Goal: Communication & Community: Answer question/provide support

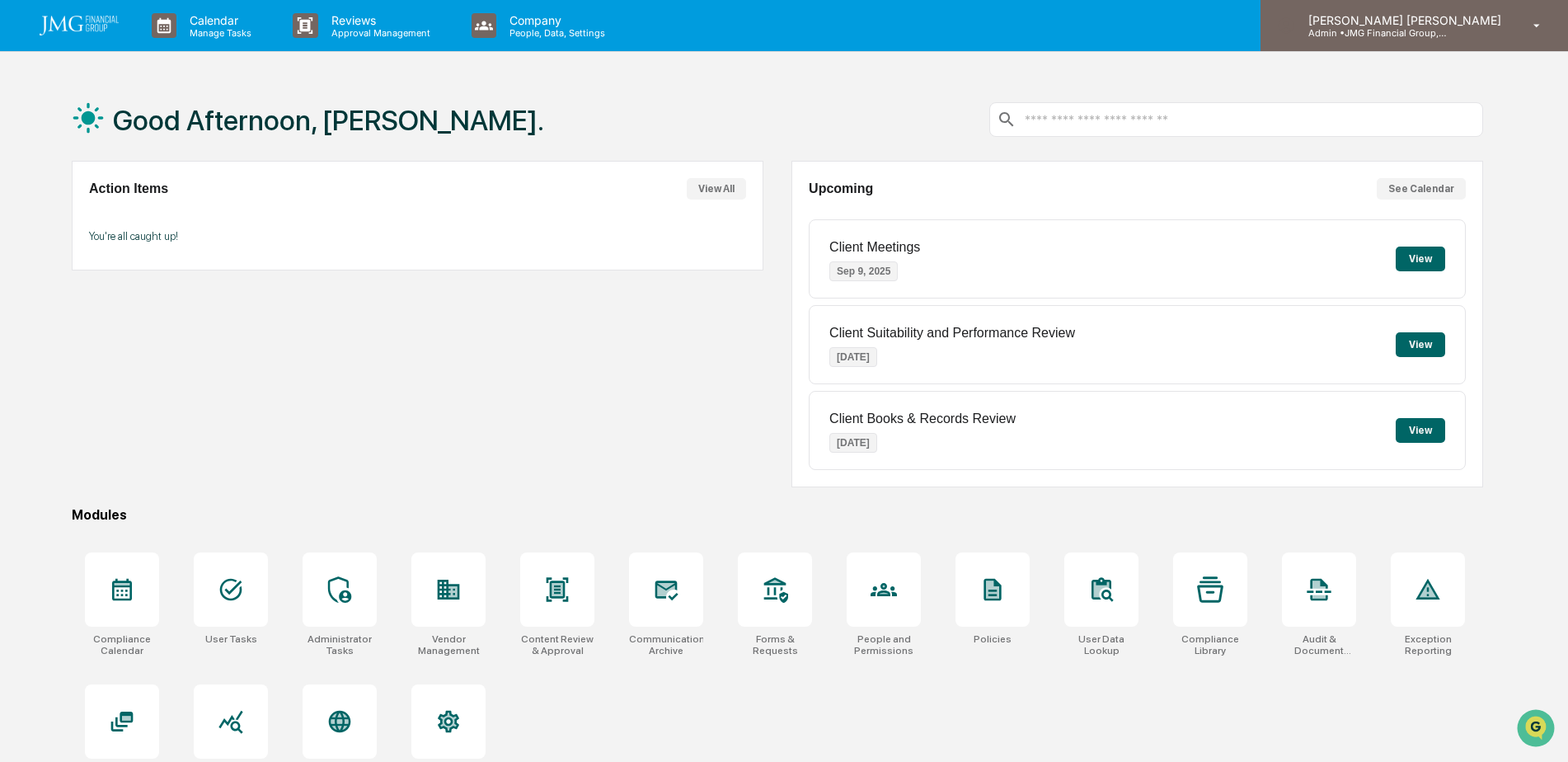
click at [1514, 42] on div "Steven Lennart Admin • JMG Financial Group, Ltd." at bounding box center [1414, 25] width 307 height 51
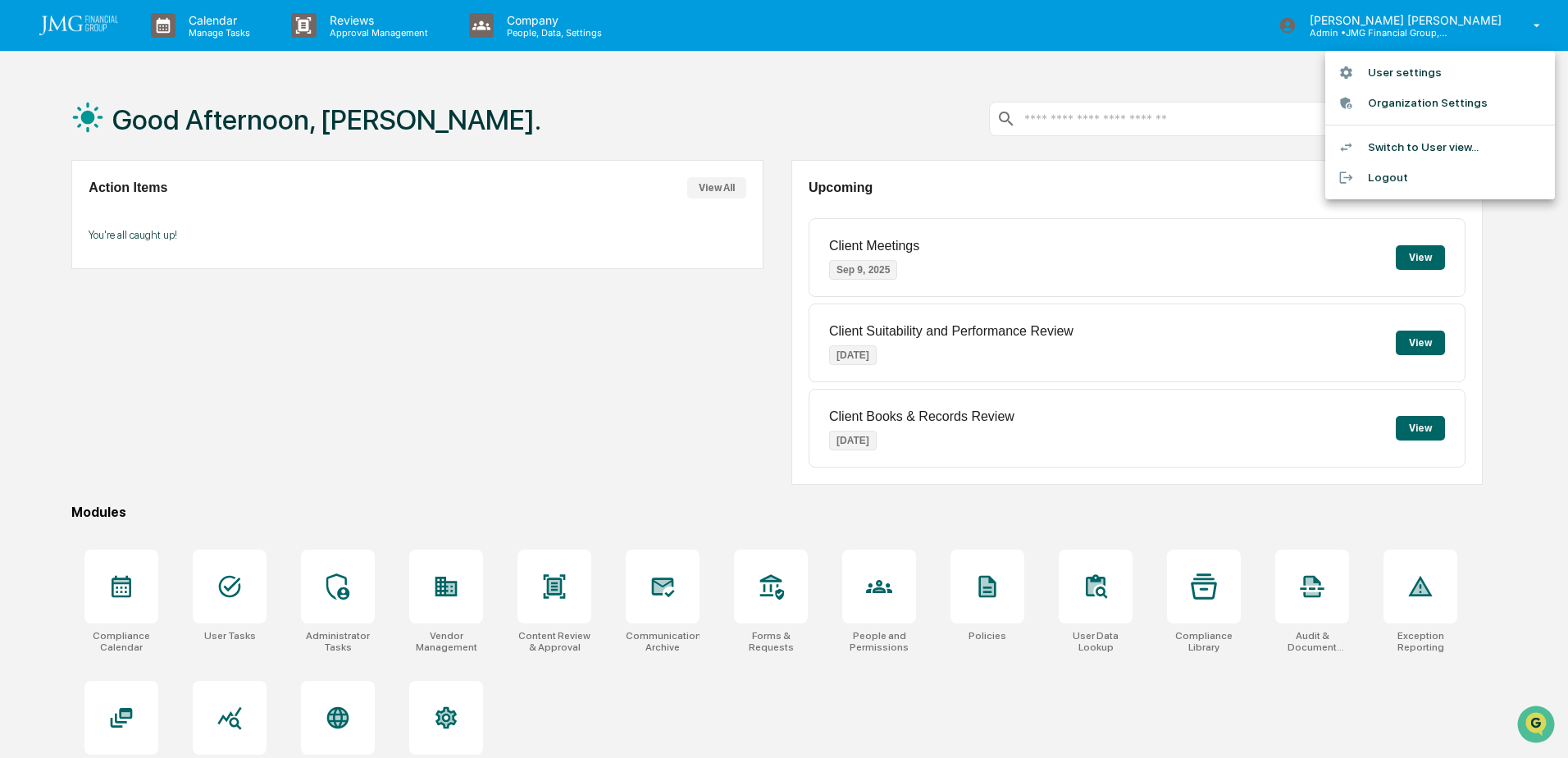
click at [1438, 141] on li "Switch to User view..." at bounding box center [1440, 147] width 230 height 30
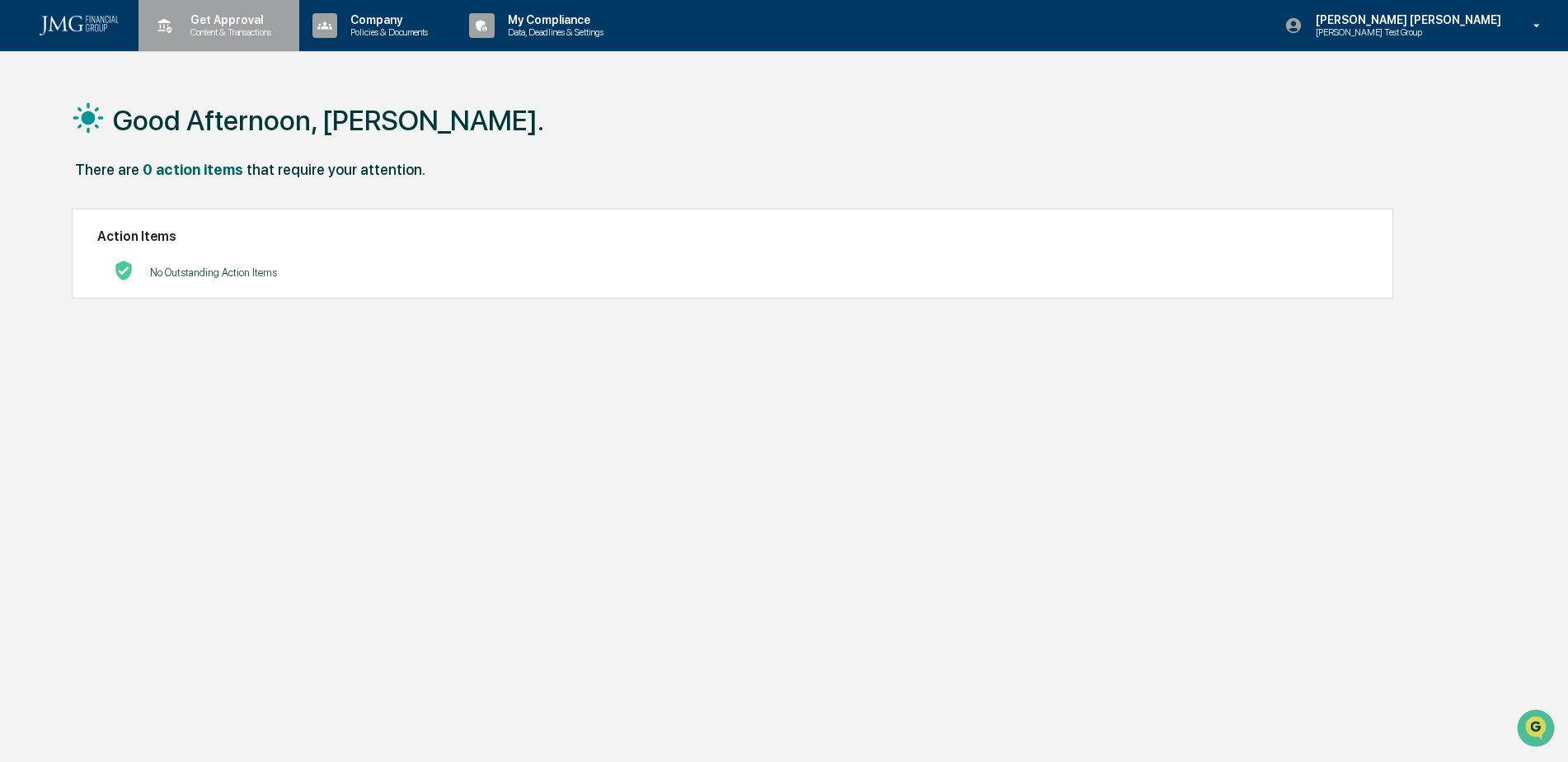
click at [237, 31] on p "Content & Transactions" at bounding box center [228, 31] width 102 height 12
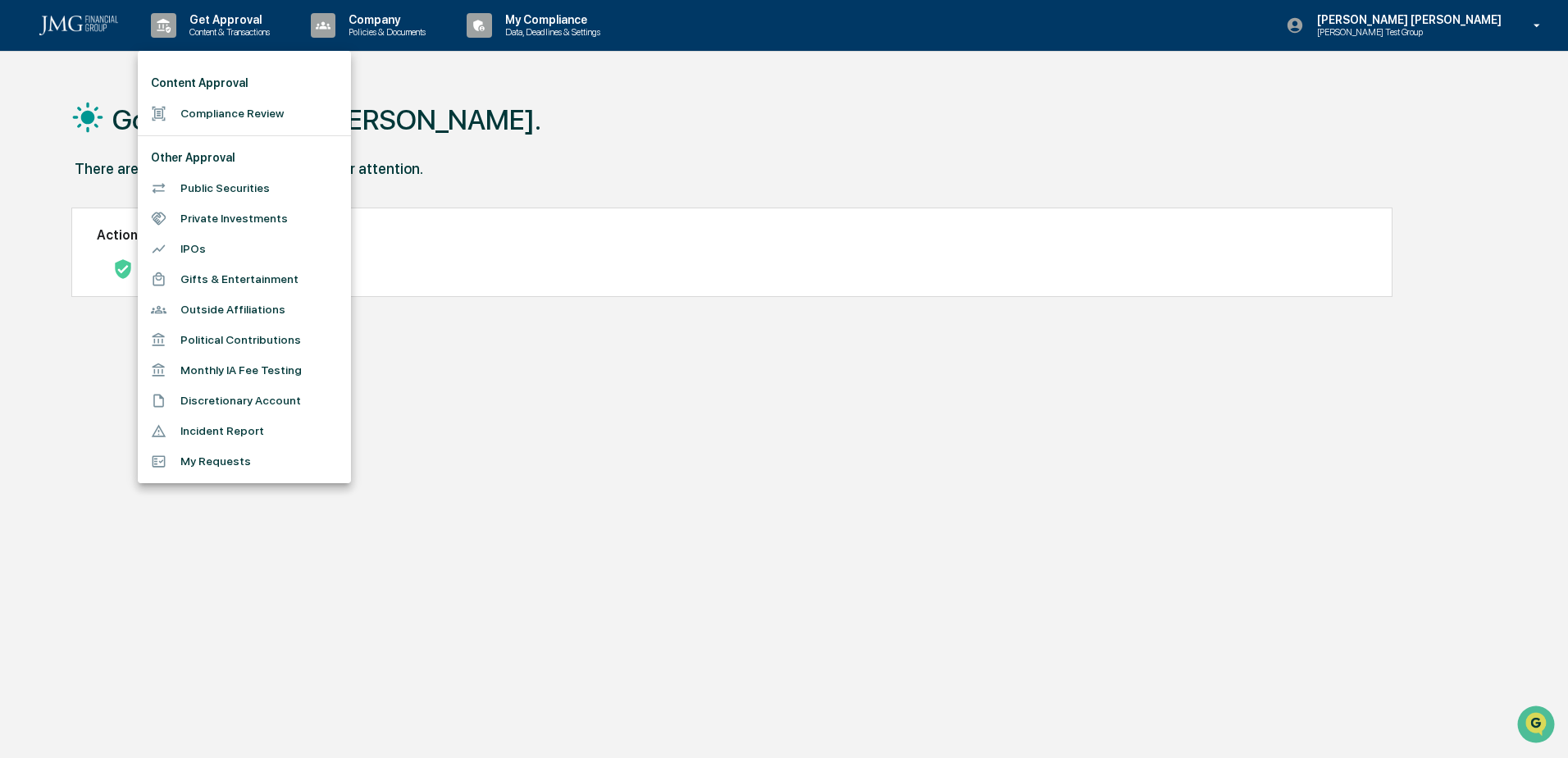
click at [255, 110] on li "Compliance Review" at bounding box center [244, 114] width 214 height 30
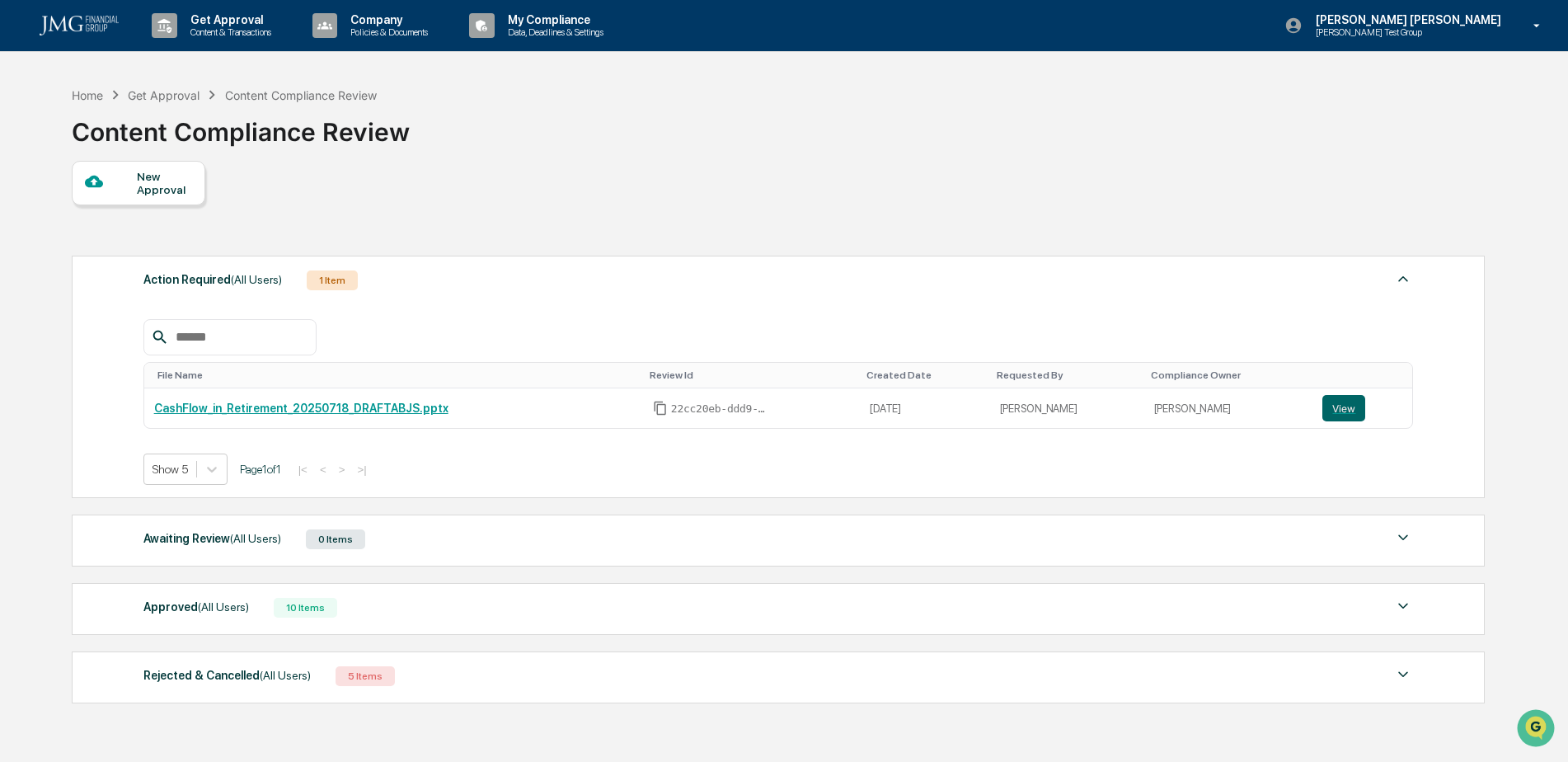
click at [150, 189] on div "New Approval" at bounding box center [164, 182] width 56 height 26
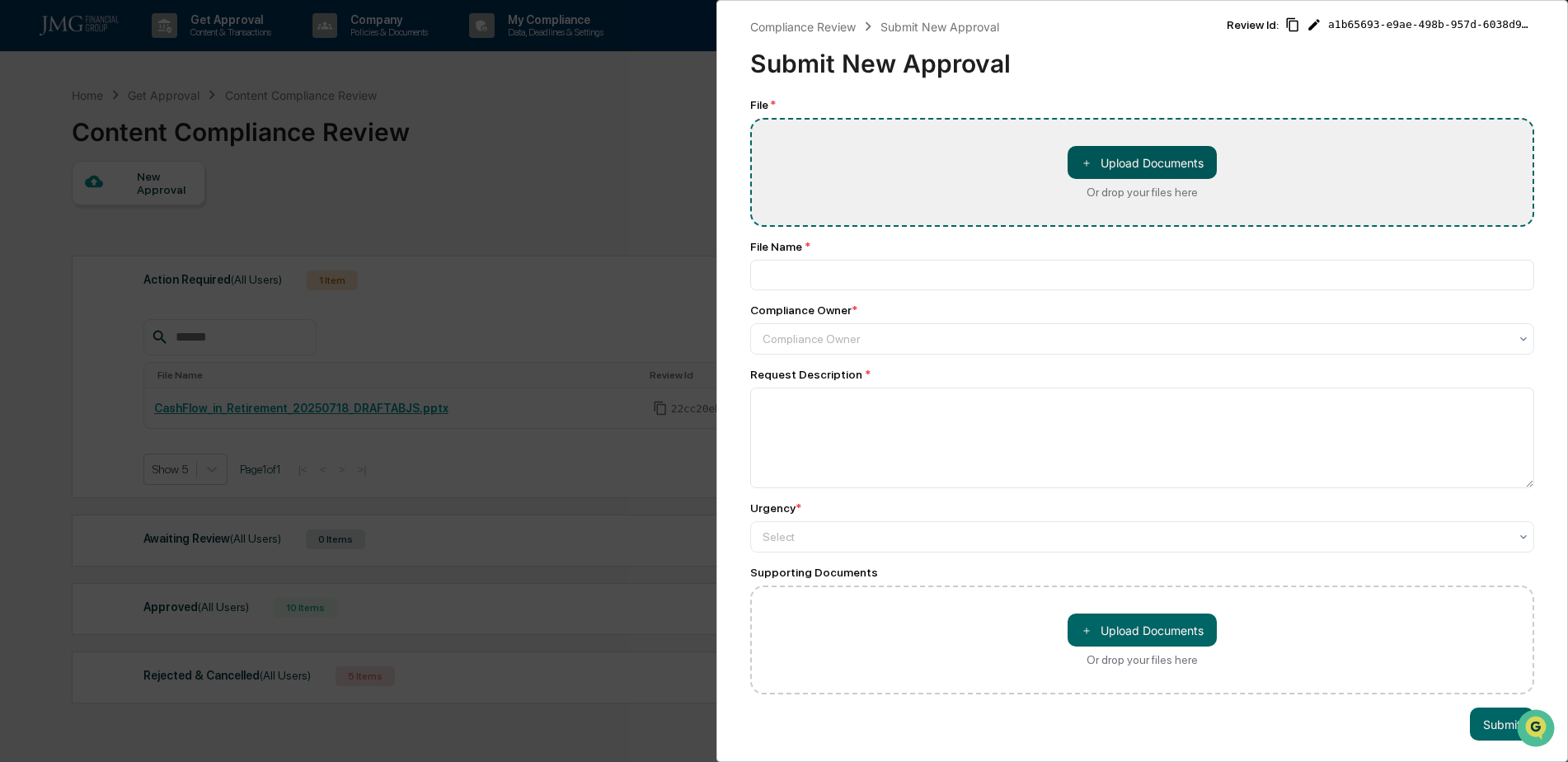
type input "**********"
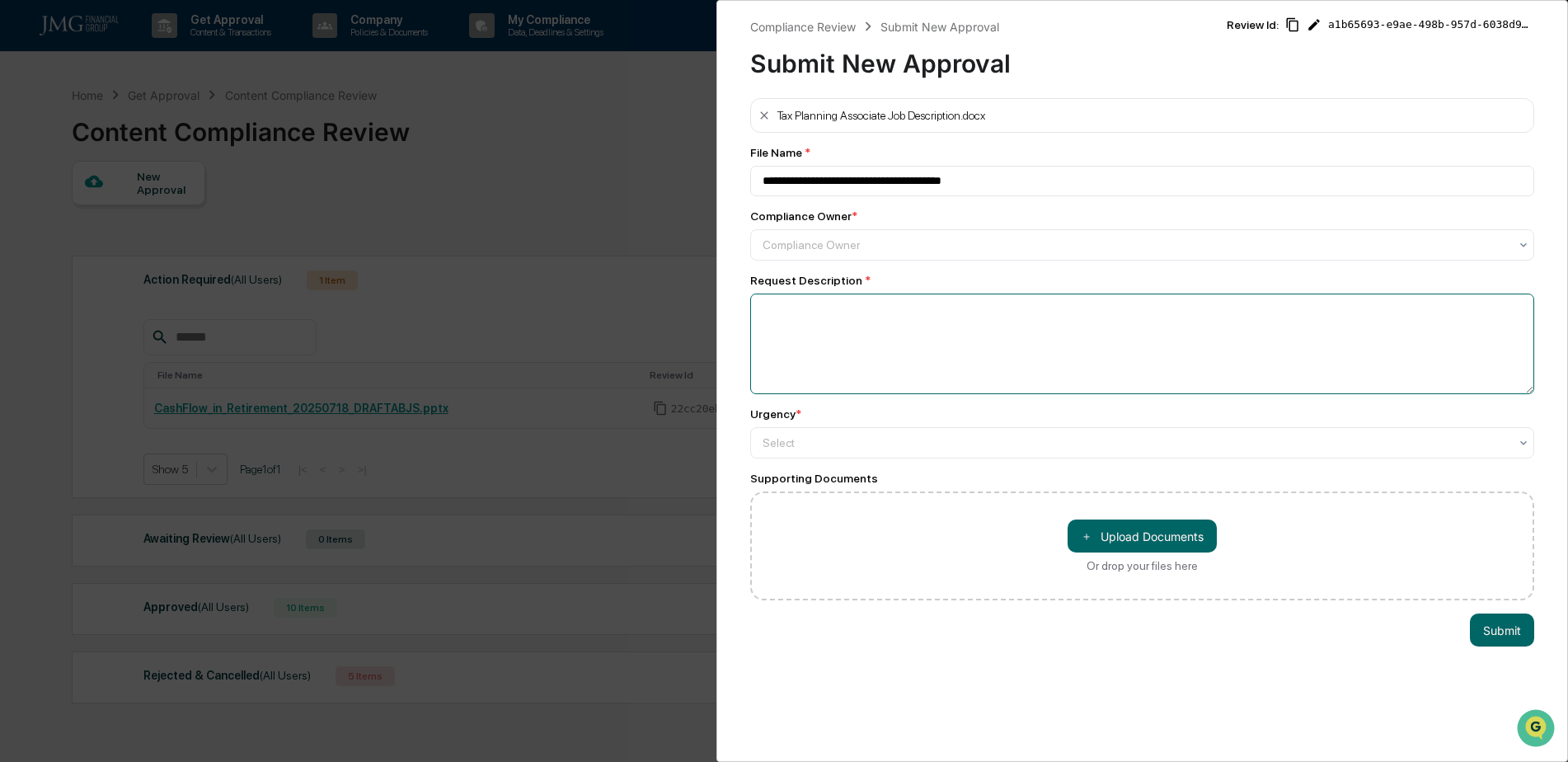
click at [830, 311] on textarea at bounding box center [1141, 344] width 784 height 101
click at [902, 247] on div at bounding box center [1135, 244] width 746 height 16
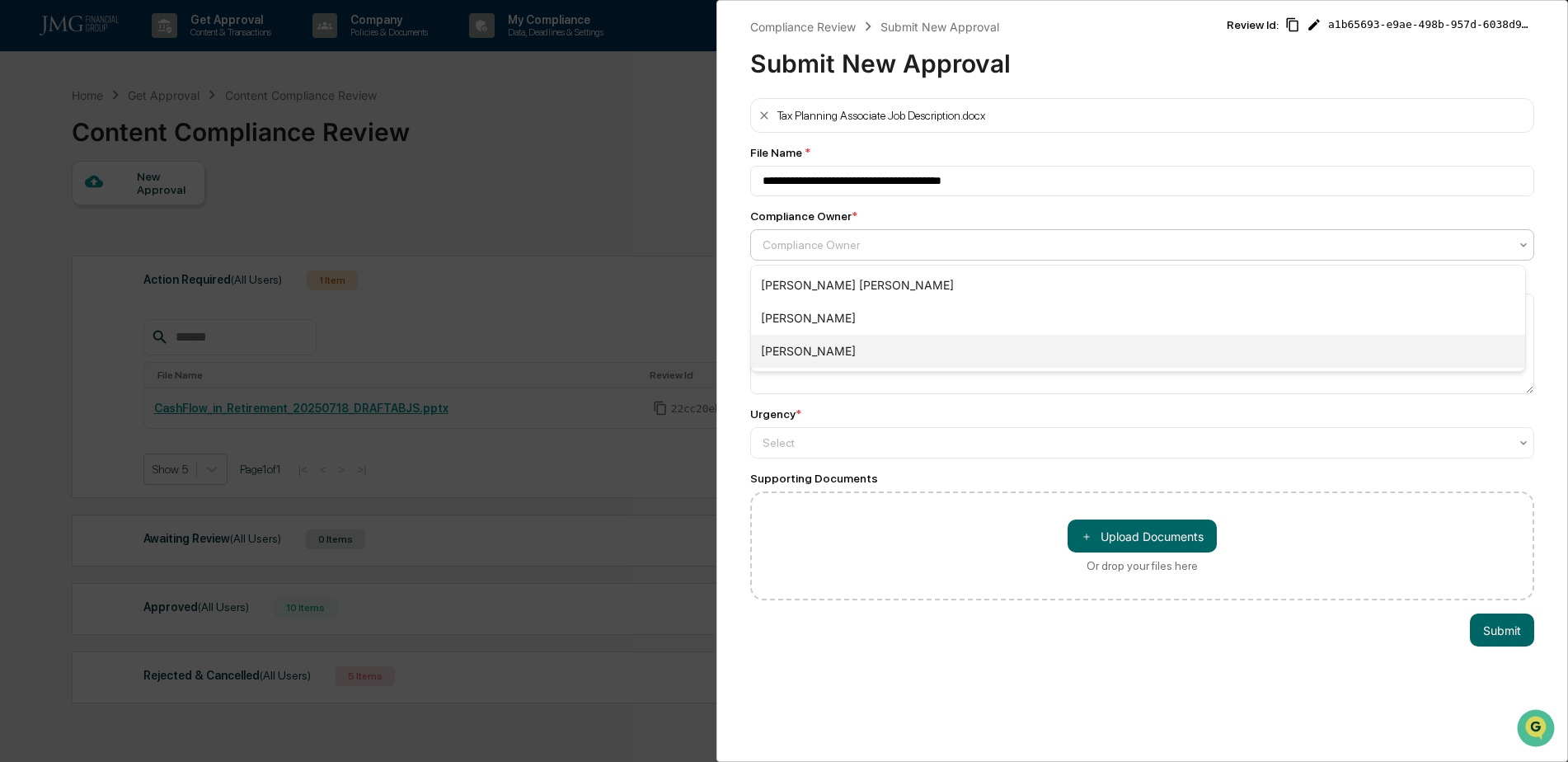
click at [830, 350] on div "[PERSON_NAME]" at bounding box center [1138, 351] width 774 height 33
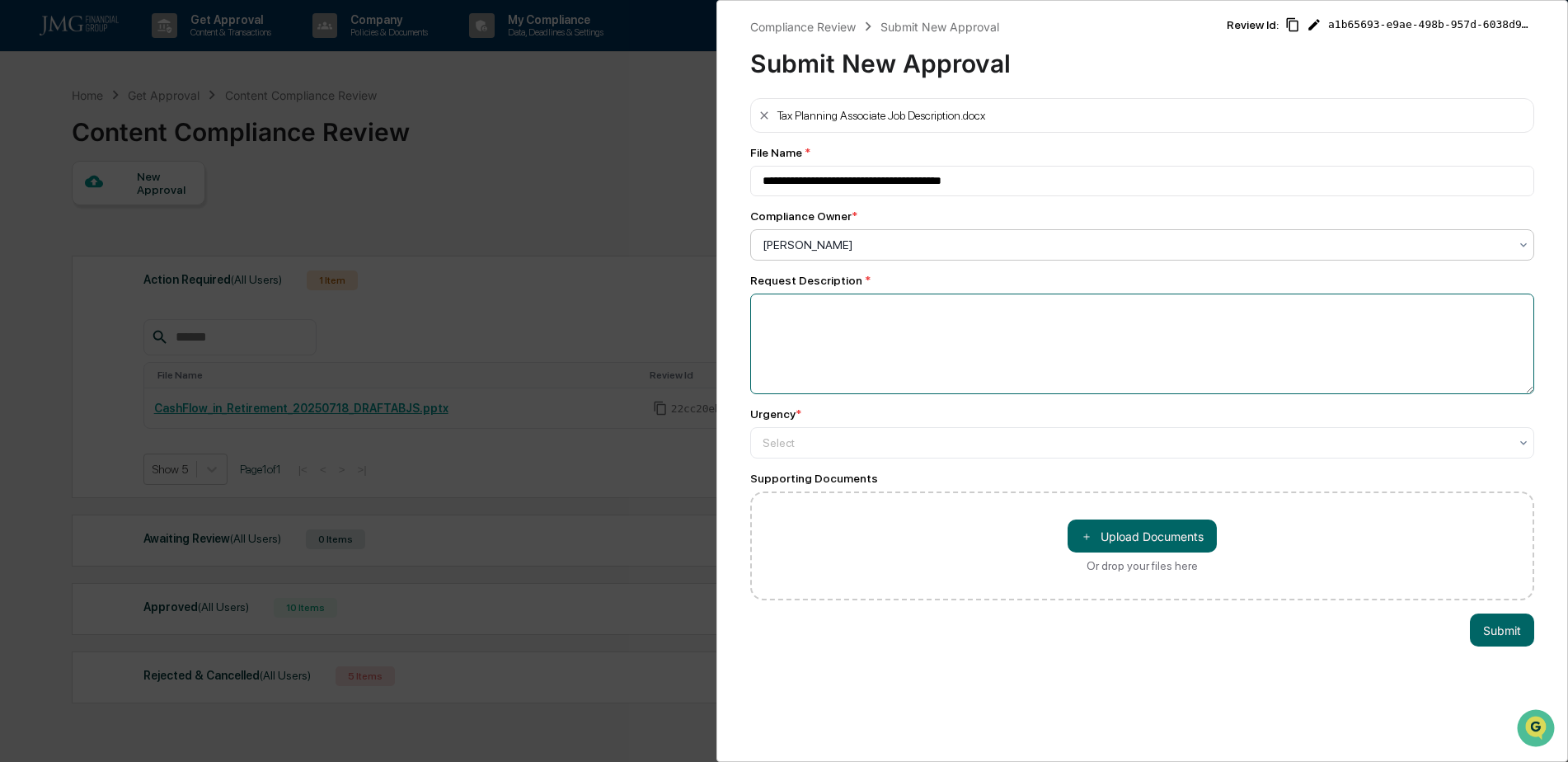
click at [860, 330] on textarea at bounding box center [1141, 344] width 784 height 101
click at [765, 314] on textarea "**********" at bounding box center [1138, 344] width 776 height 101
click at [1112, 308] on textarea "**********" at bounding box center [1138, 344] width 776 height 101
click at [1142, 309] on textarea "**********" at bounding box center [1138, 344] width 776 height 101
click at [1238, 313] on textarea "**********" at bounding box center [1138, 344] width 776 height 101
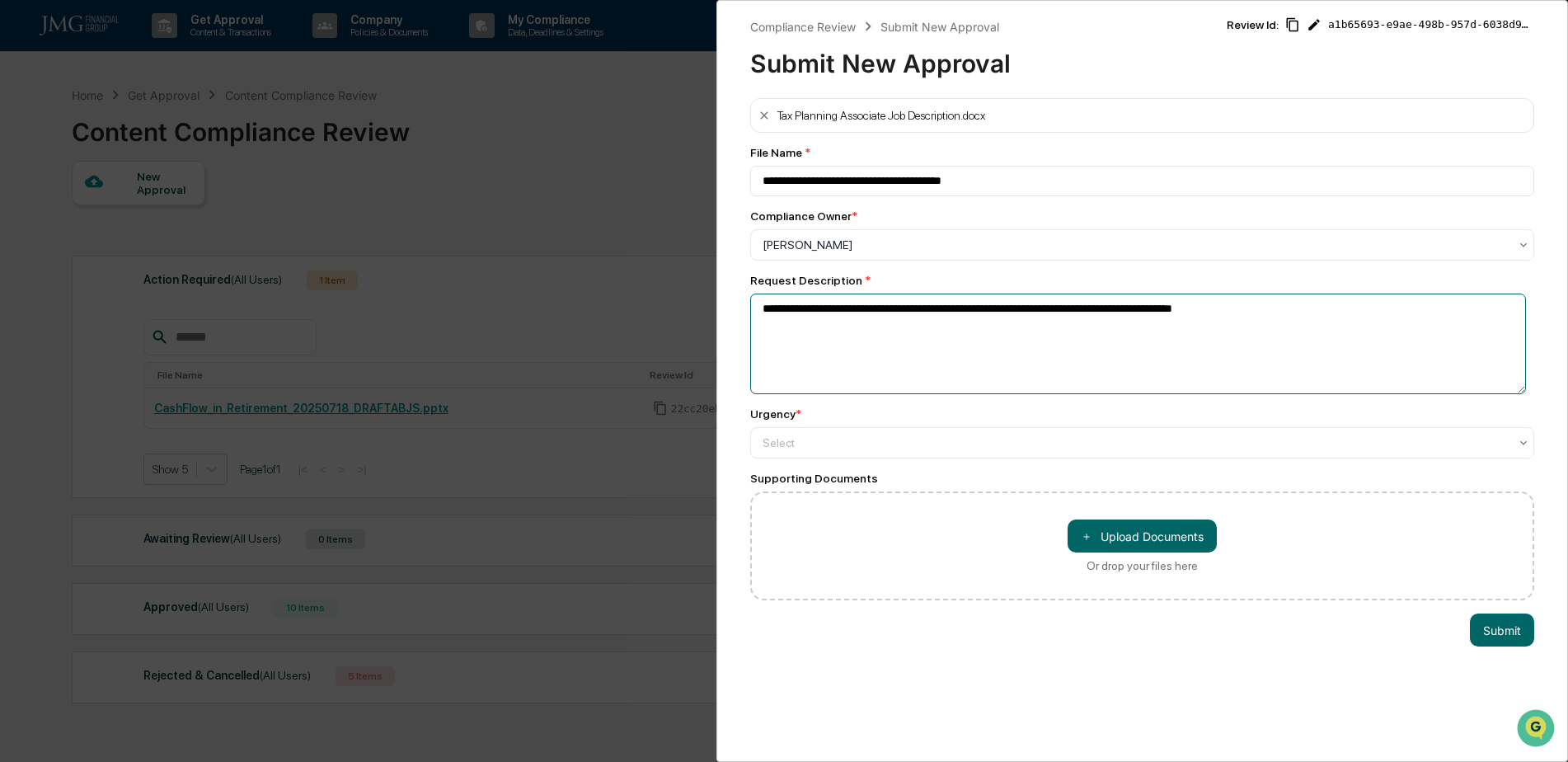
click at [1184, 307] on textarea "**********" at bounding box center [1138, 344] width 776 height 101
click at [1326, 311] on textarea "**********" at bounding box center [1138, 344] width 776 height 101
type textarea "**********"
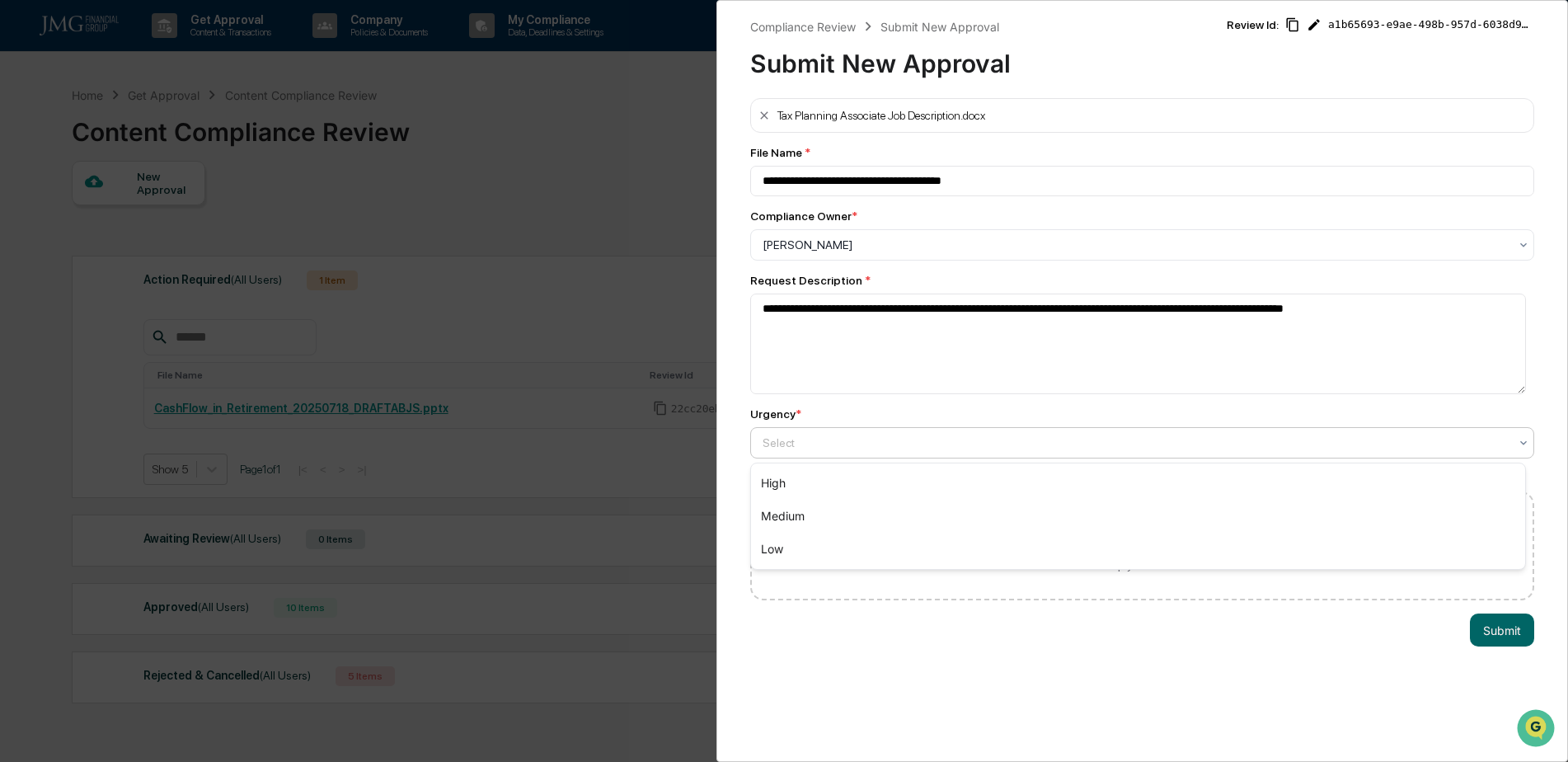
click at [884, 448] on div at bounding box center [1135, 443] width 746 height 16
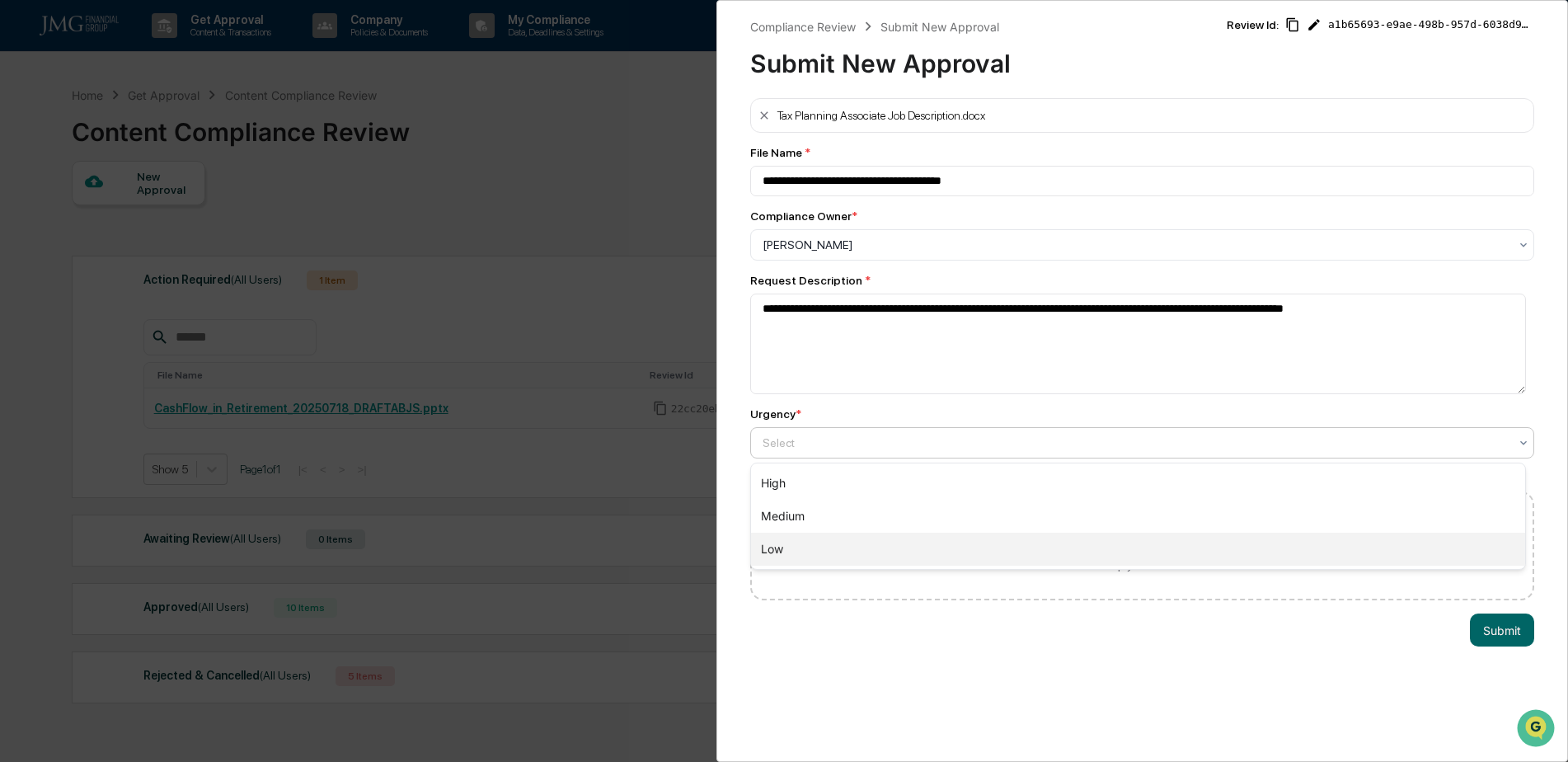
click at [812, 540] on div "Low" at bounding box center [1138, 549] width 774 height 33
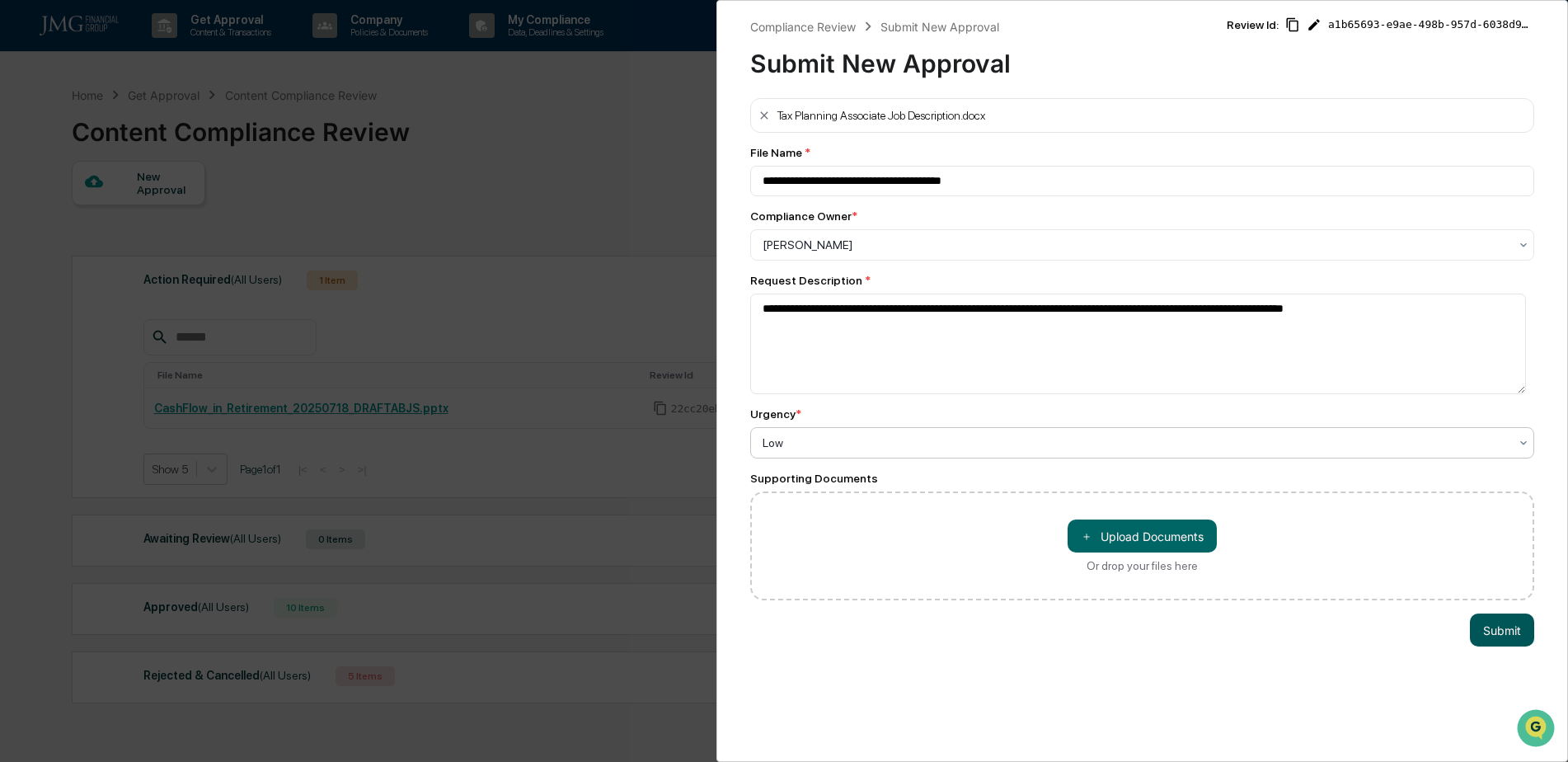
click at [1484, 639] on button "Submit" at bounding box center [1502, 630] width 65 height 33
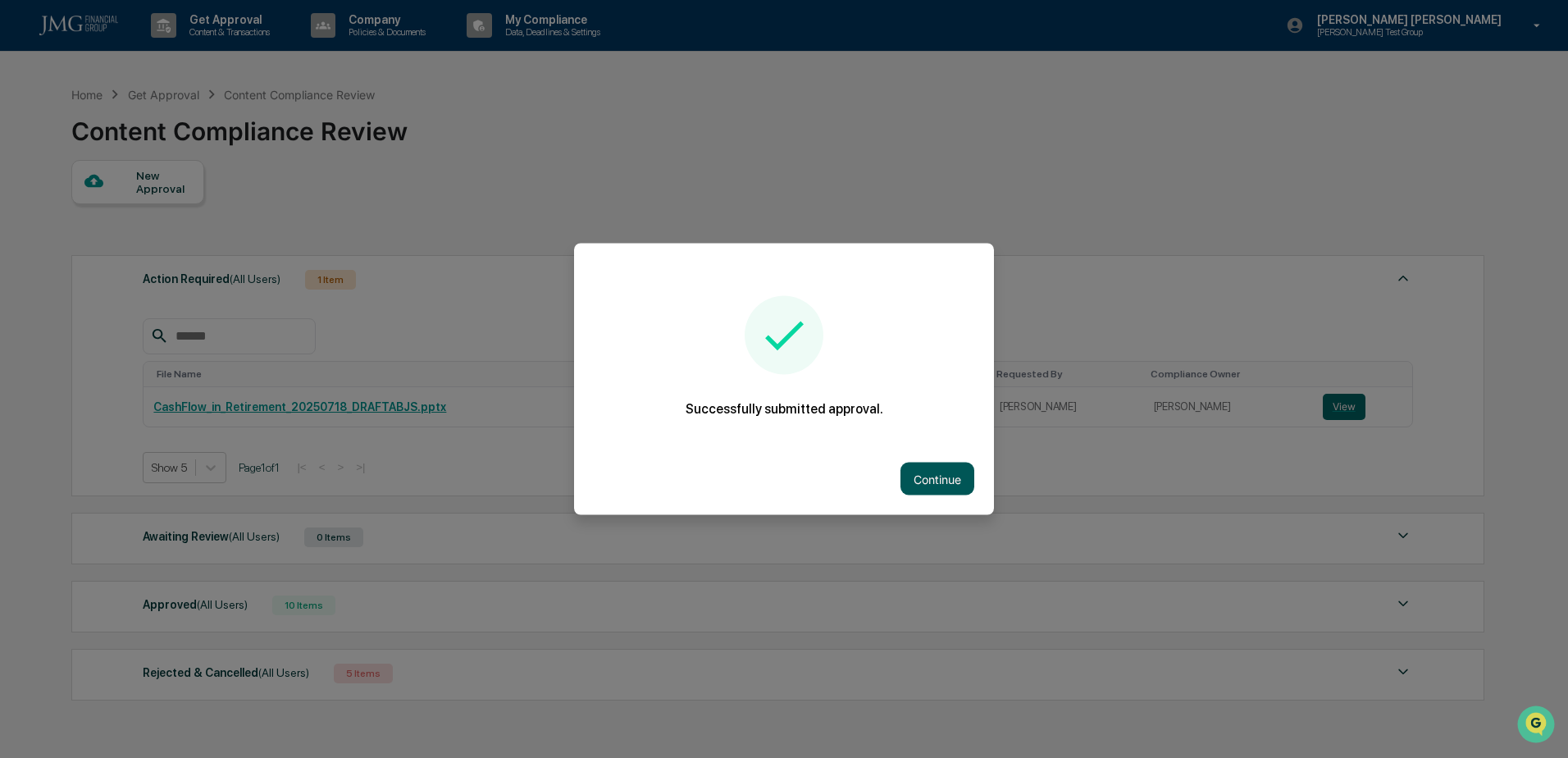
click at [924, 476] on button "Continue" at bounding box center [937, 479] width 74 height 33
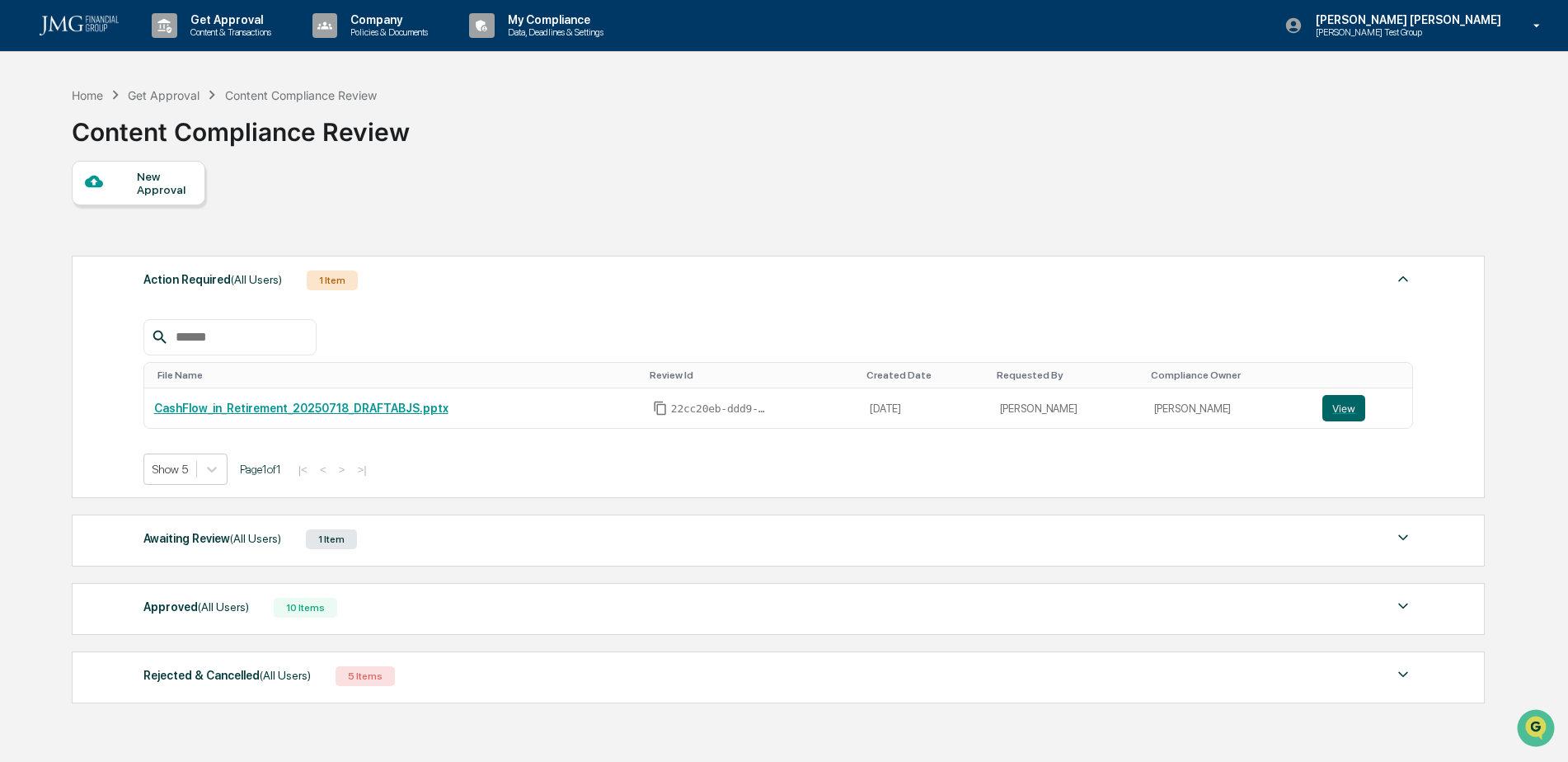
click at [1394, 533] on img at bounding box center [1404, 538] width 20 height 20
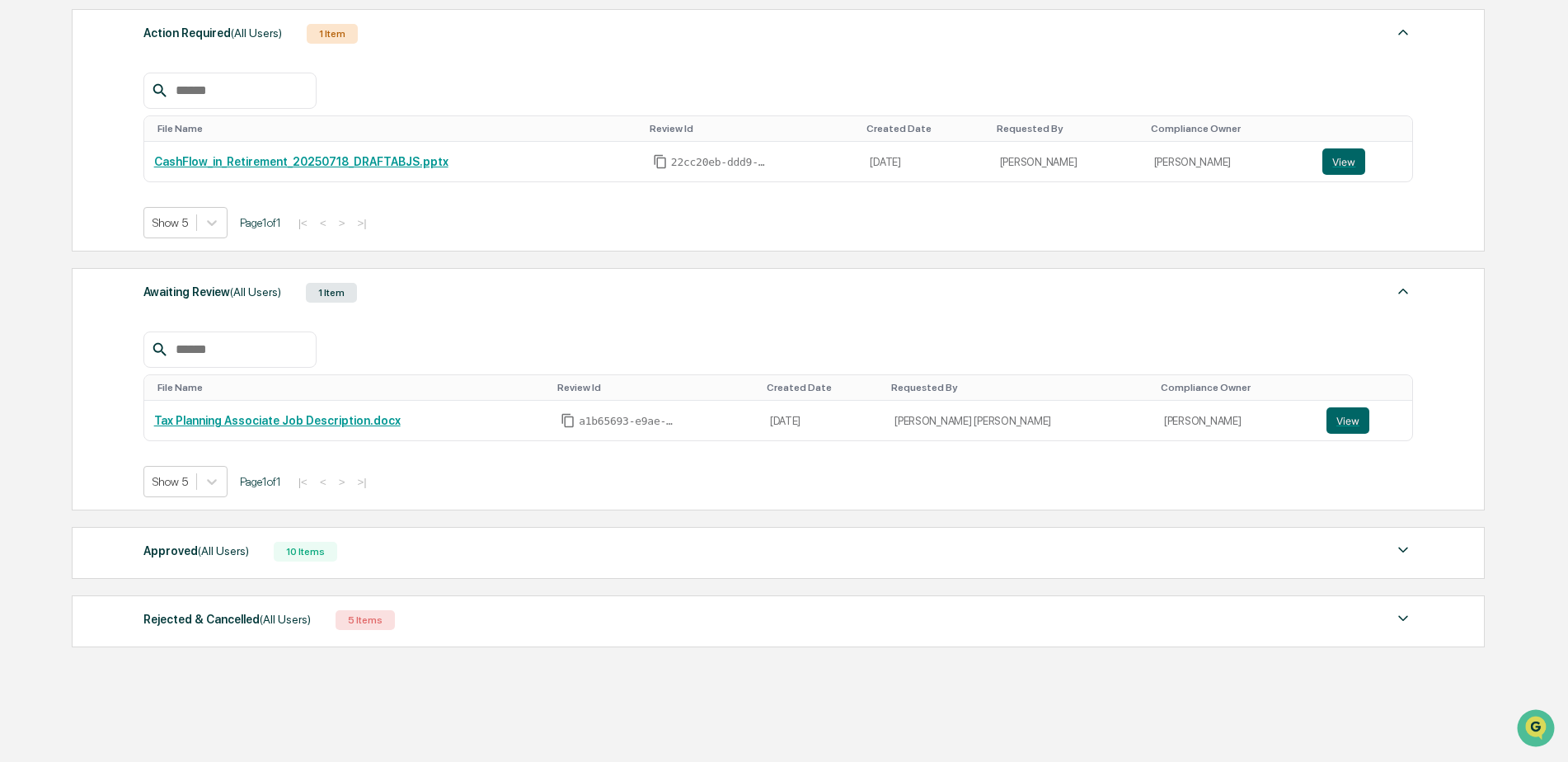
scroll to position [247, 0]
click at [1326, 424] on button "View" at bounding box center [1348, 420] width 43 height 26
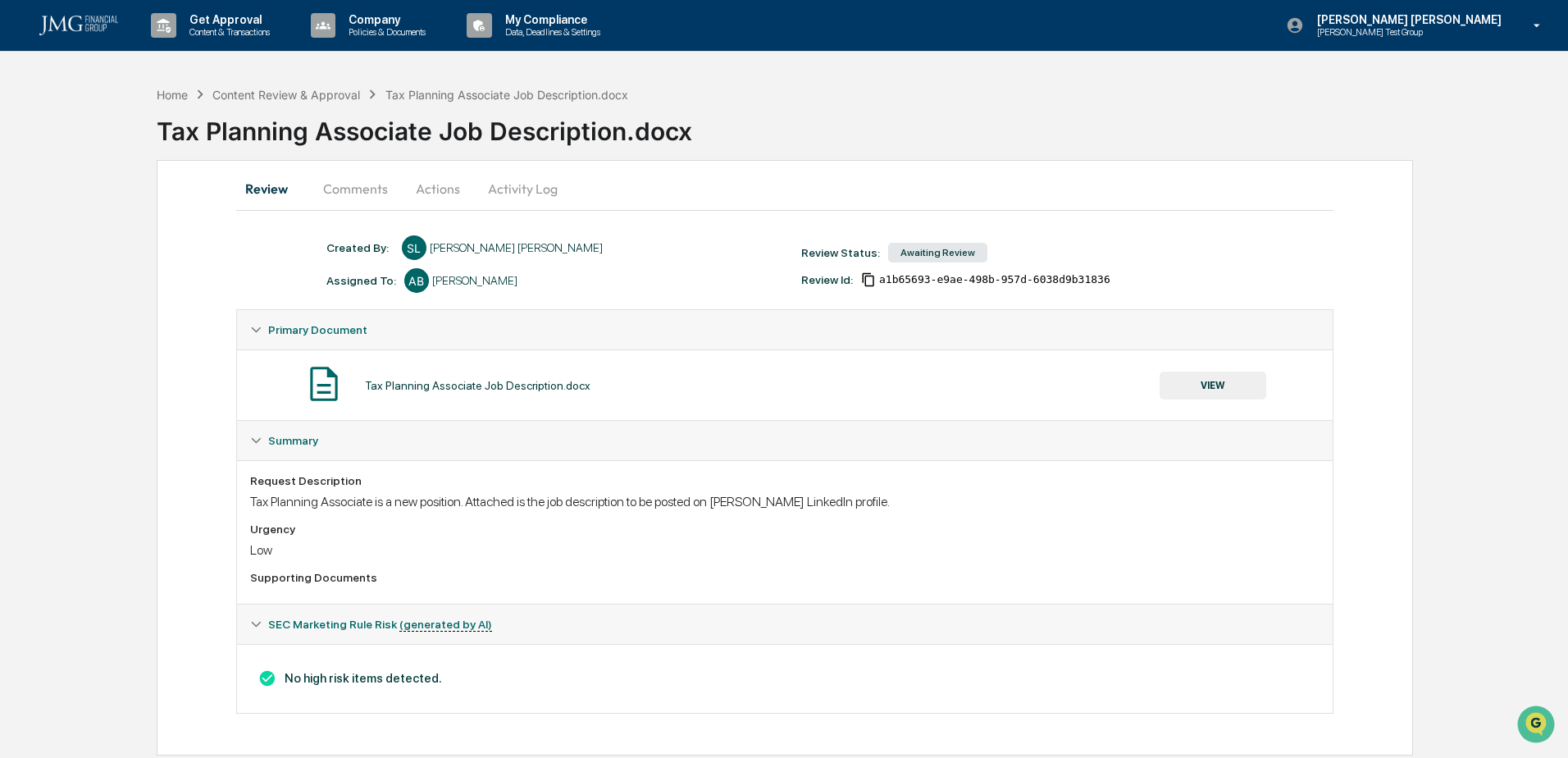
click at [1237, 388] on button "VIEW" at bounding box center [1212, 385] width 106 height 28
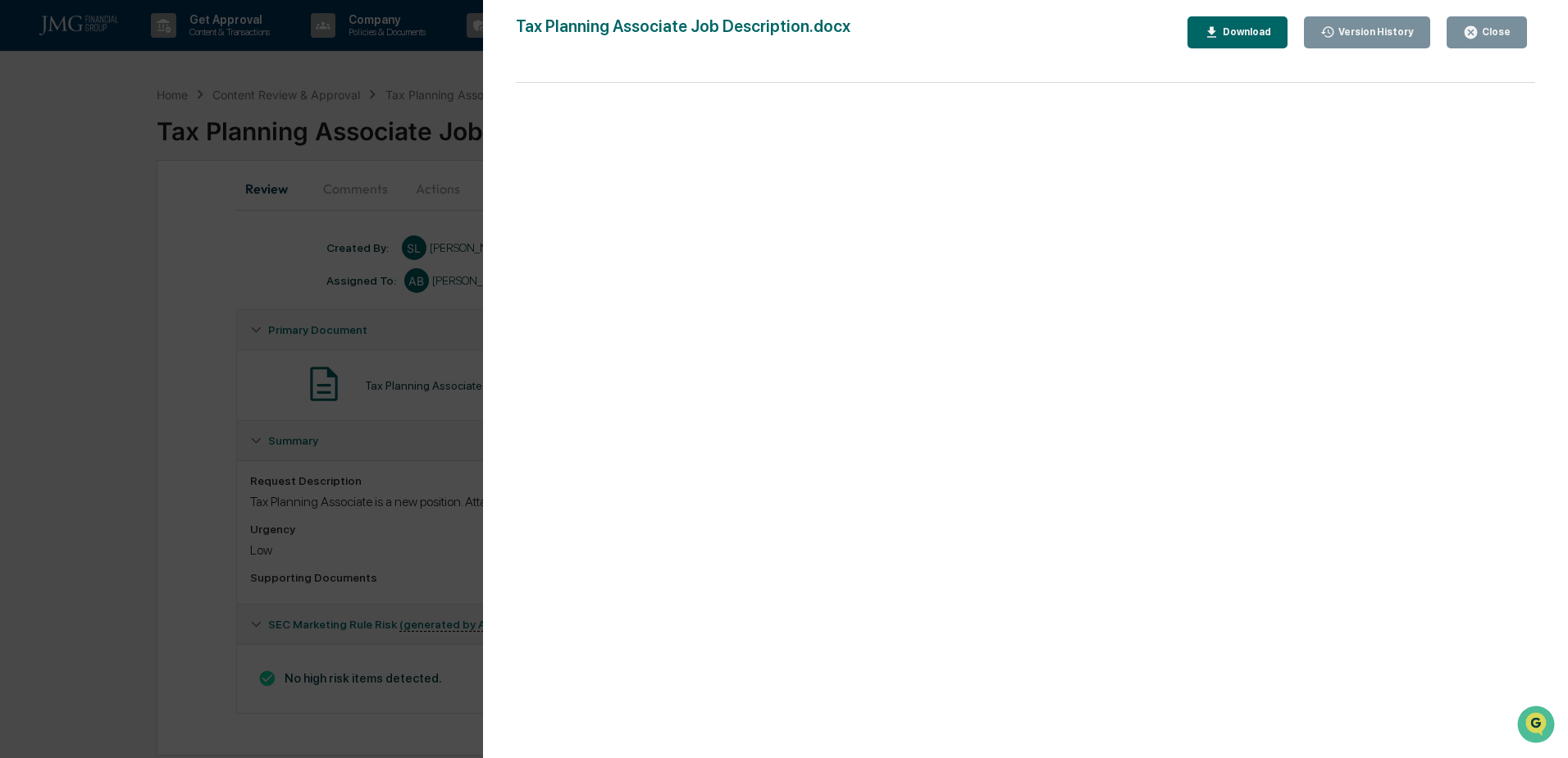
click at [1507, 31] on div "Close" at bounding box center [1495, 31] width 32 height 12
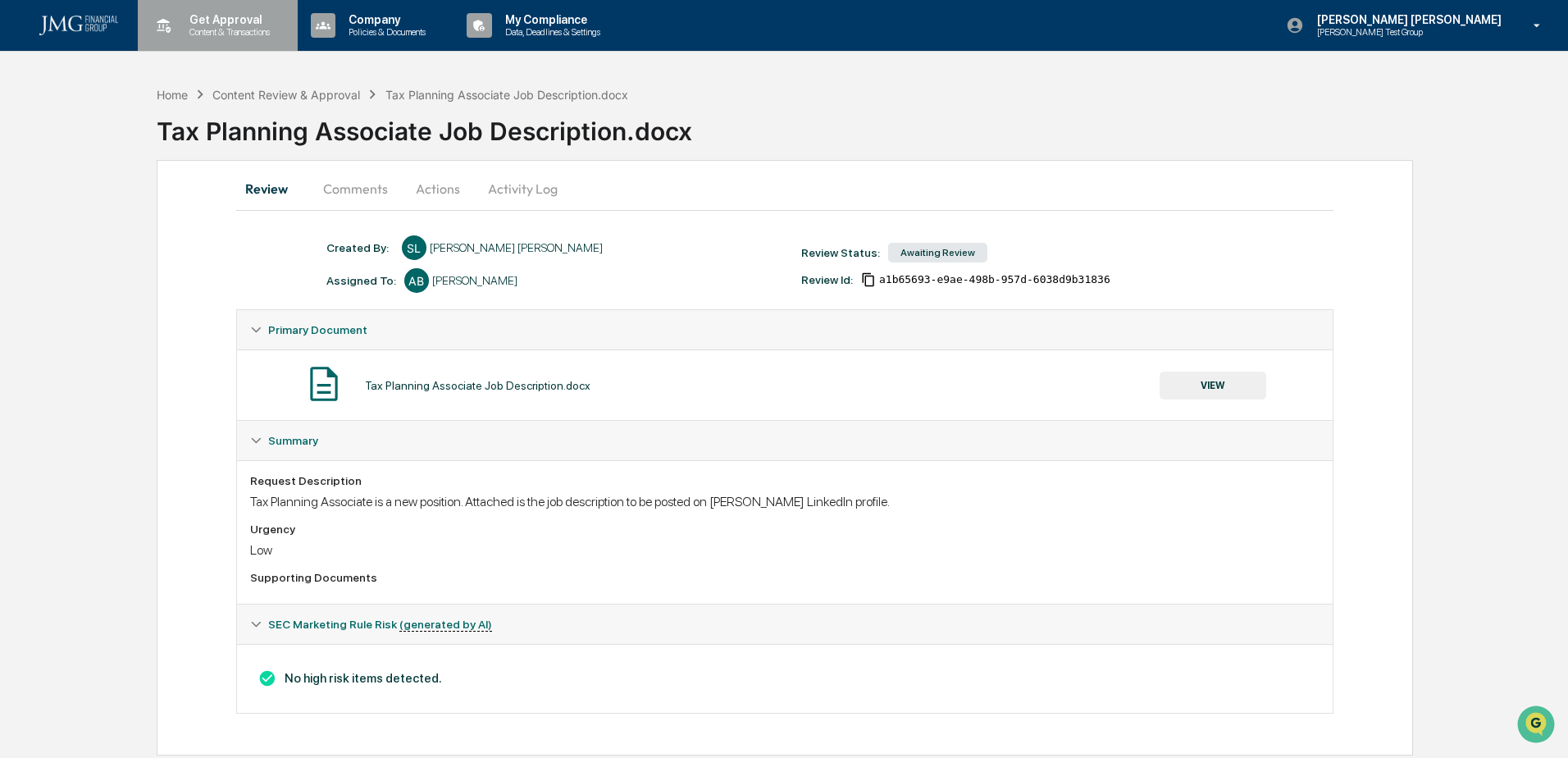
click at [215, 29] on p "Content & Transactions" at bounding box center [227, 31] width 102 height 12
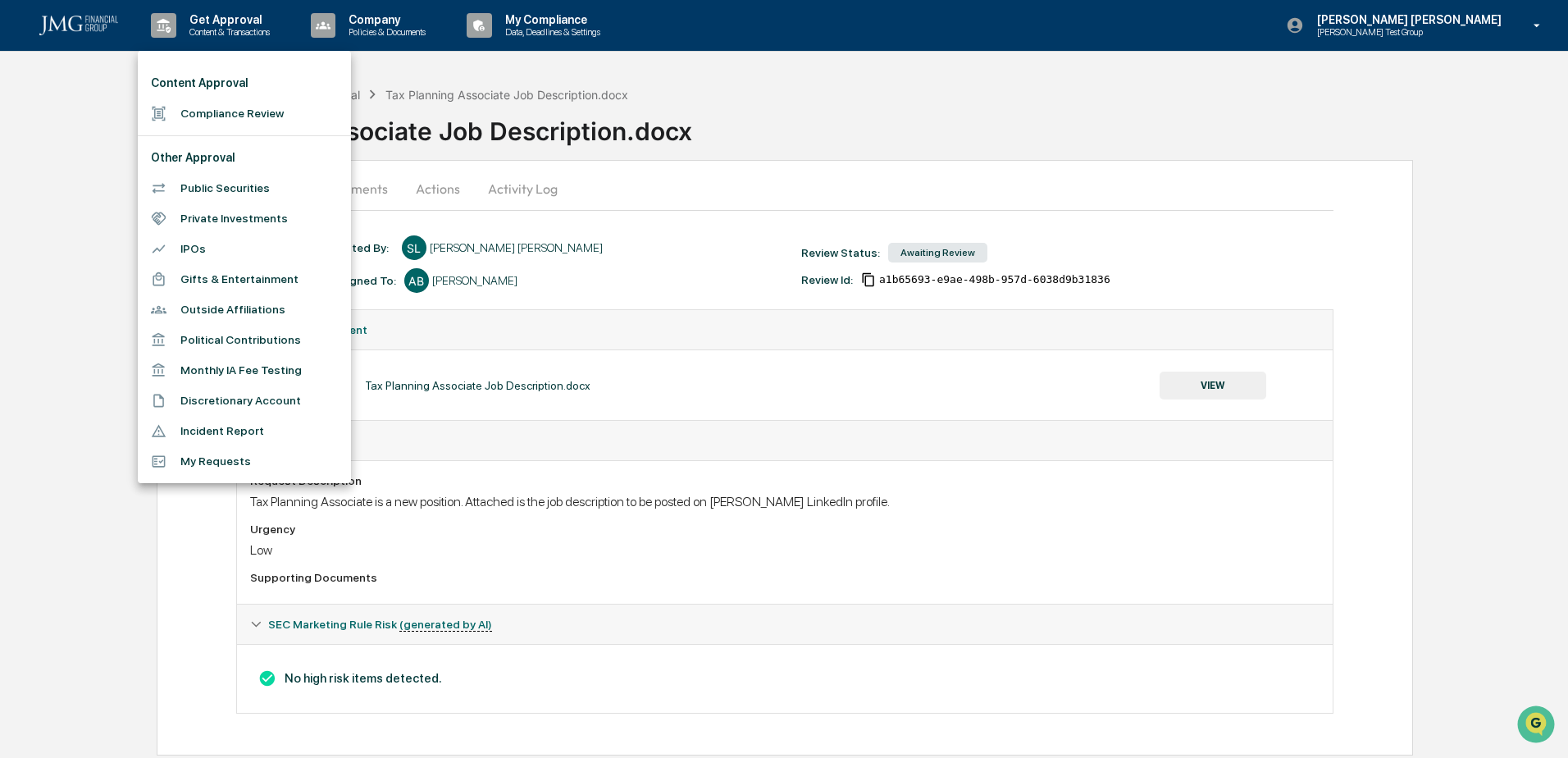
click at [789, 83] on div at bounding box center [784, 379] width 1568 height 758
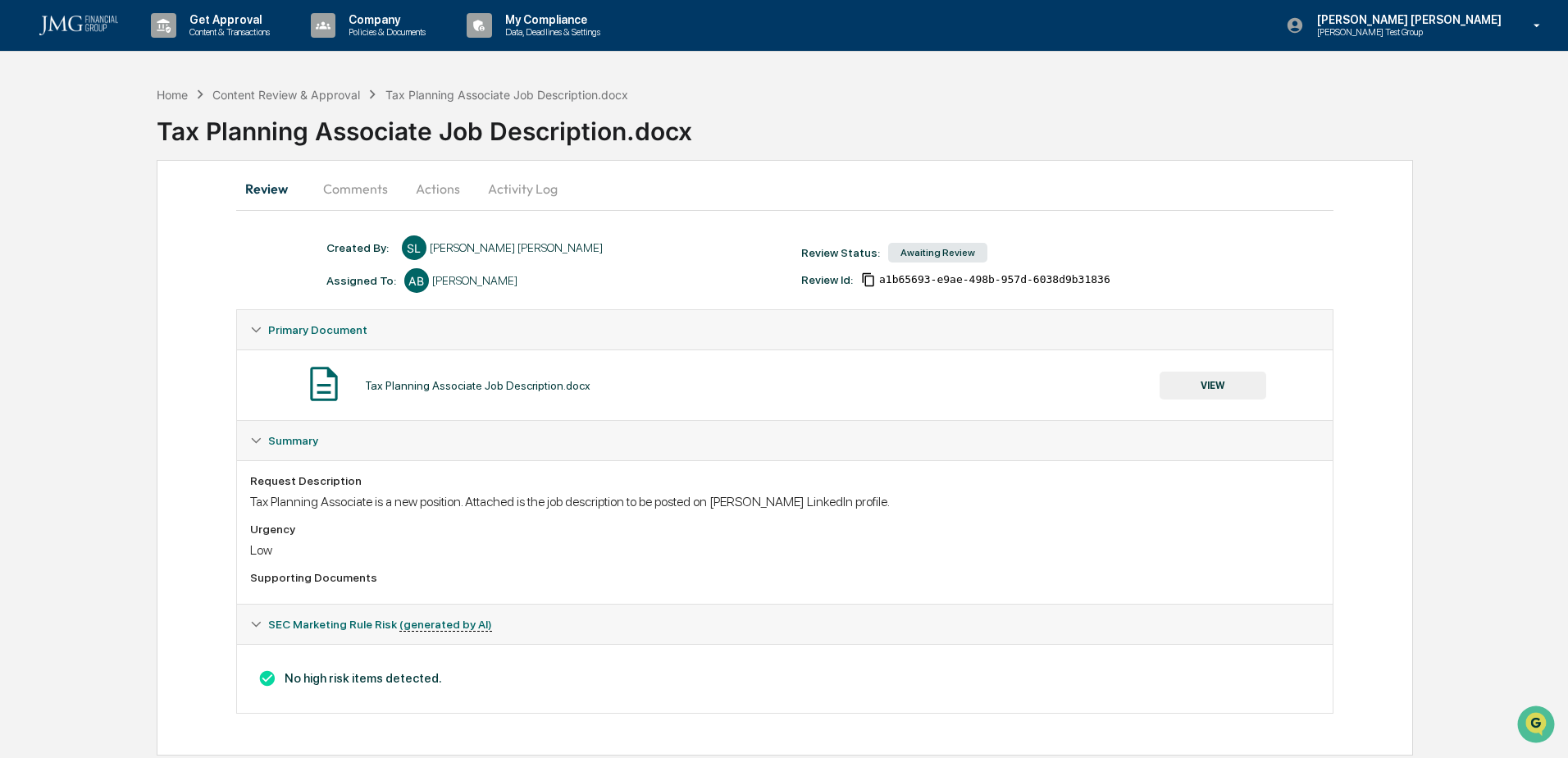
click at [72, 30] on img at bounding box center [79, 25] width 79 height 20
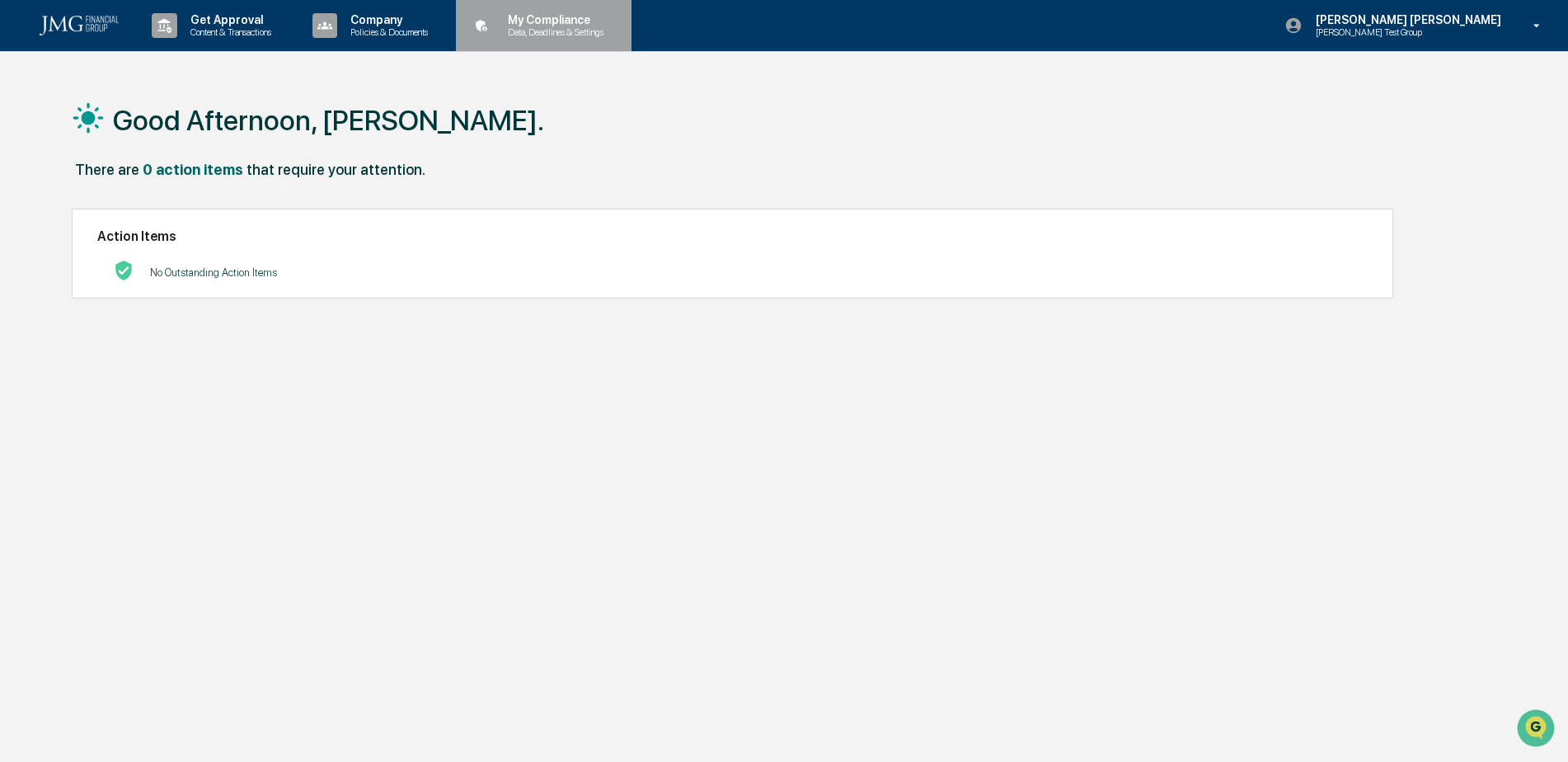
click at [613, 42] on div "My Compliance Data, Deadlines & Settings" at bounding box center [542, 25] width 159 height 51
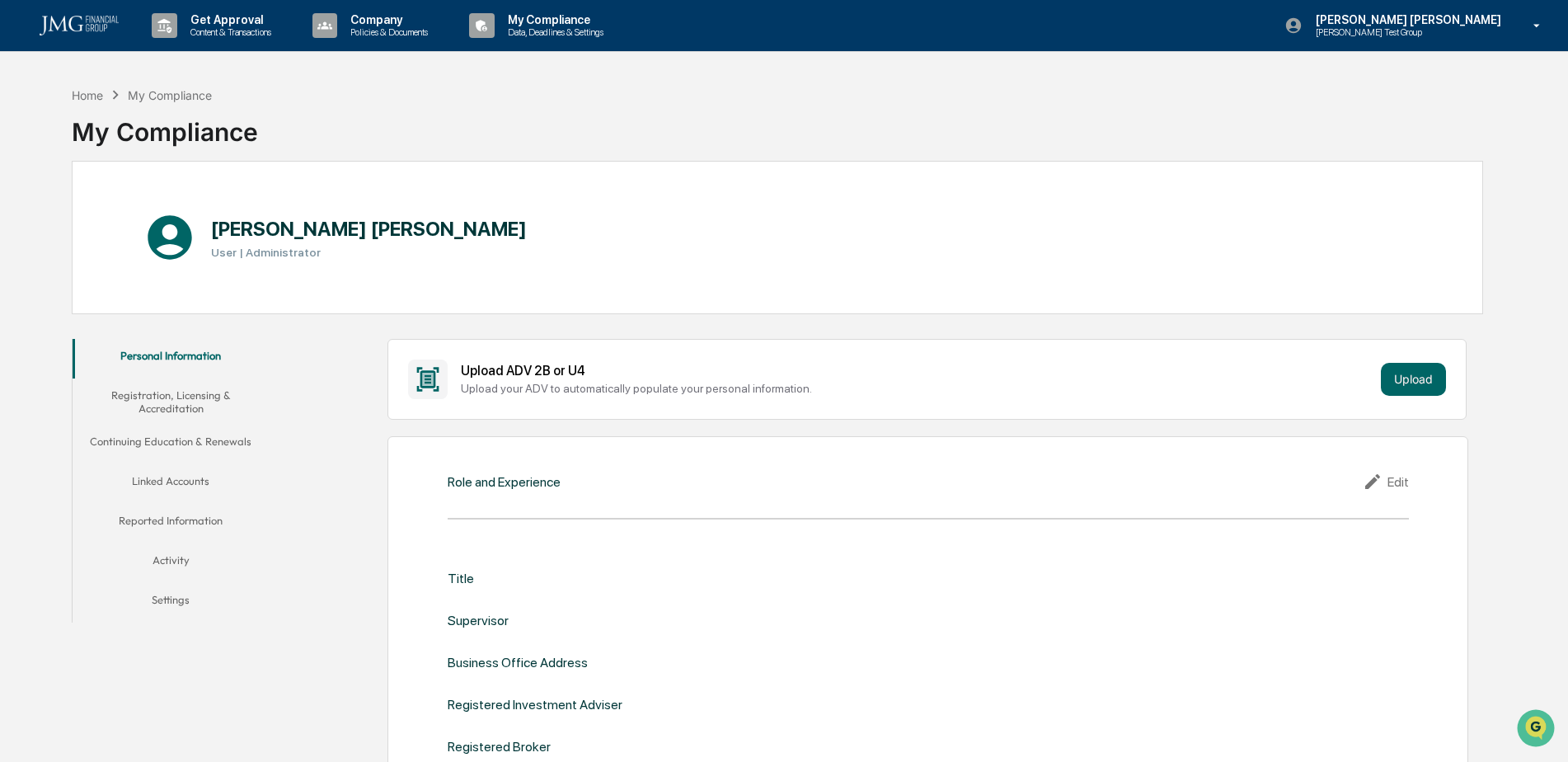
click at [183, 470] on button "Linked Accounts" at bounding box center [171, 484] width 197 height 40
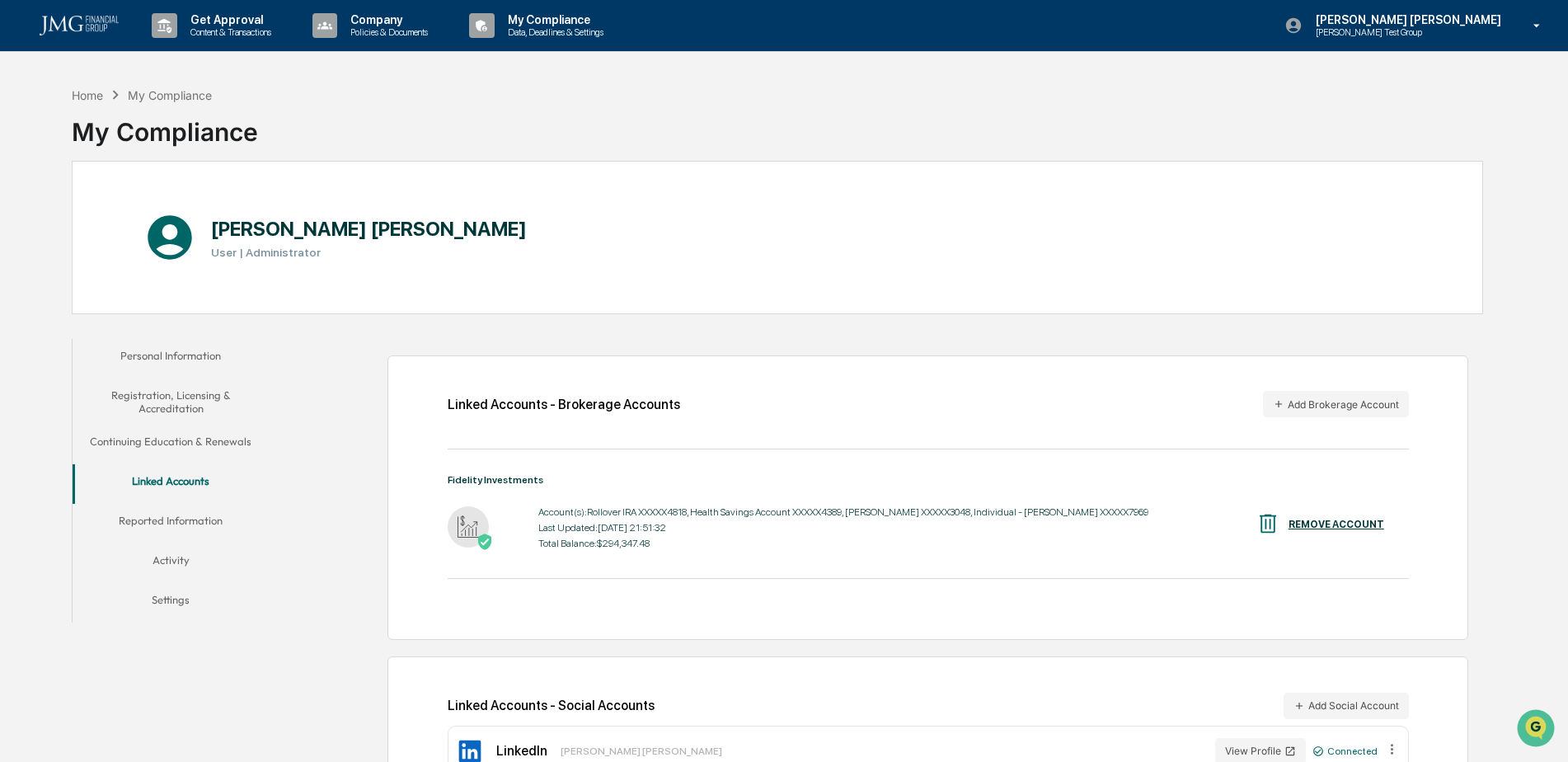
click at [188, 512] on button "Reported Information" at bounding box center [171, 524] width 197 height 40
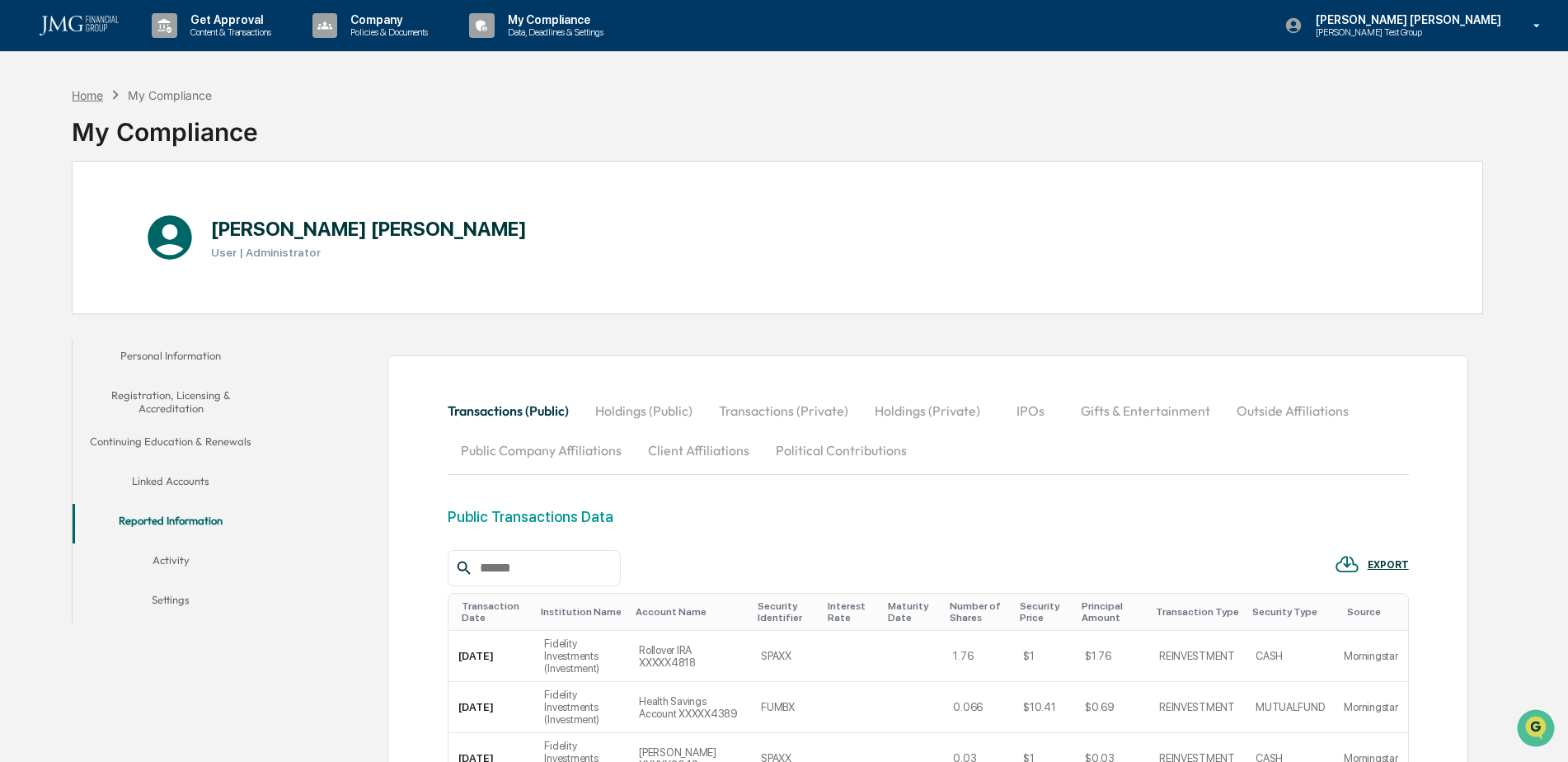
click at [100, 97] on div "Home" at bounding box center [87, 95] width 31 height 14
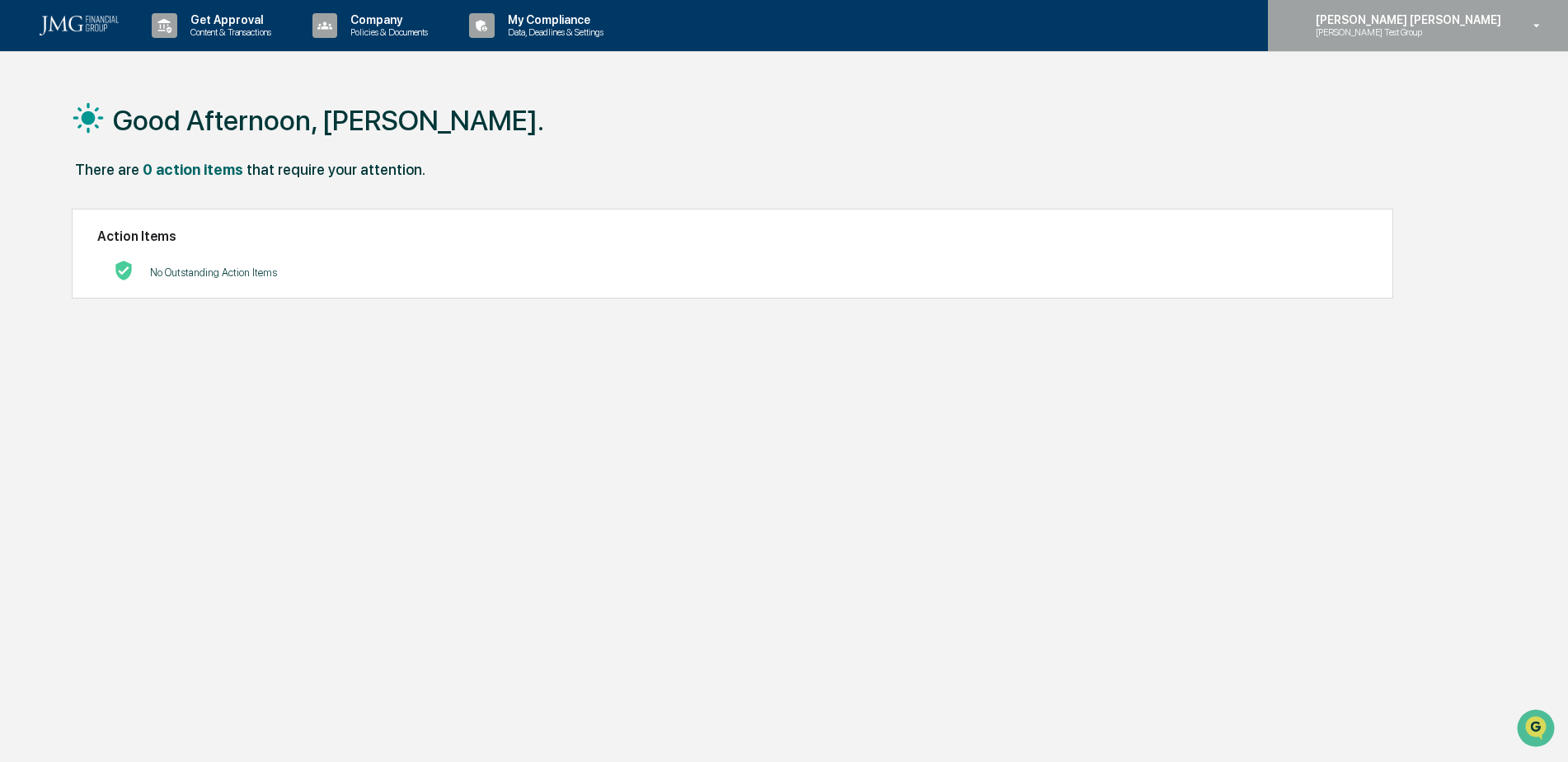
click at [1474, 42] on div "Steven Lennart Steve Test Group" at bounding box center [1418, 25] width 300 height 51
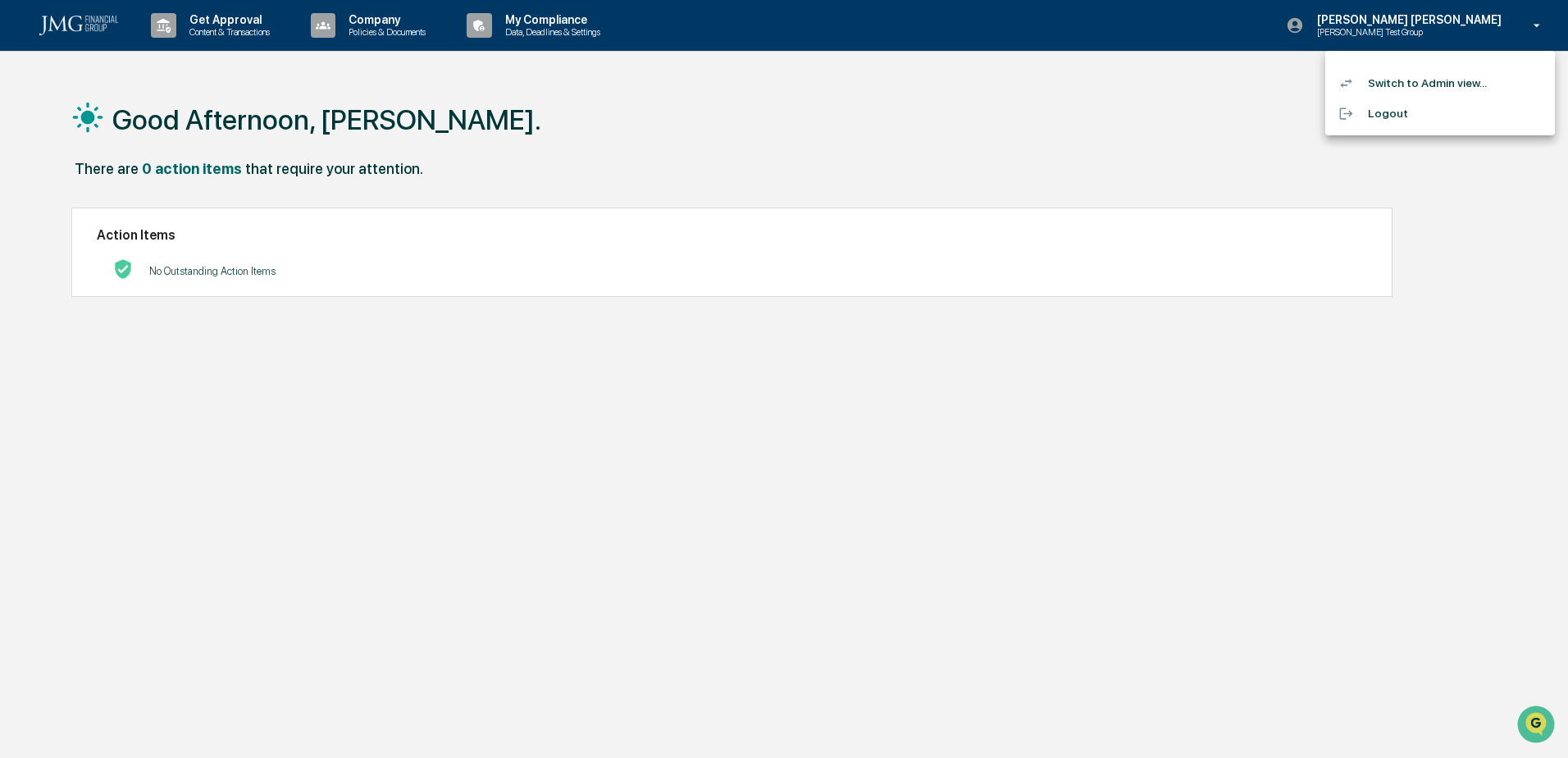
click at [1456, 82] on li "Switch to Admin view..." at bounding box center [1440, 83] width 230 height 30
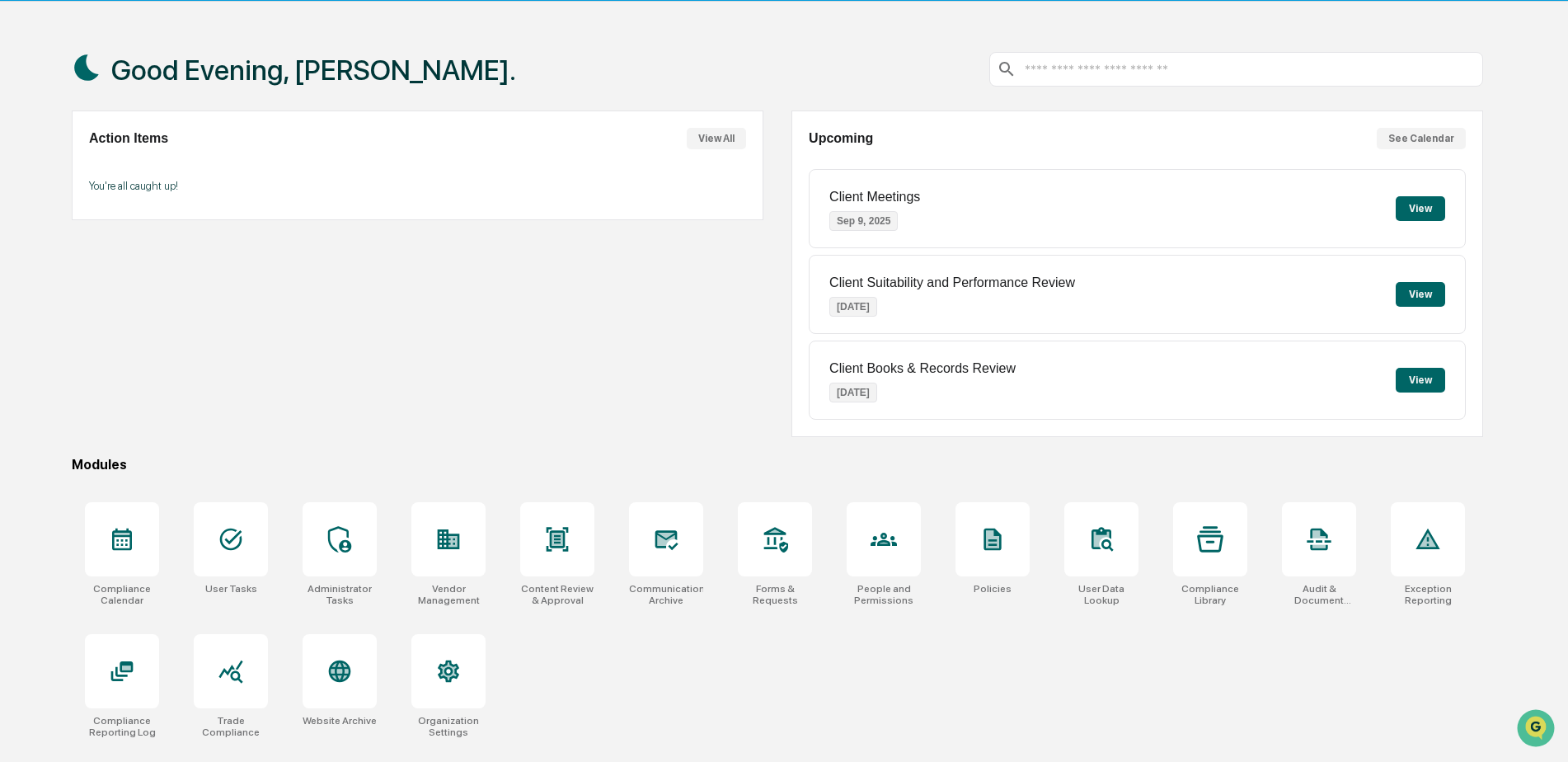
scroll to position [78, 0]
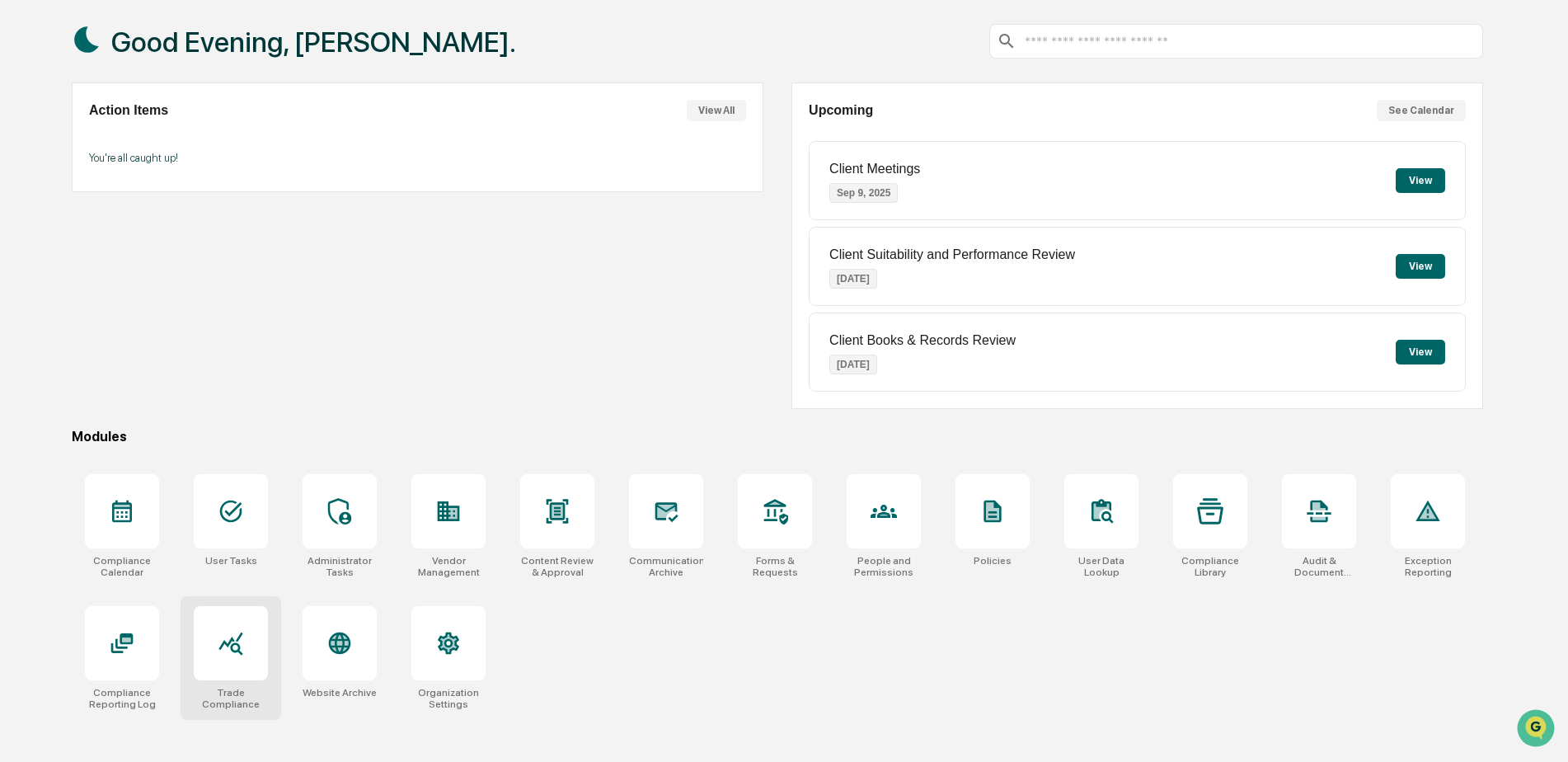
click at [211, 643] on div at bounding box center [231, 643] width 75 height 75
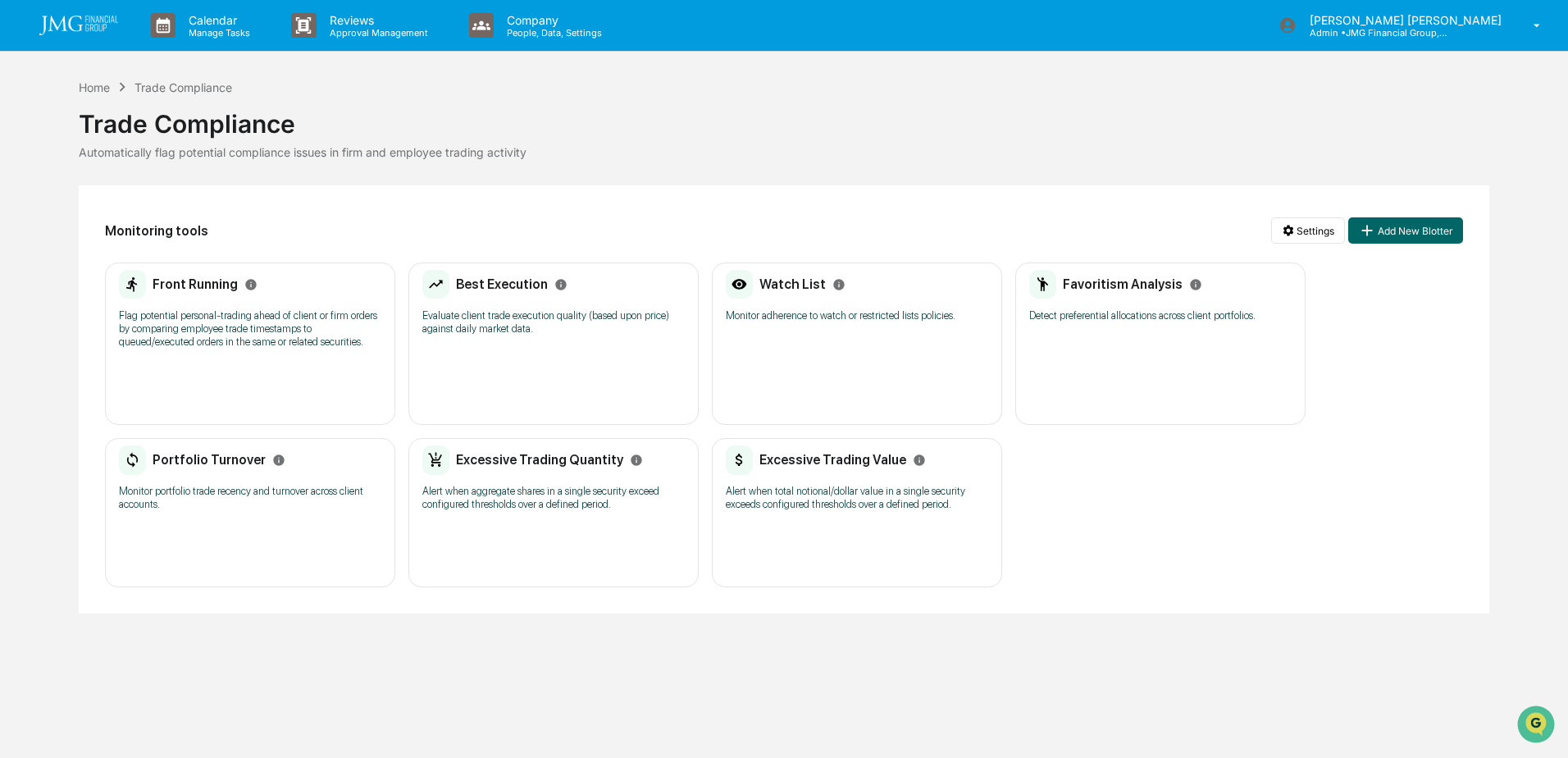
click at [766, 319] on p "Monitor adherence to watch or restricted lists policies." at bounding box center [857, 316] width 263 height 13
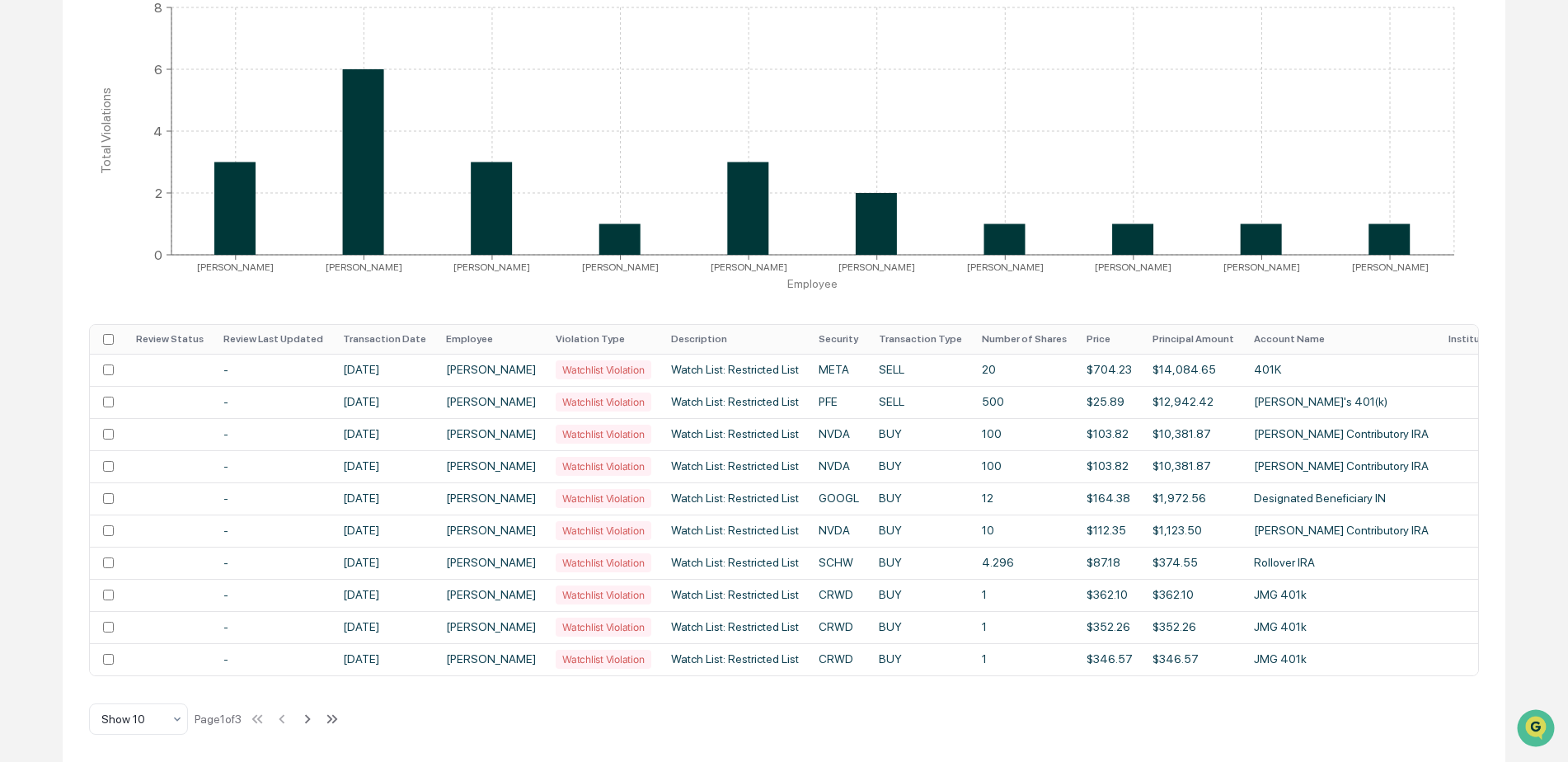
scroll to position [352, 0]
click at [472, 332] on th "Employee" at bounding box center [491, 340] width 110 height 29
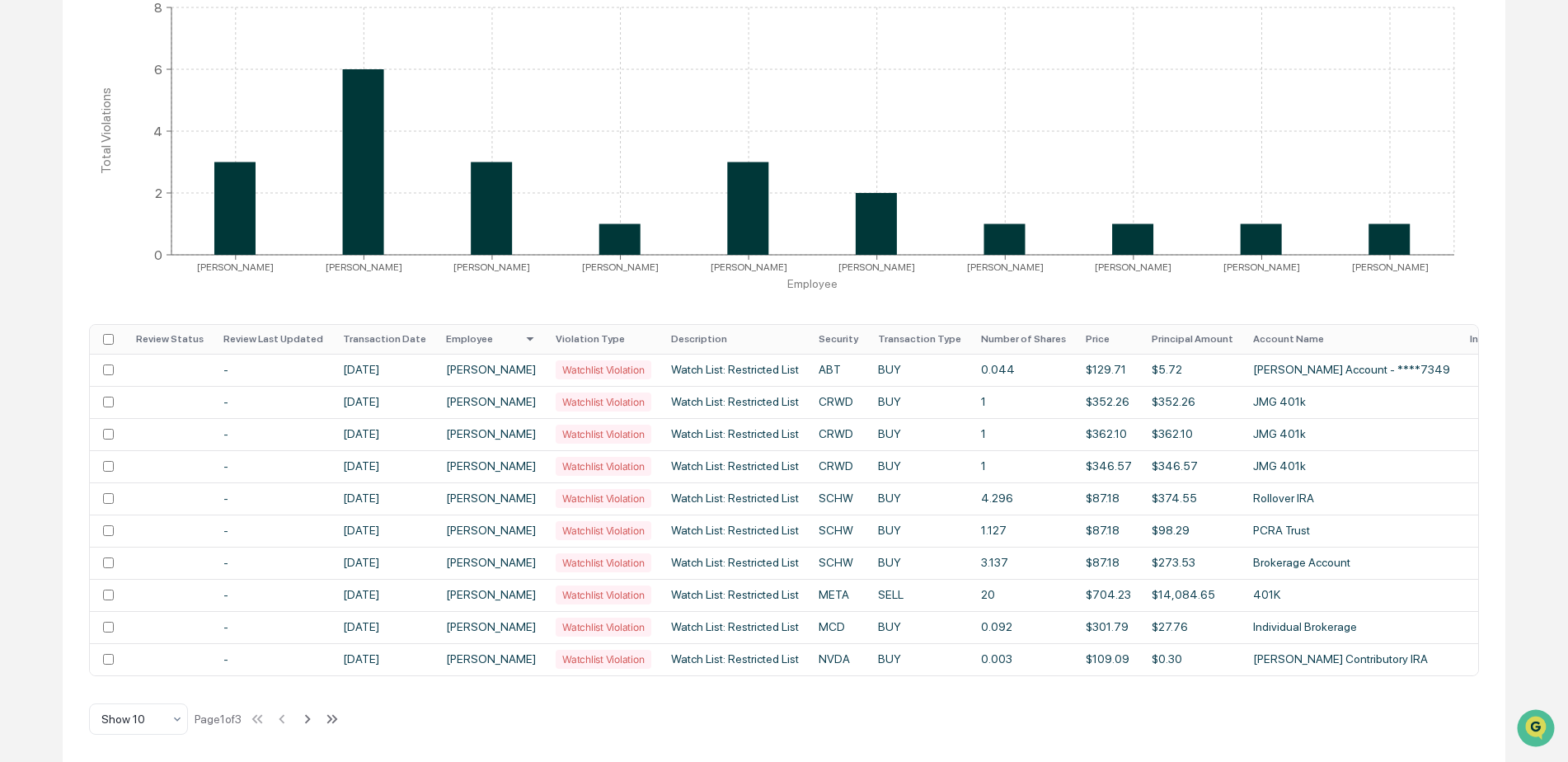
click at [376, 330] on th "Transaction Date" at bounding box center [384, 340] width 103 height 29
click at [418, 330] on th "Transaction Date" at bounding box center [384, 340] width 103 height 29
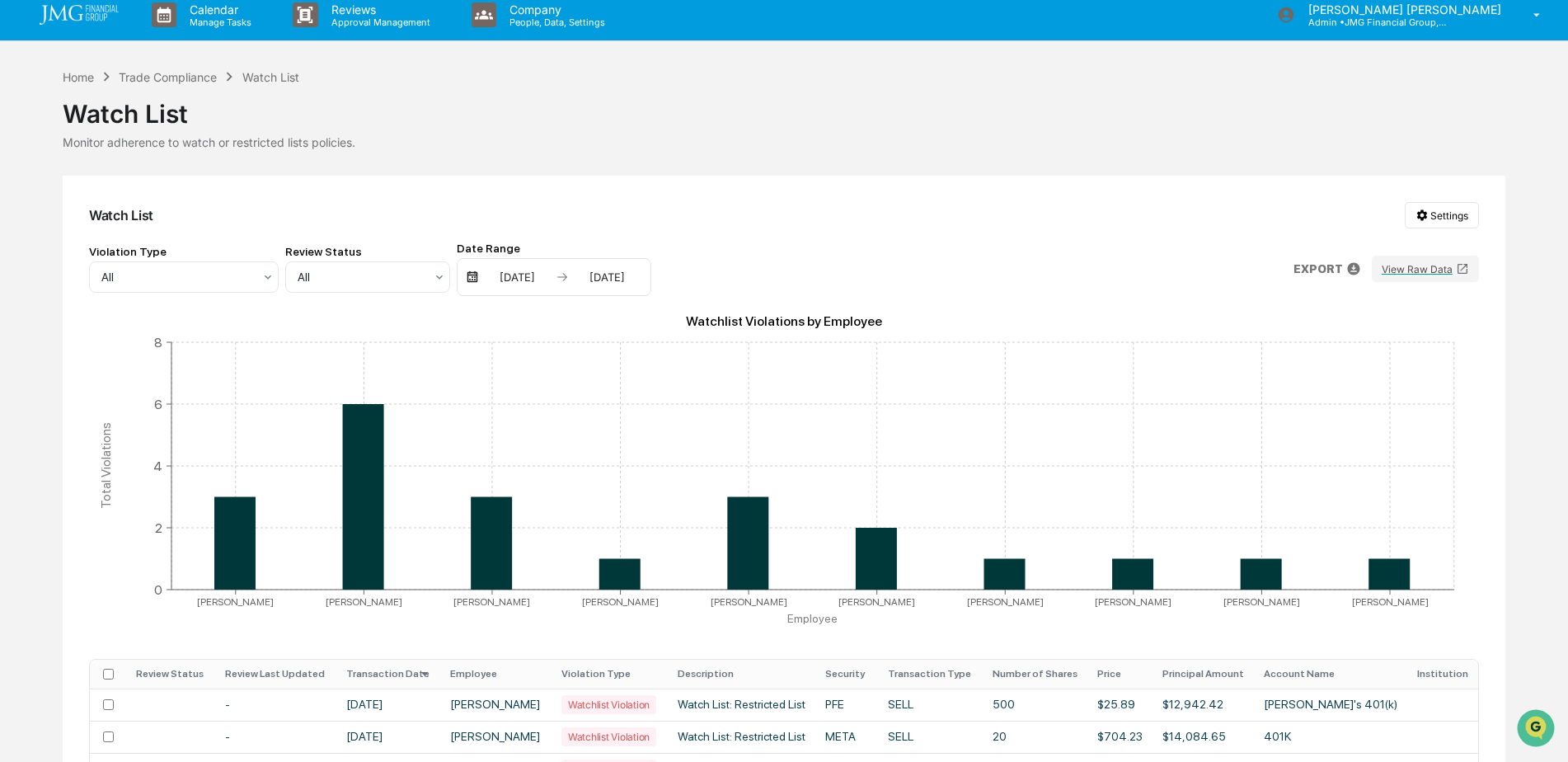
scroll to position [0, 0]
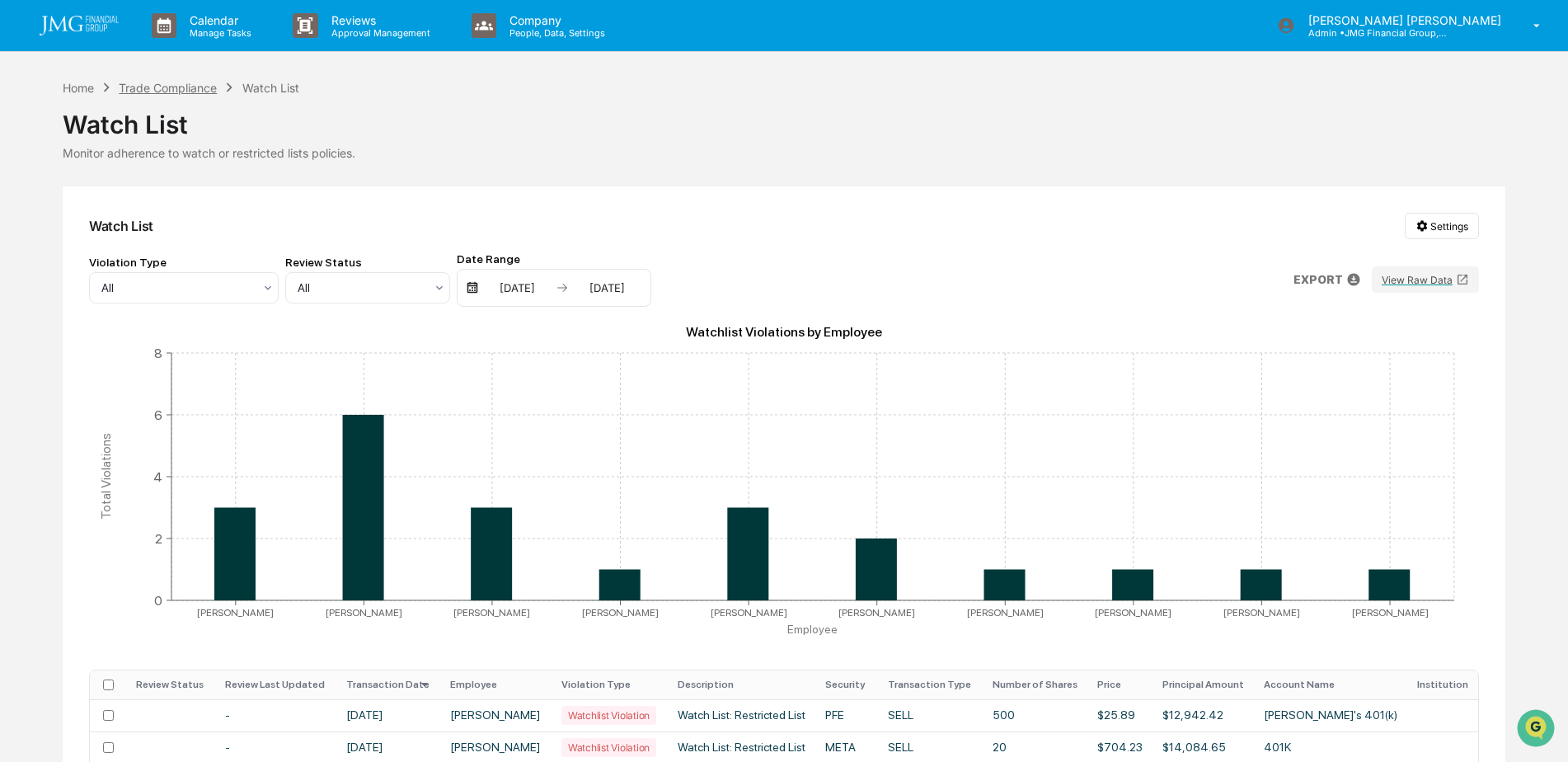
click at [151, 90] on div "Trade Compliance" at bounding box center [167, 88] width 98 height 14
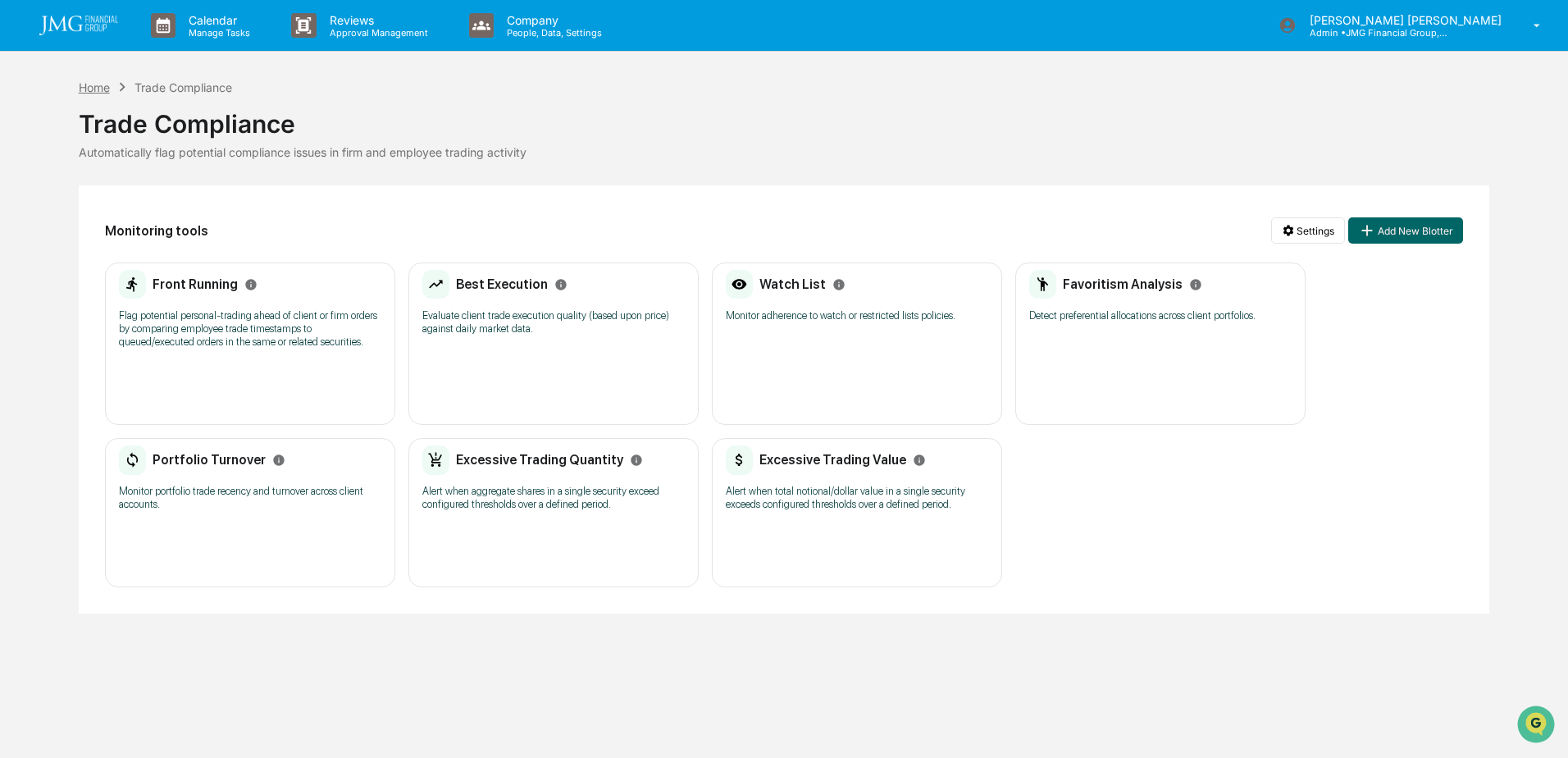
click at [107, 88] on div "Home" at bounding box center [94, 88] width 31 height 14
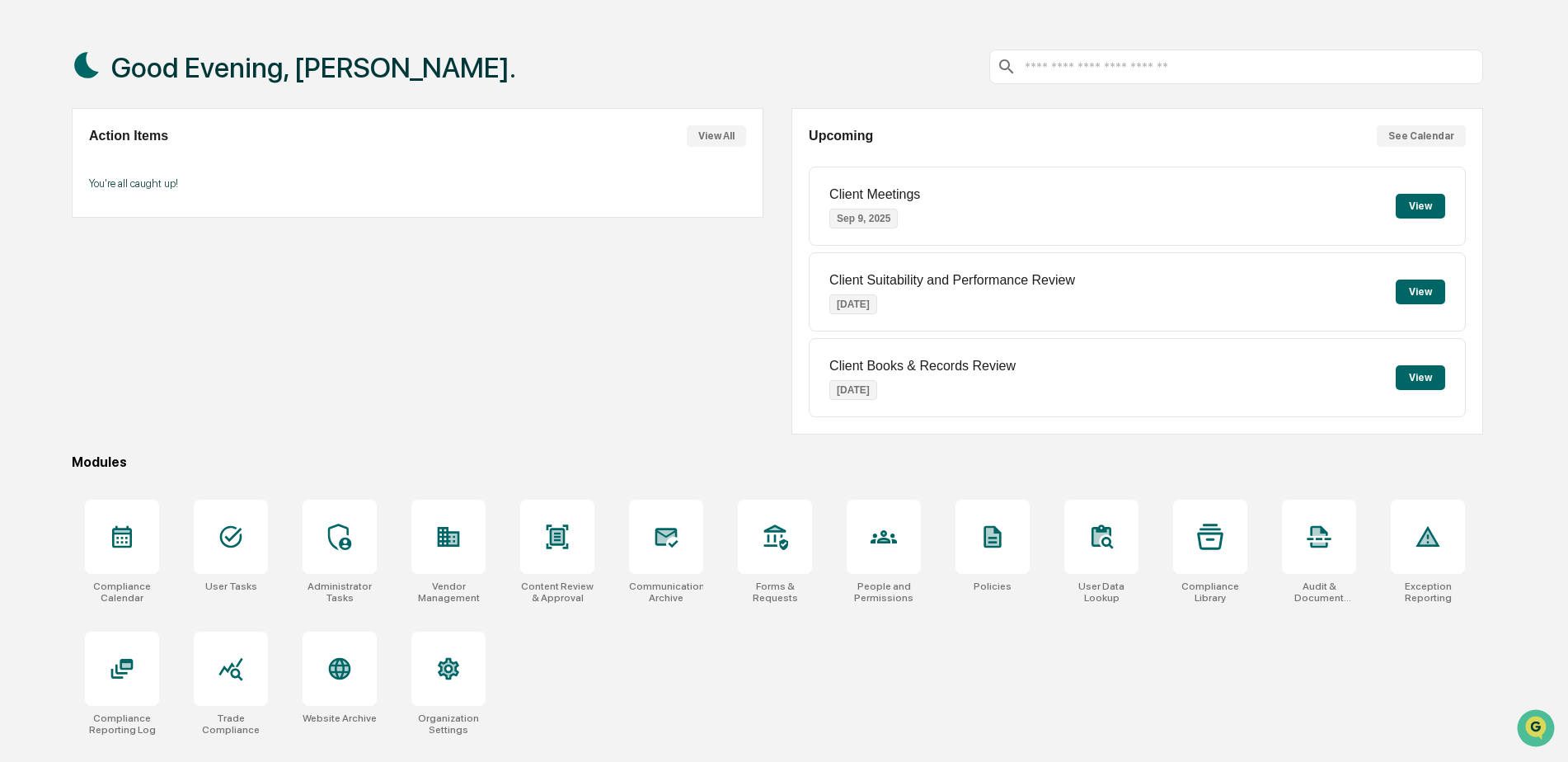
scroll to position [78, 0]
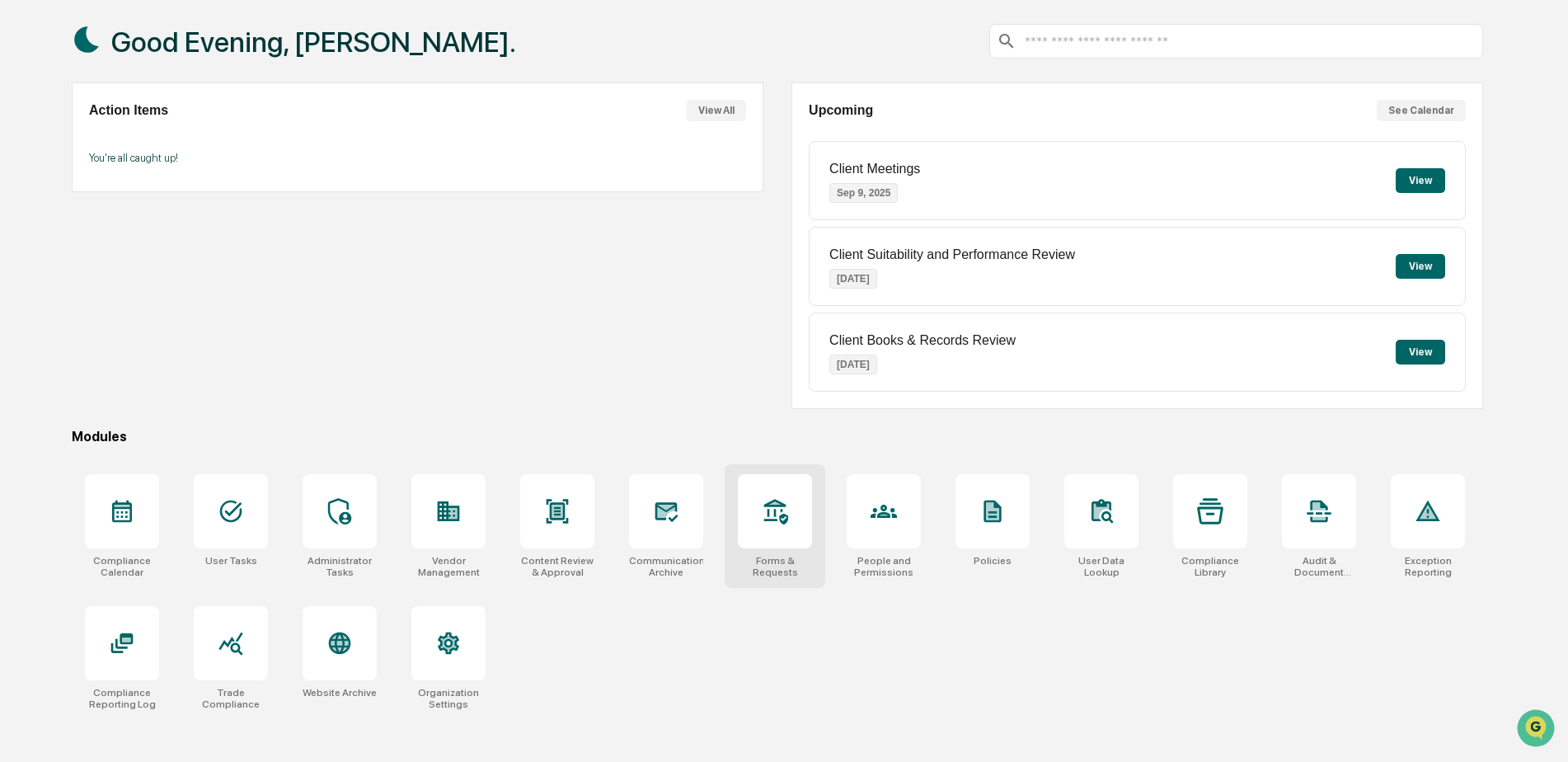
click at [754, 515] on div at bounding box center [775, 511] width 75 height 75
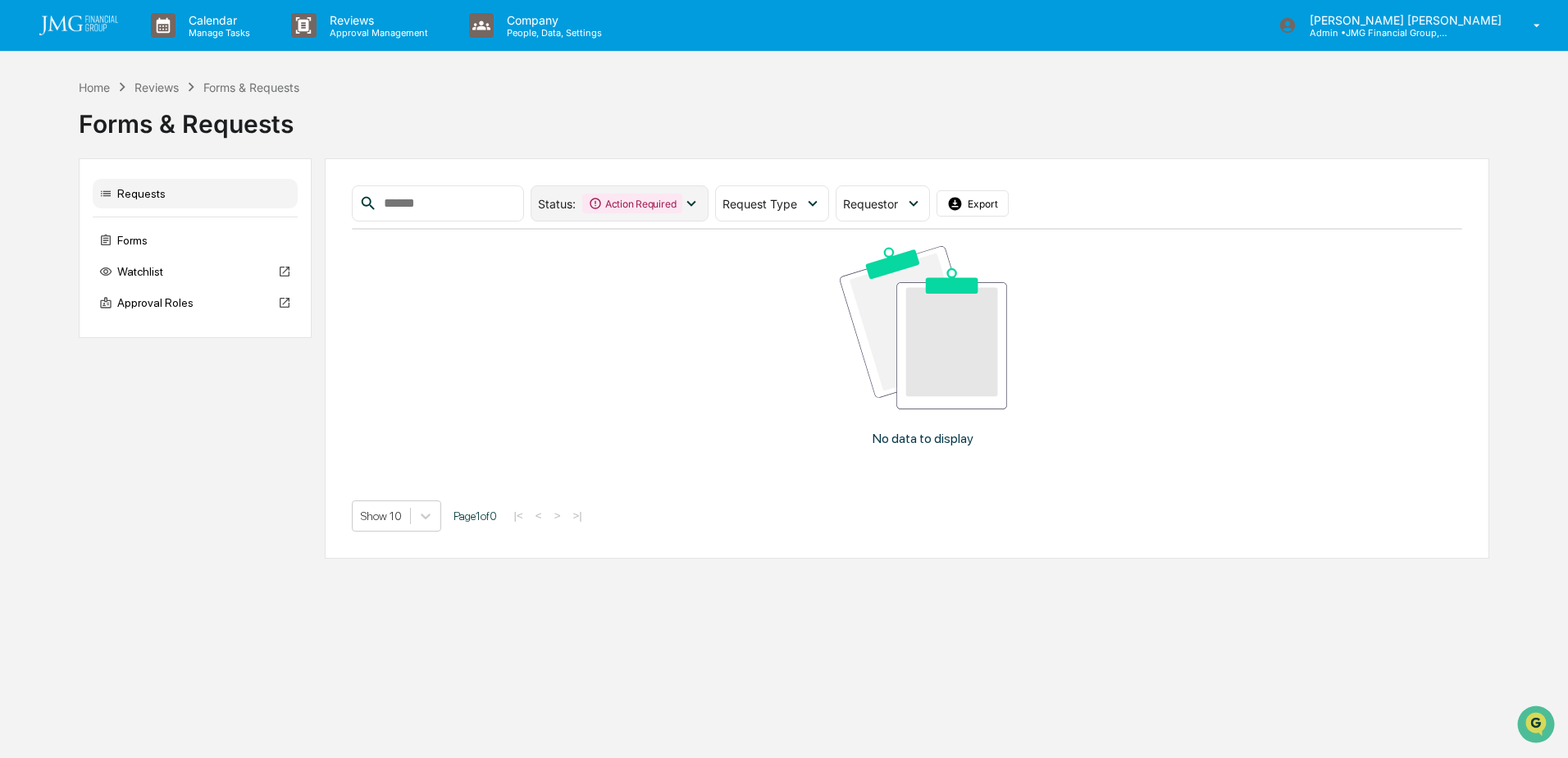
click at [683, 206] on div "Action Required" at bounding box center [633, 204] width 100 height 20
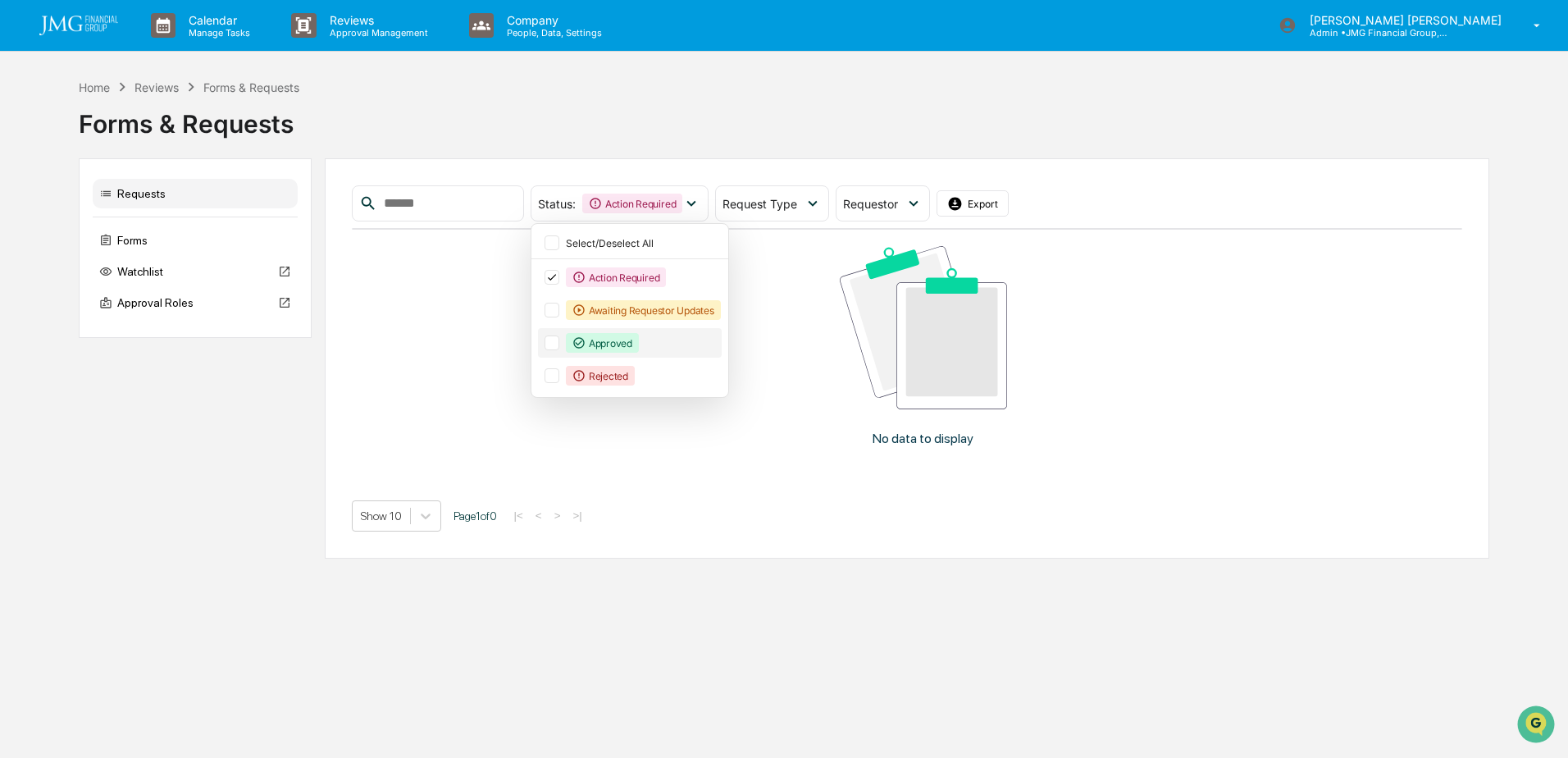
click at [559, 344] on div at bounding box center [552, 342] width 15 height 15
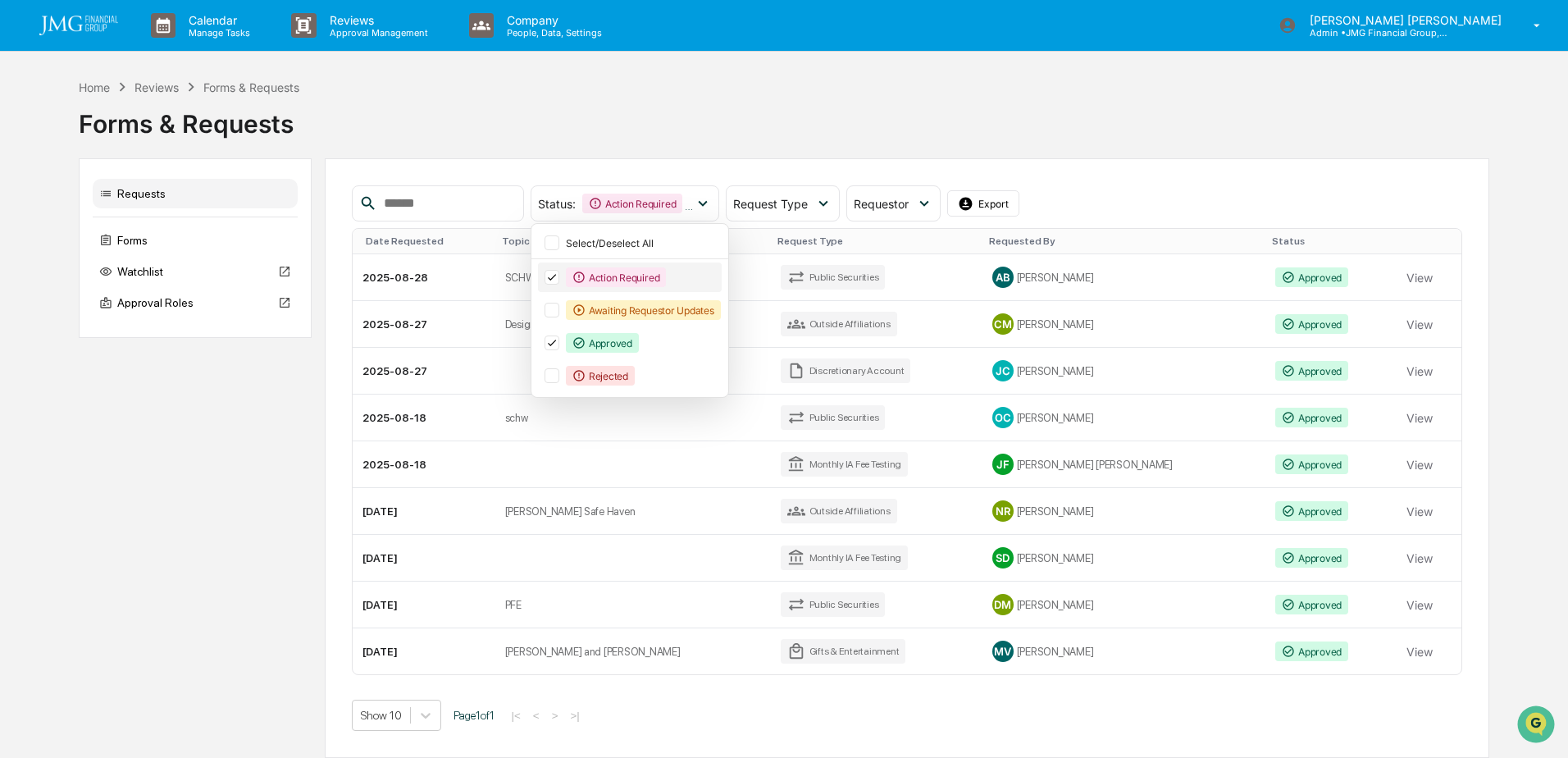
click at [559, 271] on div at bounding box center [552, 277] width 15 height 15
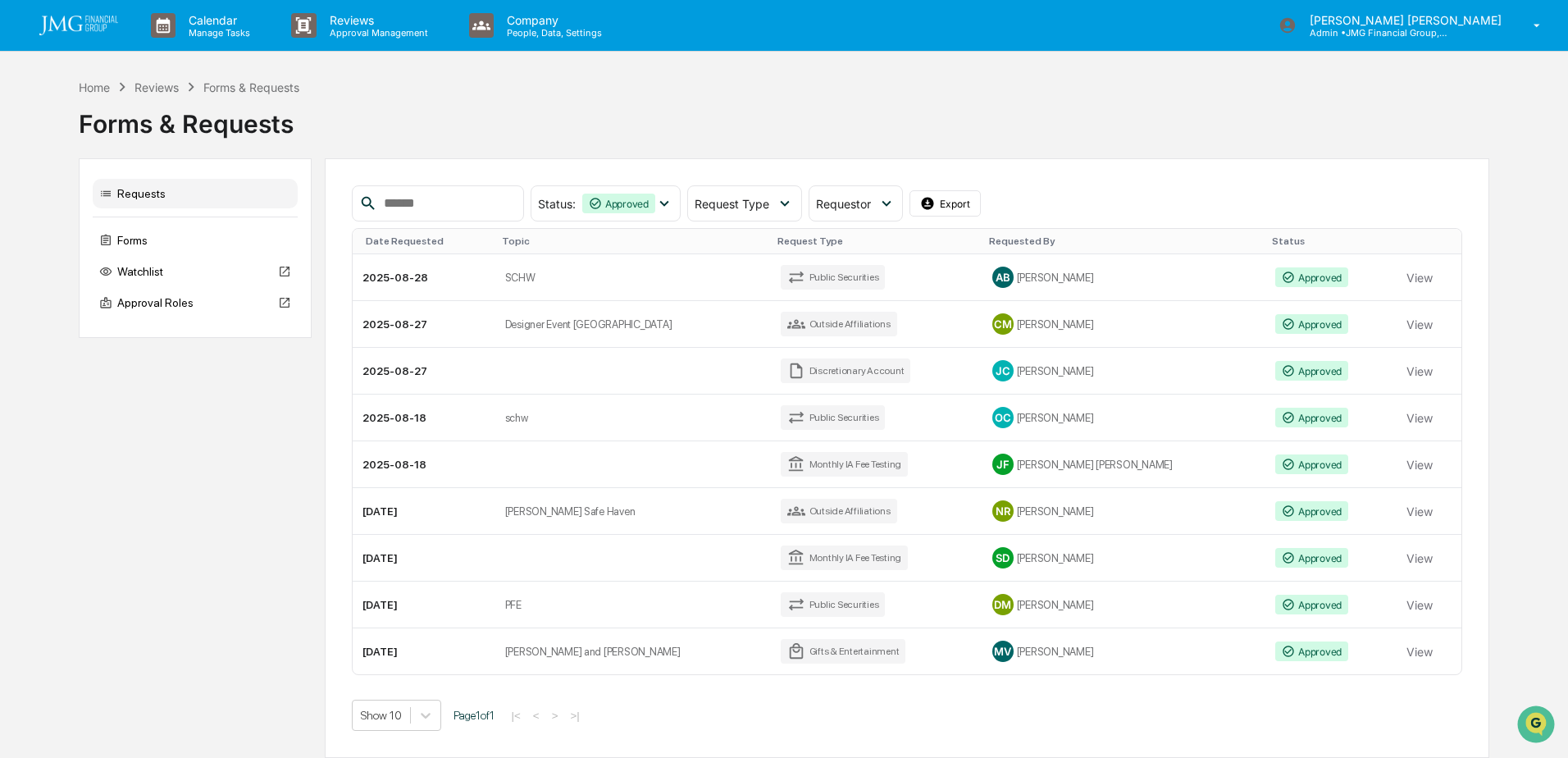
click at [1090, 195] on div "Status : Approved Select/Deselect All Action Required Awaiting Requestor Update…" at bounding box center [908, 203] width 1111 height 36
click at [1417, 274] on td "View" at bounding box center [1429, 278] width 65 height 46
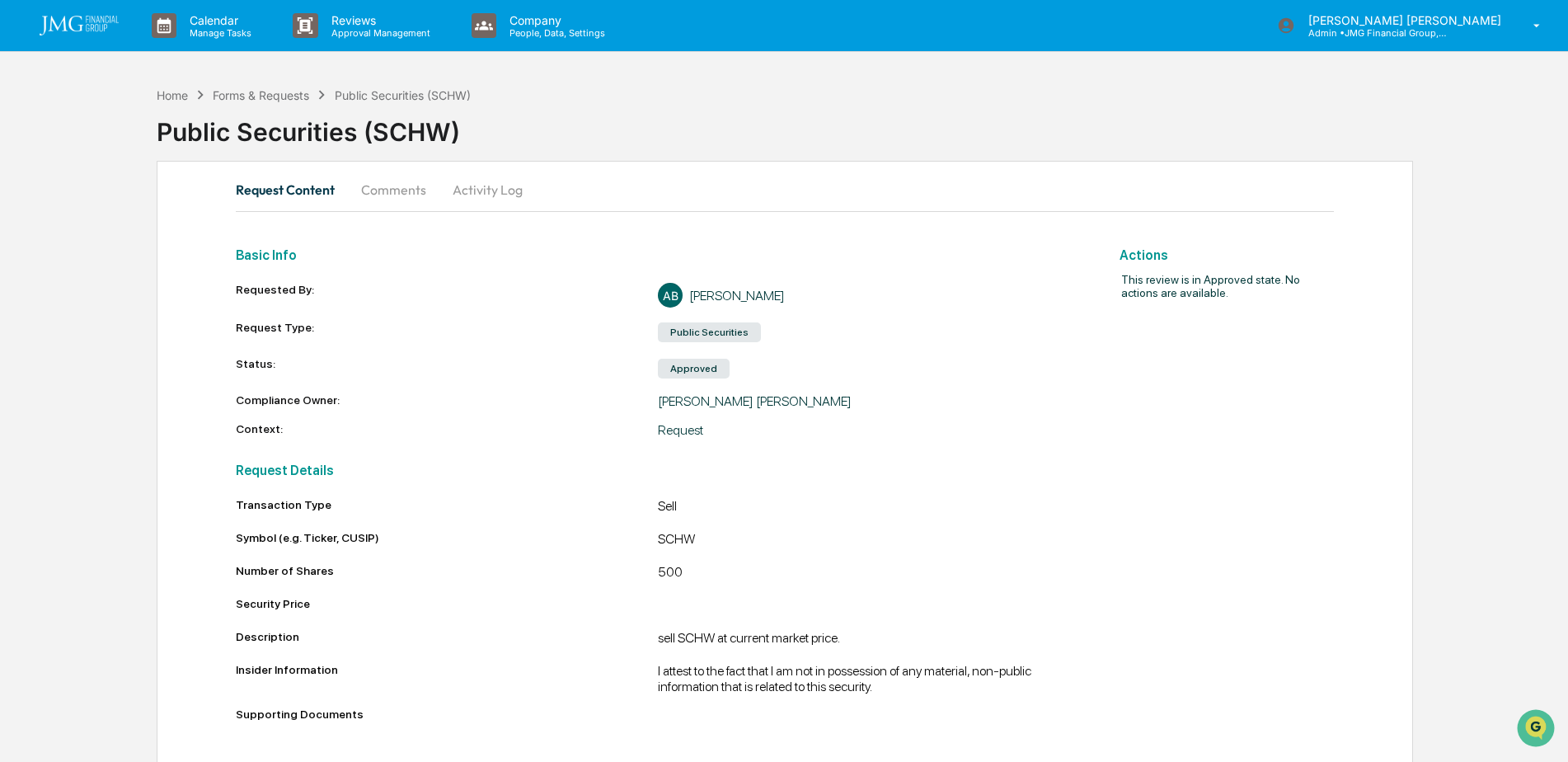
scroll to position [1, 0]
click at [426, 198] on button "Comments" at bounding box center [393, 189] width 92 height 40
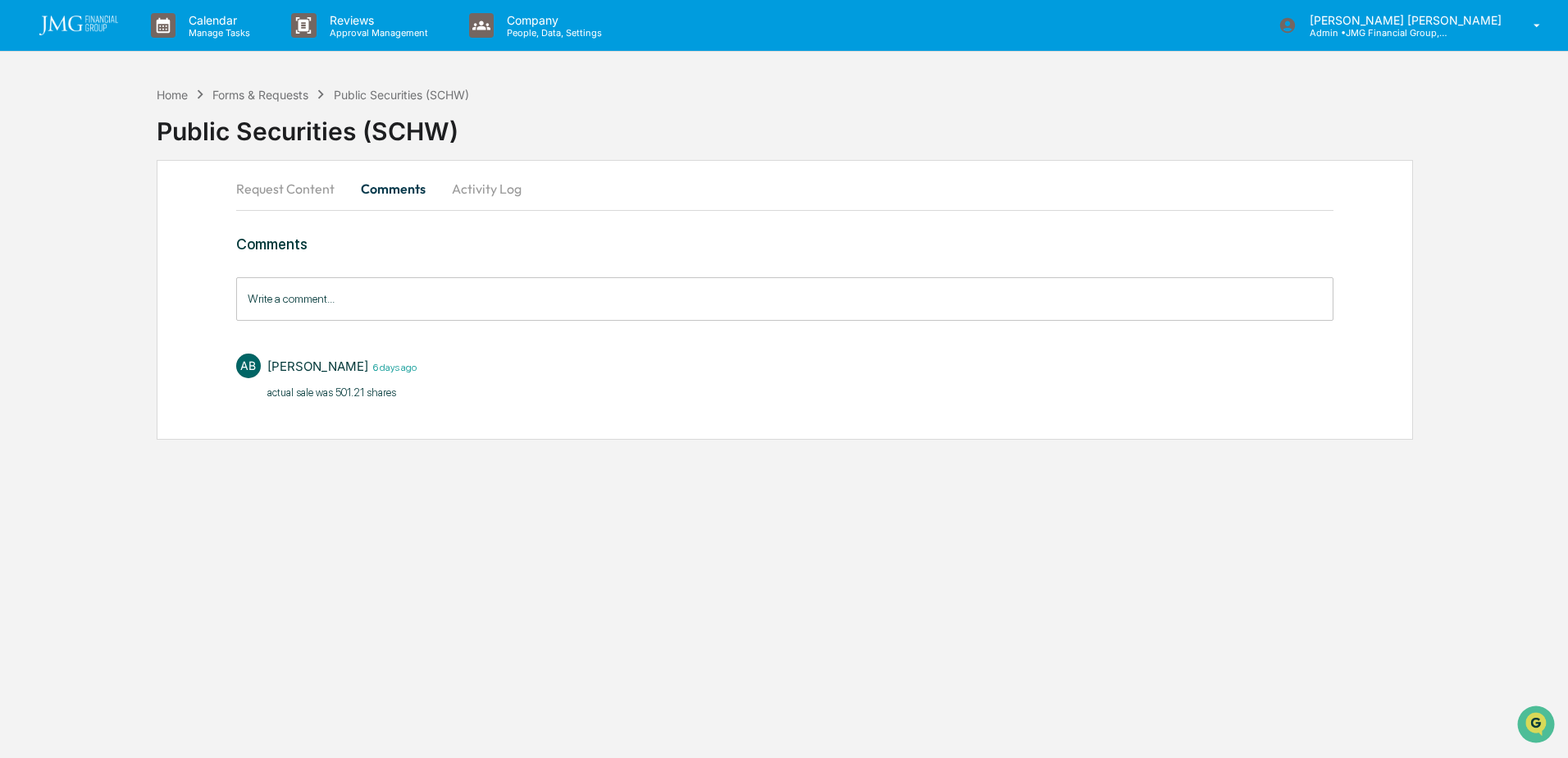
click at [476, 198] on button "Activity Log" at bounding box center [486, 189] width 96 height 39
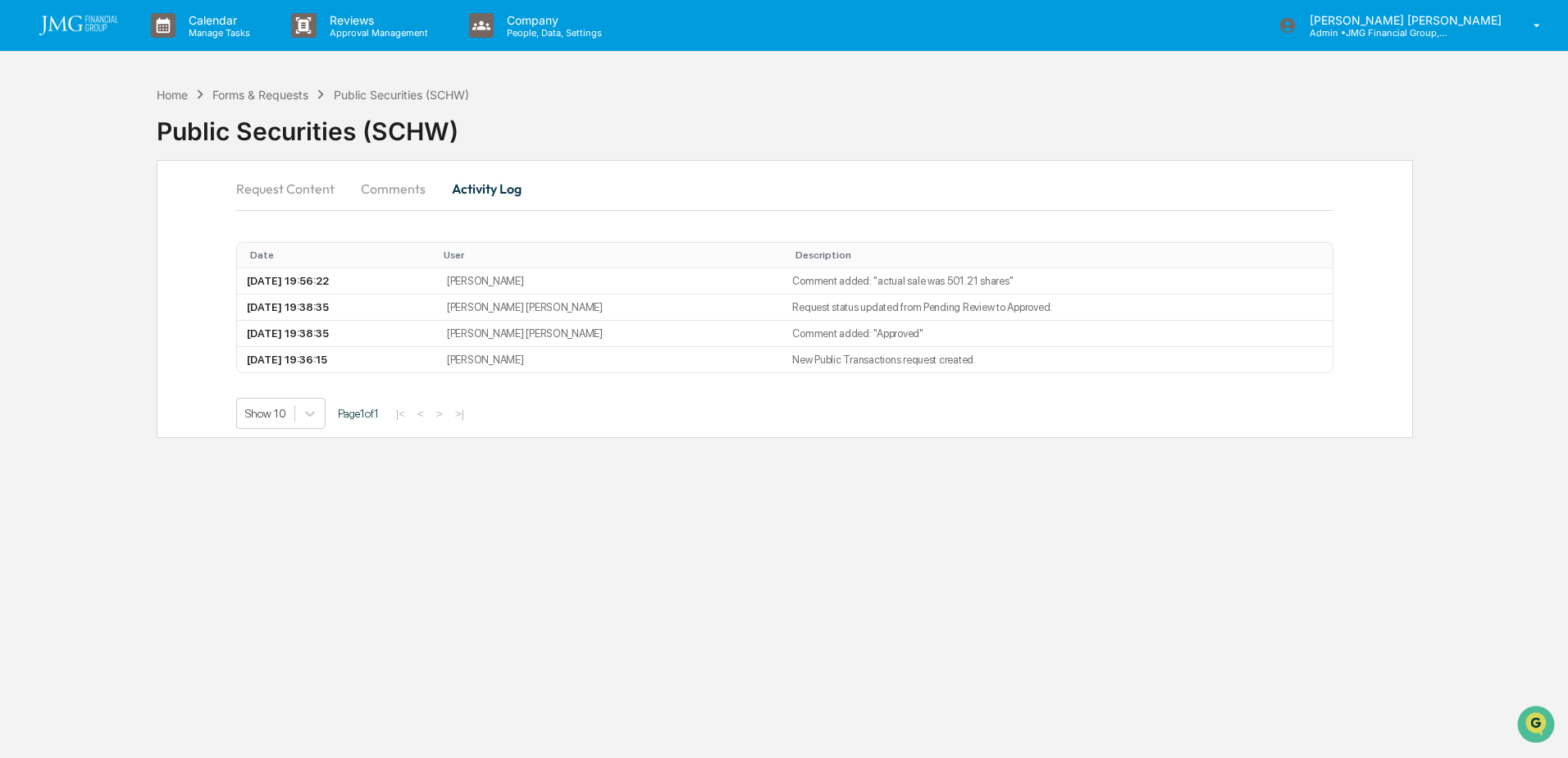
click at [395, 196] on button "Comments" at bounding box center [393, 189] width 91 height 39
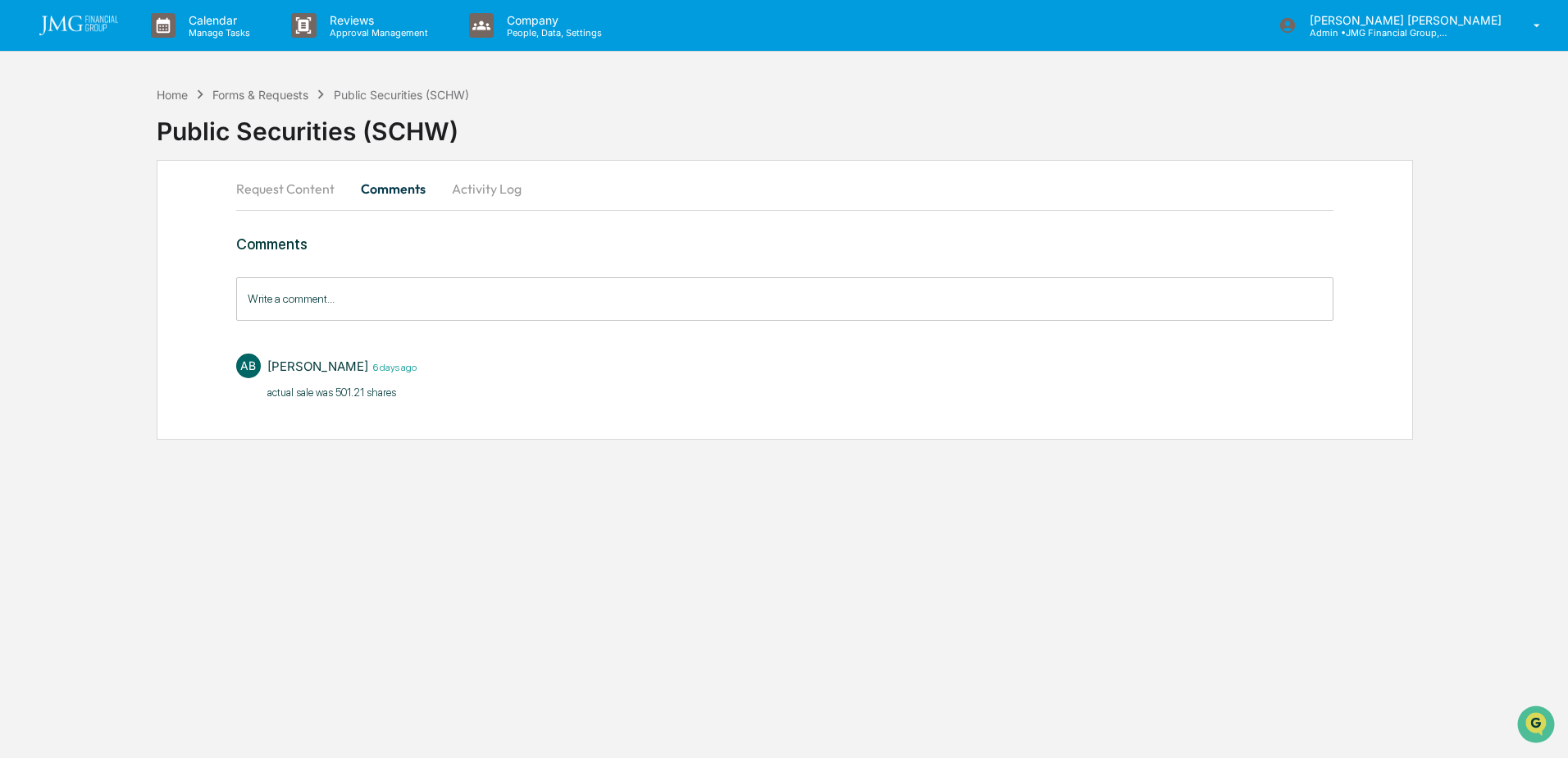
click at [305, 189] on button "Request Content" at bounding box center [291, 189] width 112 height 39
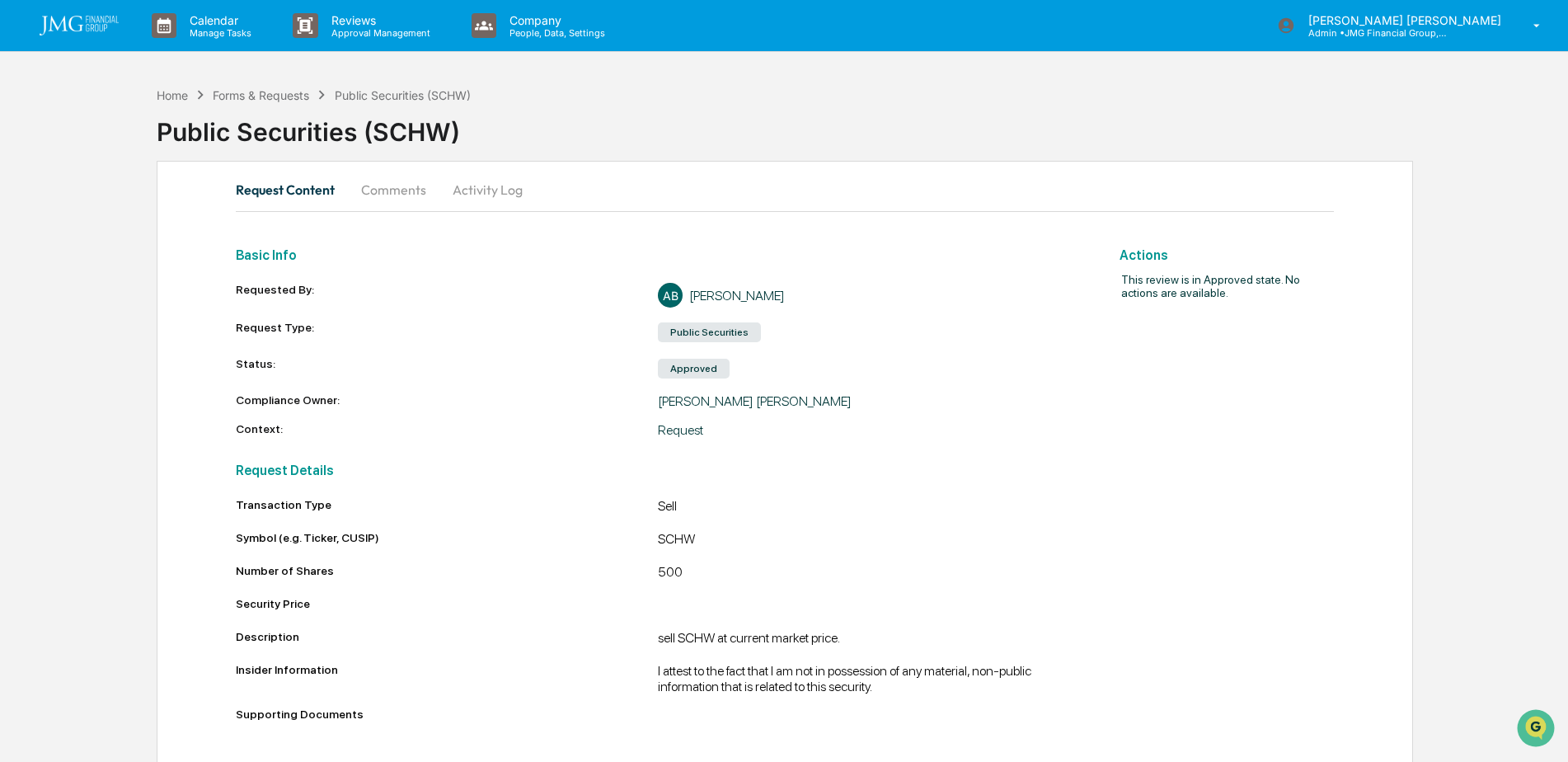
scroll to position [1, 0]
click at [422, 201] on button "Comments" at bounding box center [393, 189] width 92 height 40
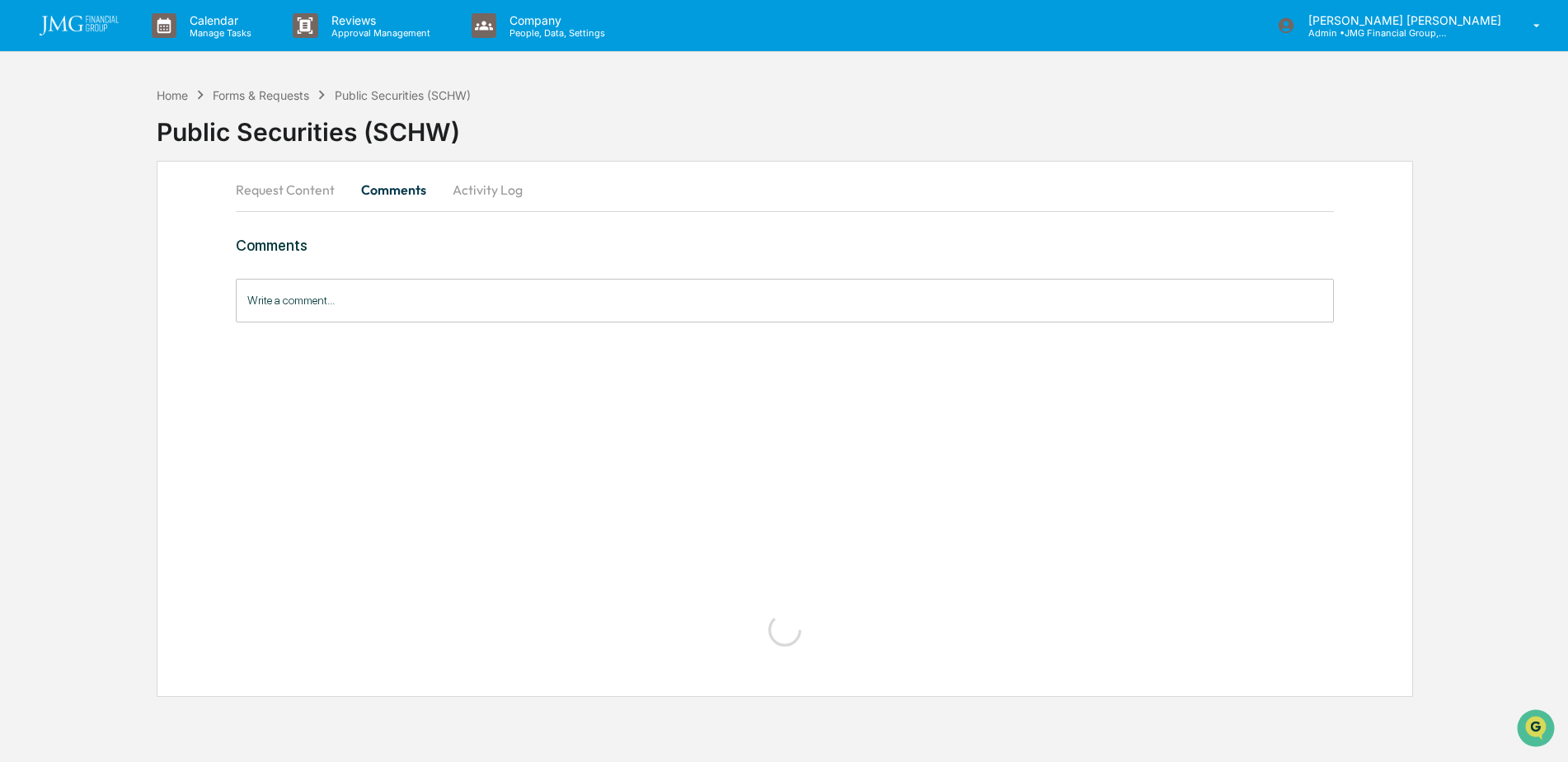
scroll to position [0, 0]
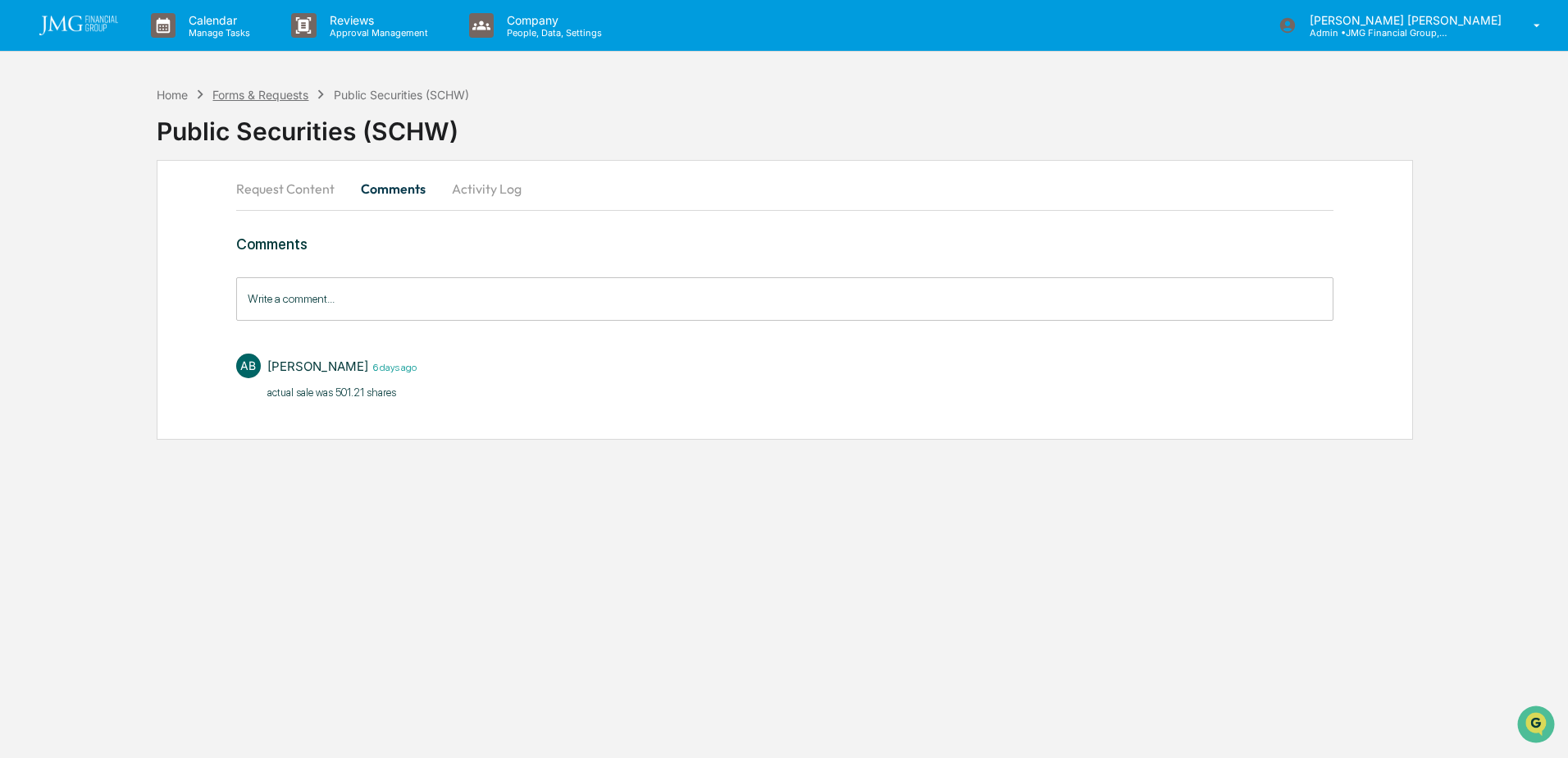
click at [229, 92] on div "Forms & Requests" at bounding box center [260, 95] width 96 height 14
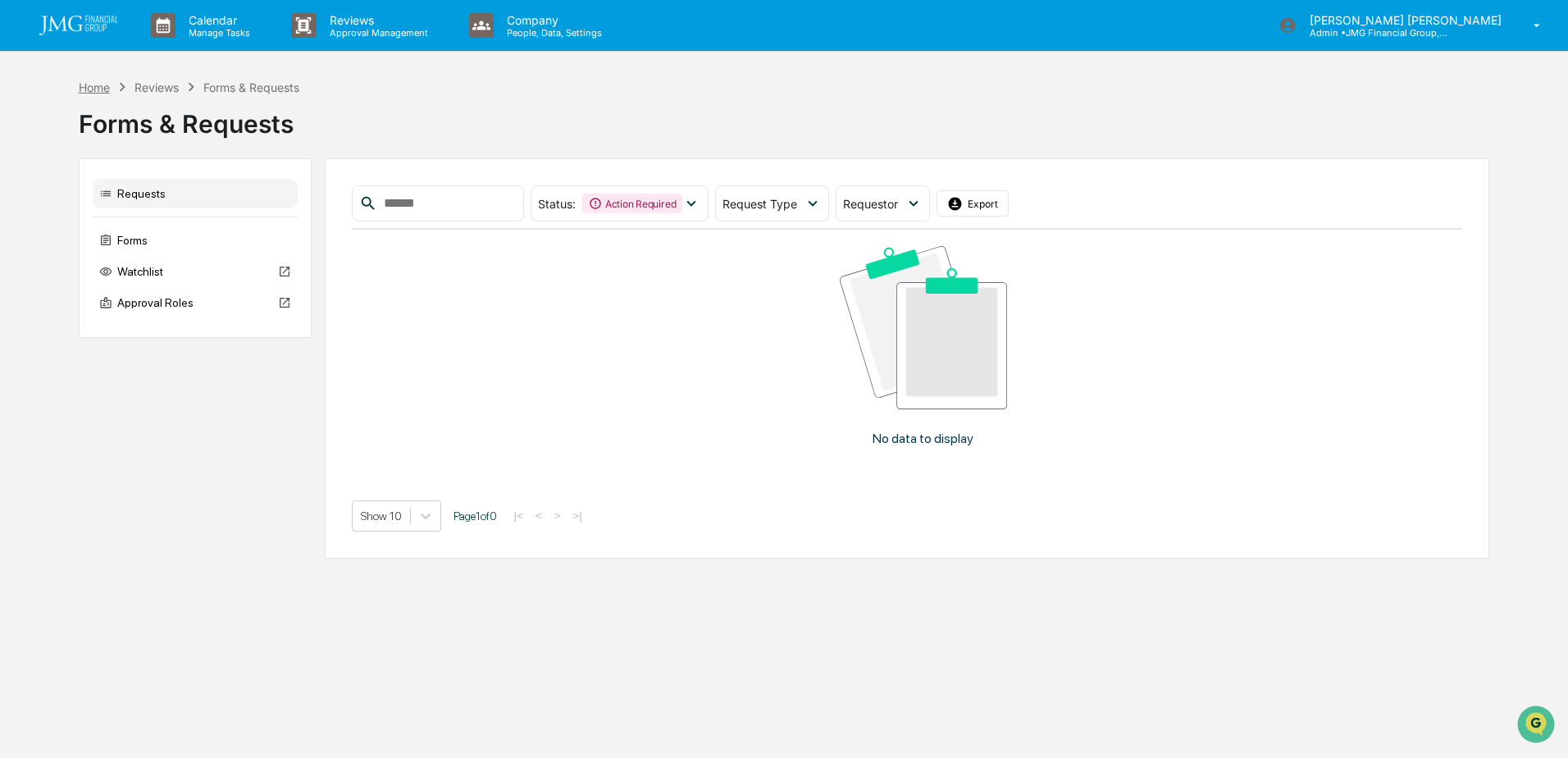
click at [93, 90] on div "Home" at bounding box center [94, 88] width 31 height 14
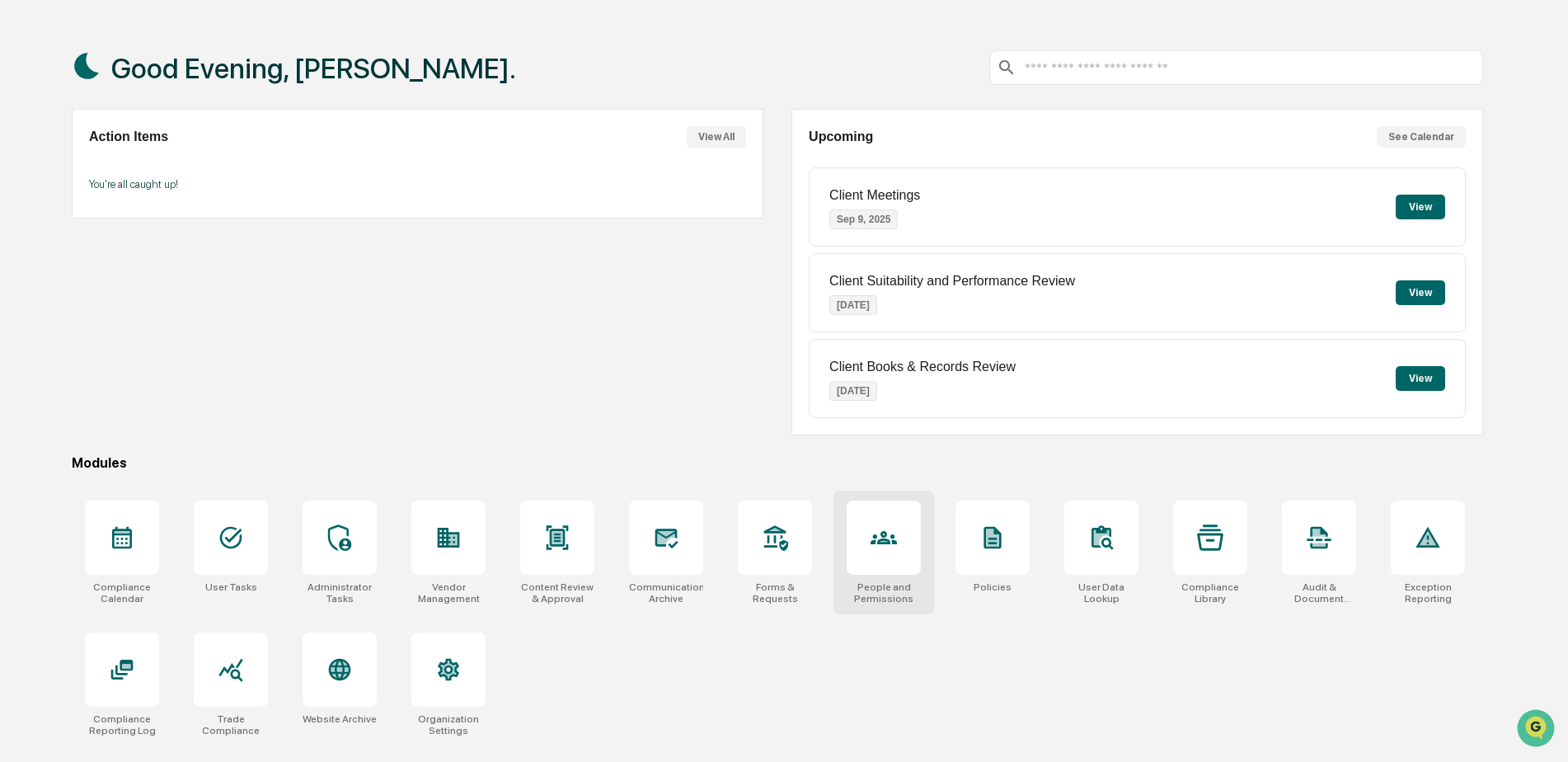
scroll to position [78, 0]
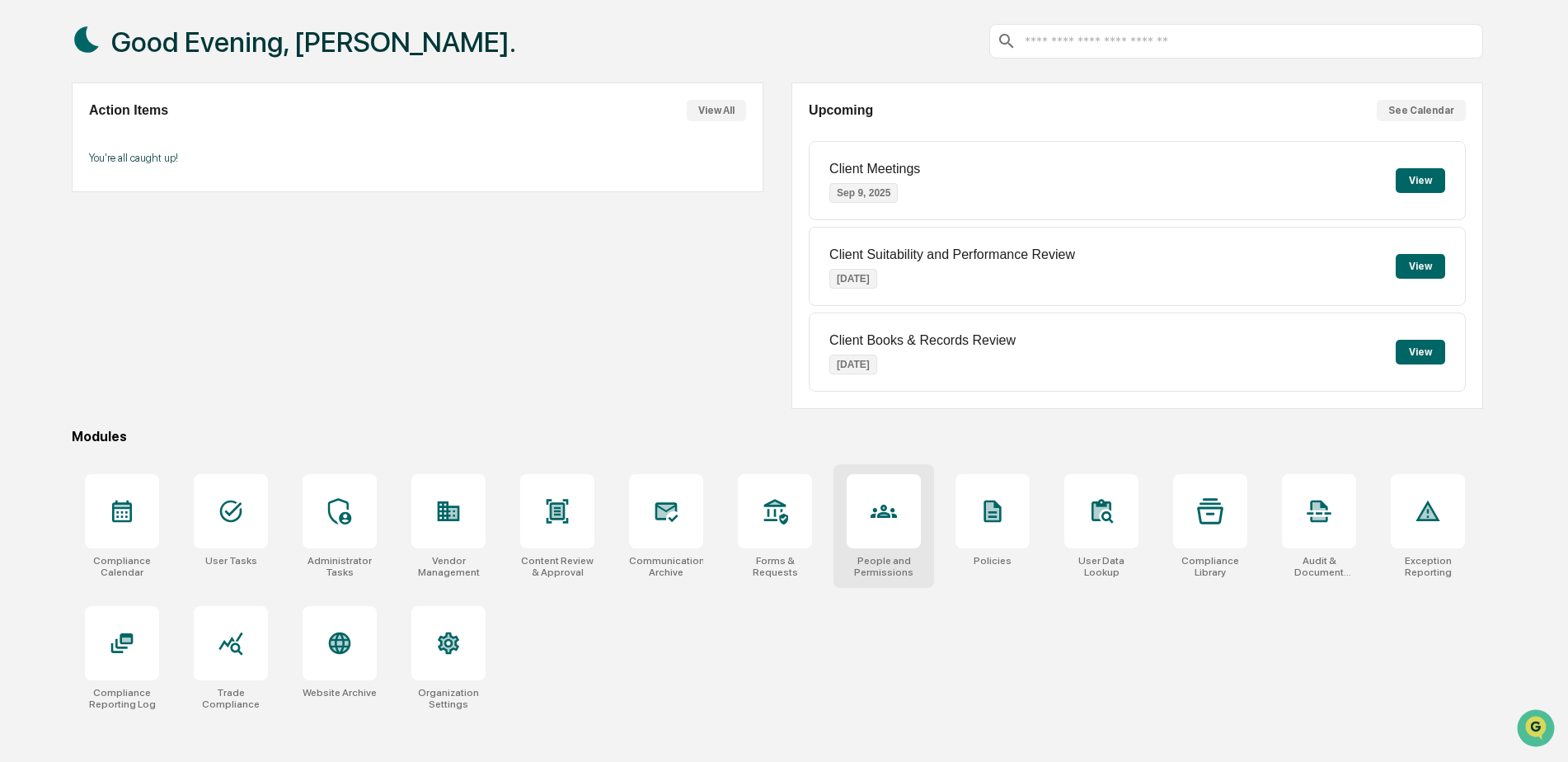
click at [912, 510] on div at bounding box center [884, 511] width 75 height 75
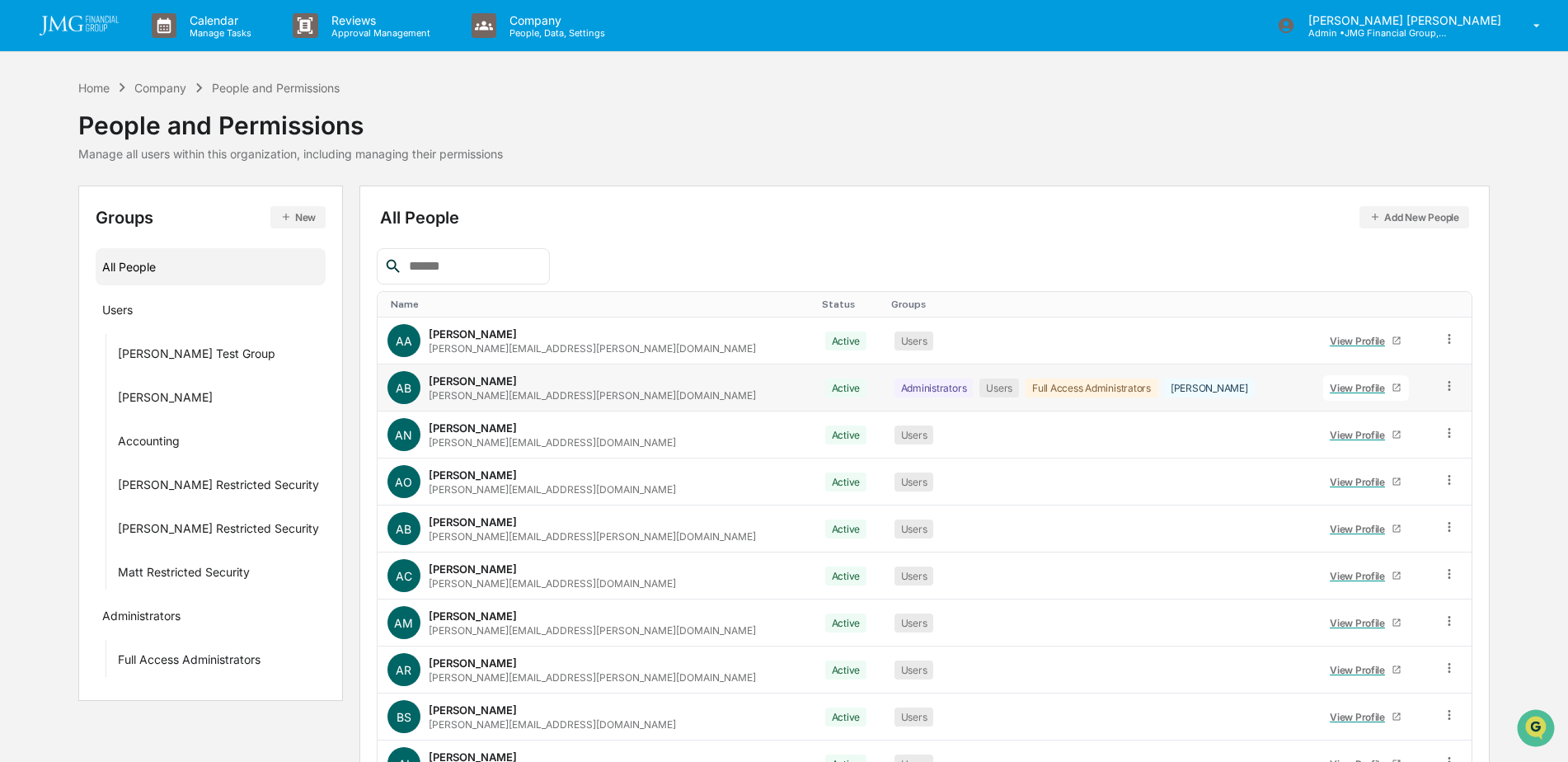
click at [1330, 386] on div "View Profile" at bounding box center [1361, 388] width 62 height 13
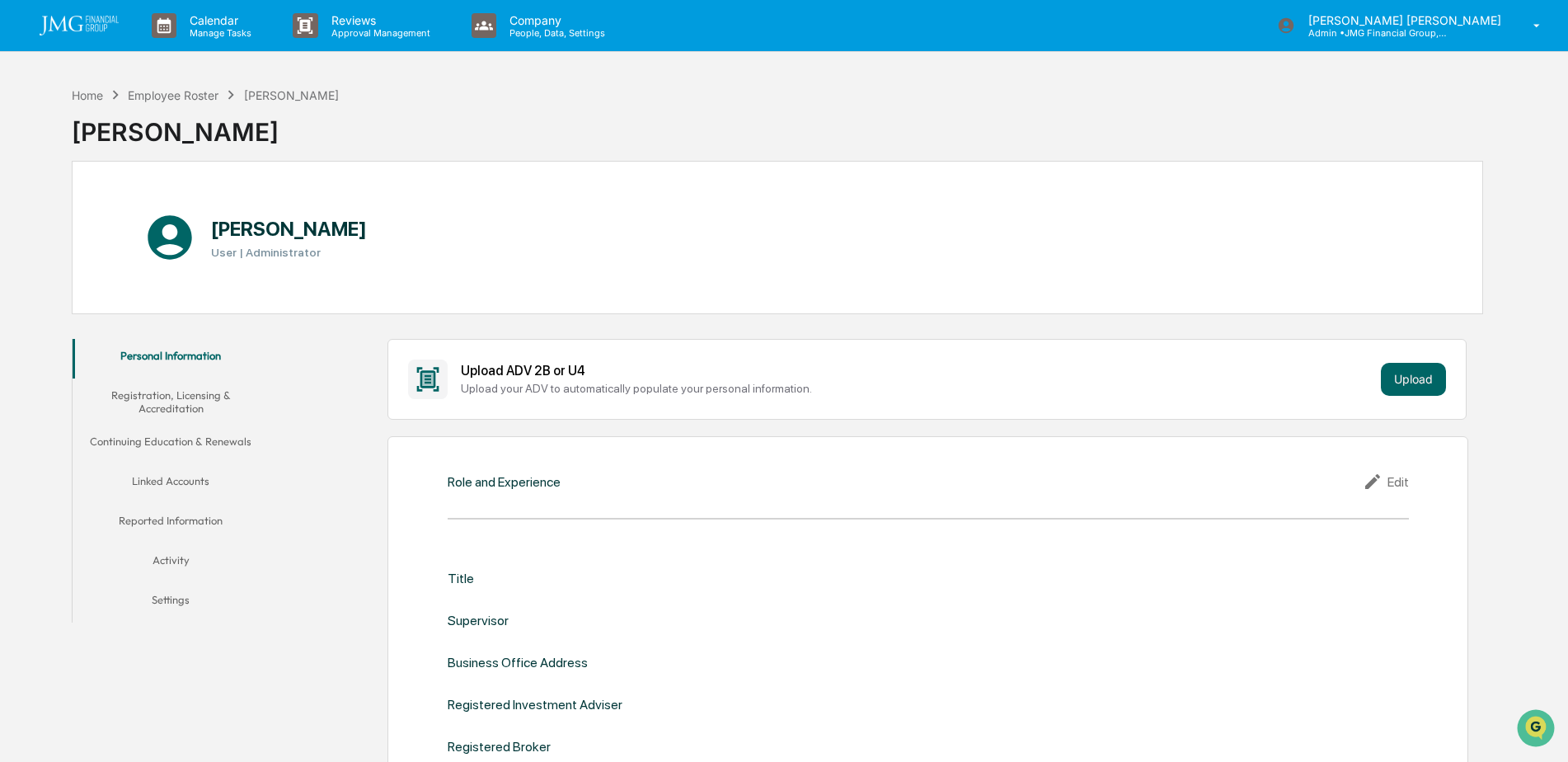
click at [207, 484] on button "Linked Accounts" at bounding box center [171, 484] width 197 height 40
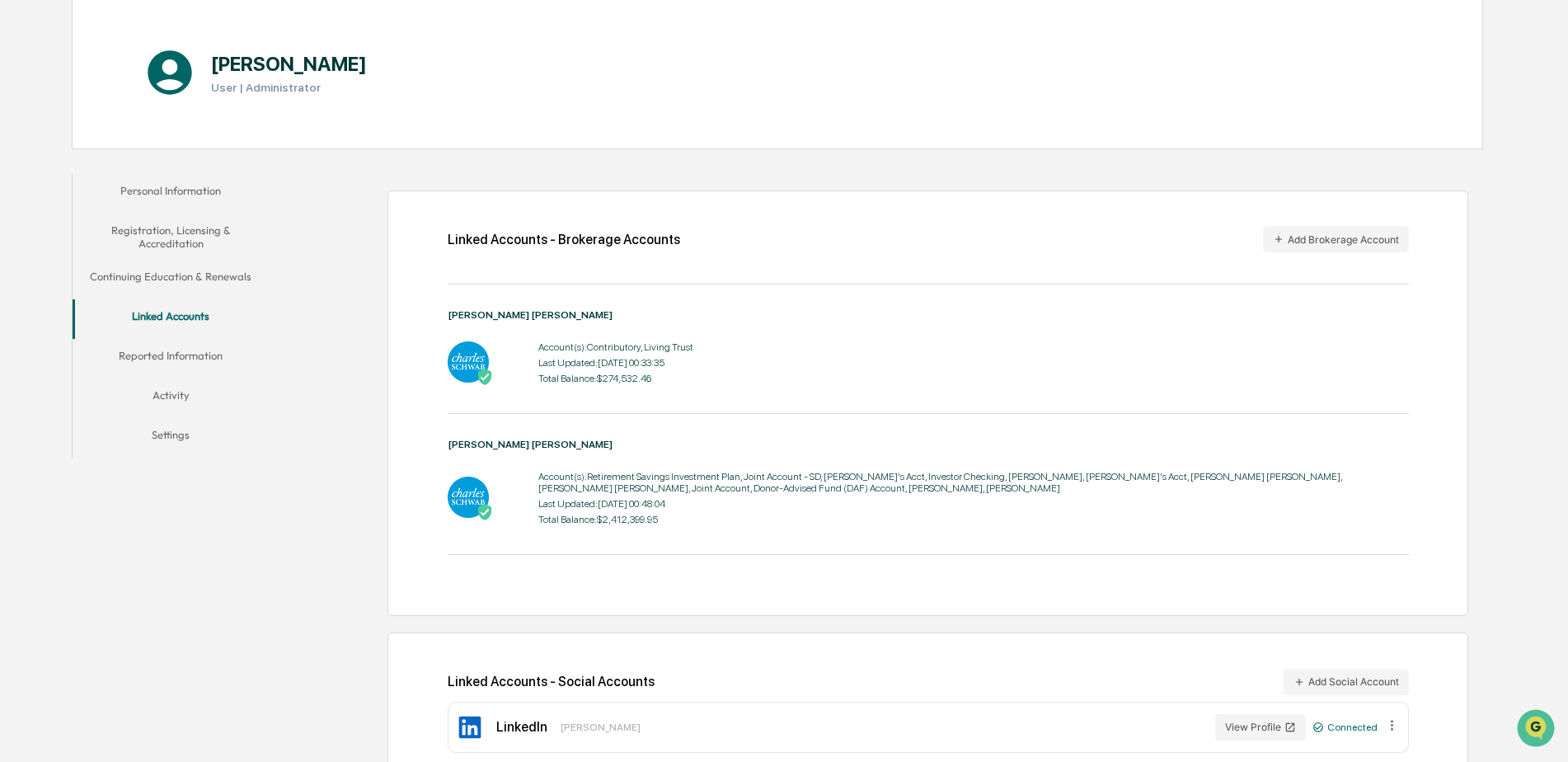
scroll to position [199, 0]
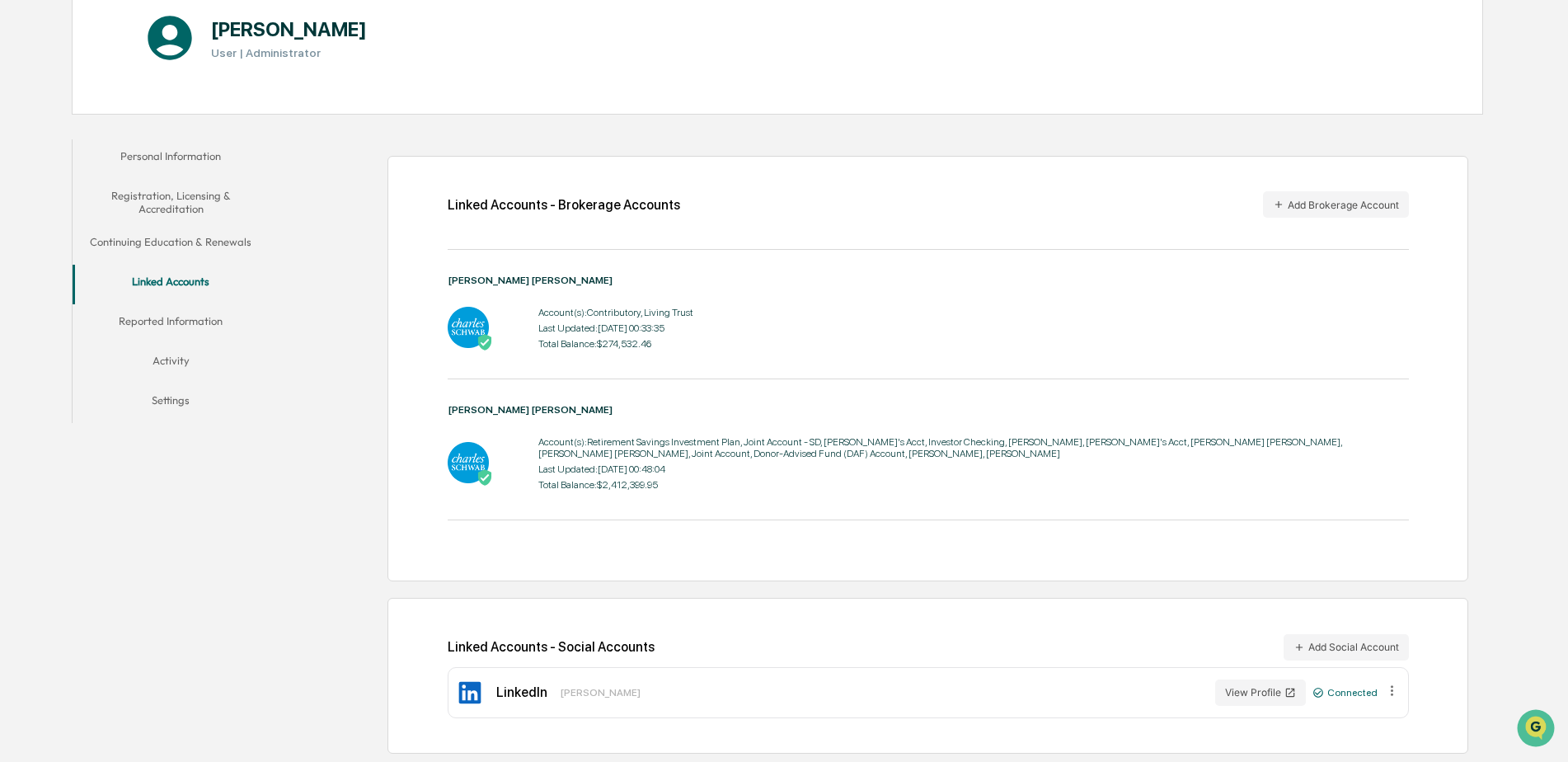
click at [157, 365] on button "Activity" at bounding box center [171, 364] width 197 height 40
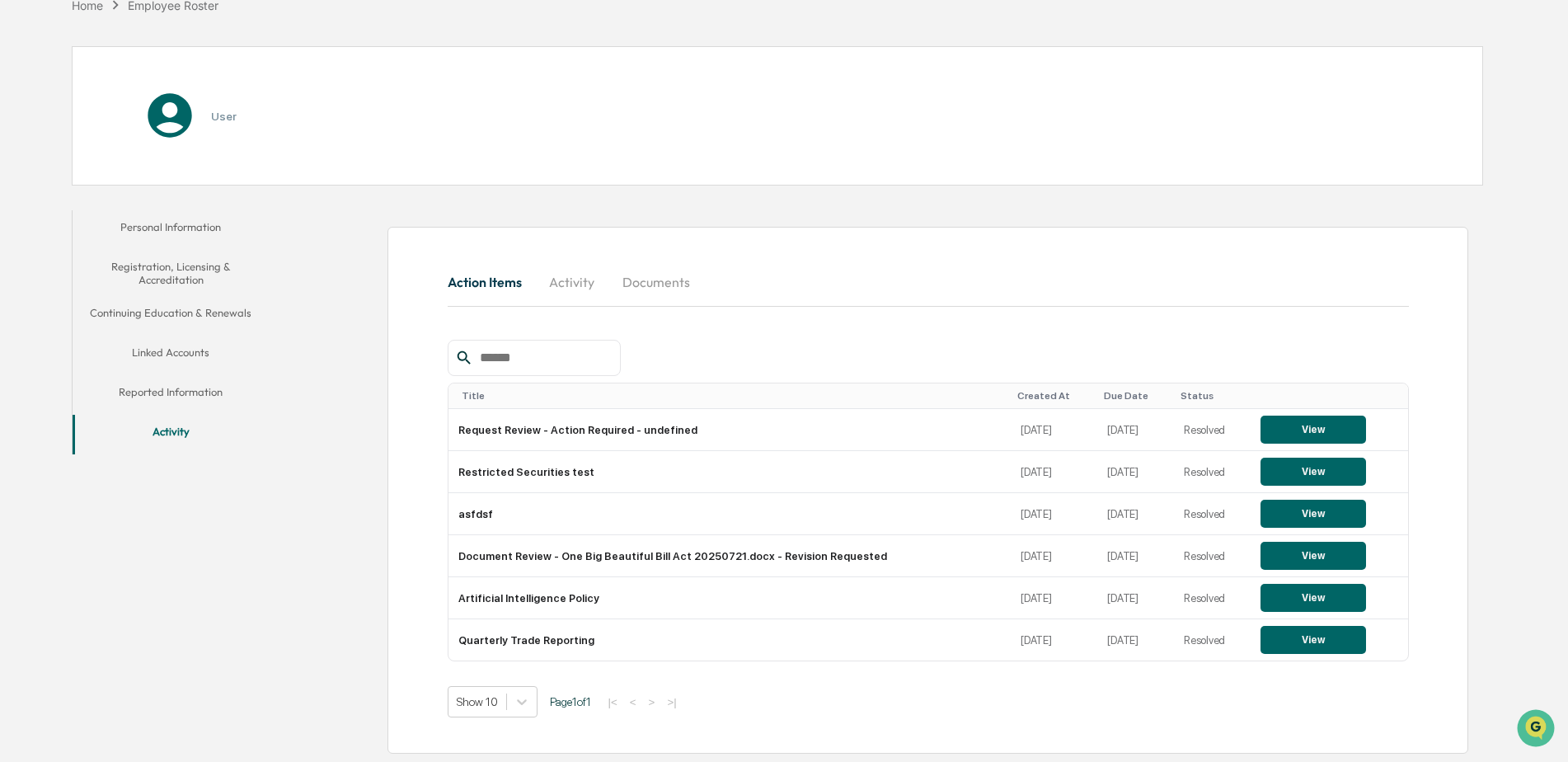
scroll to position [128, 0]
click at [214, 392] on button "Reported Information" at bounding box center [171, 395] width 197 height 40
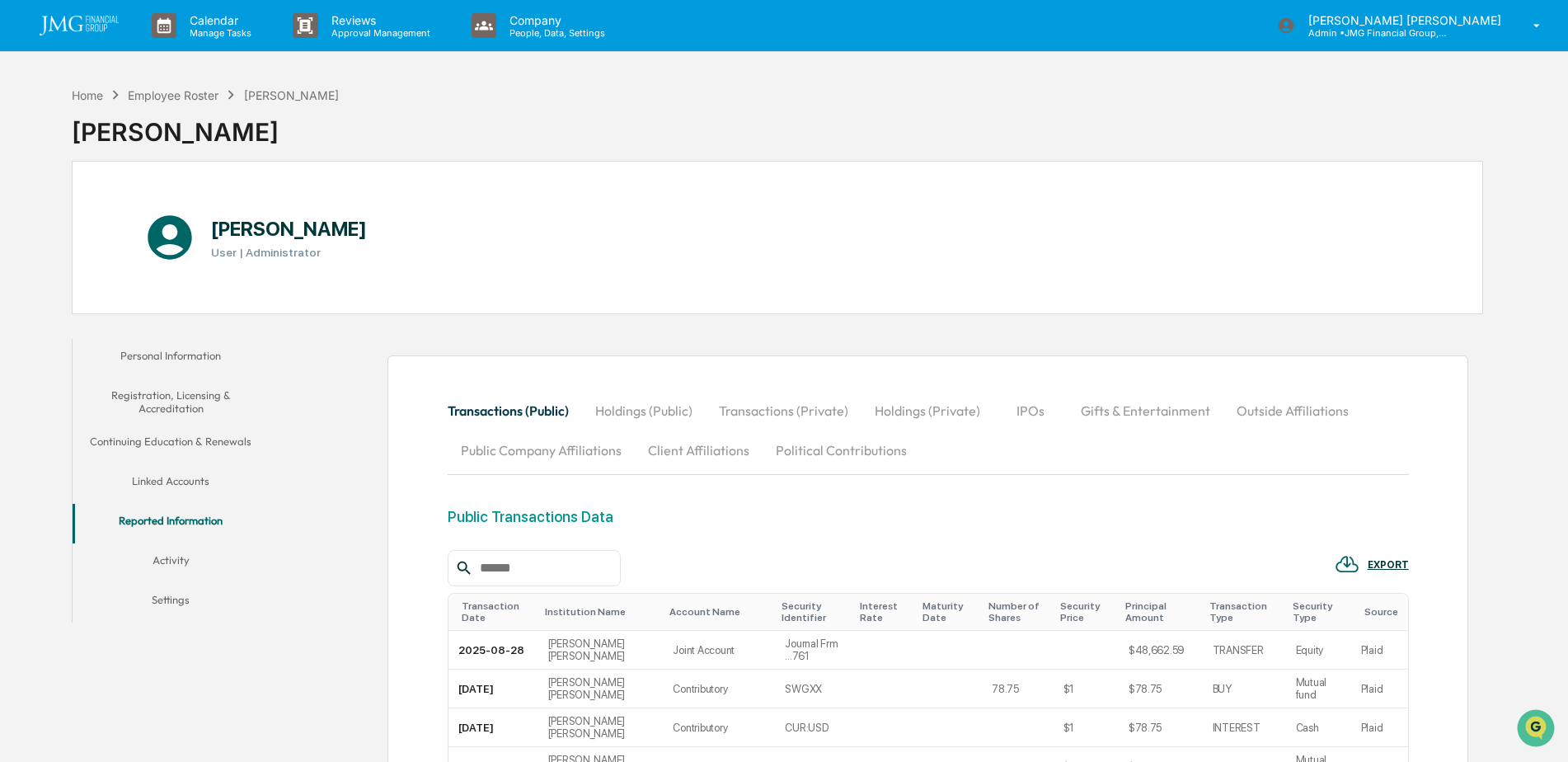
click at [93, 33] on img at bounding box center [79, 25] width 79 height 20
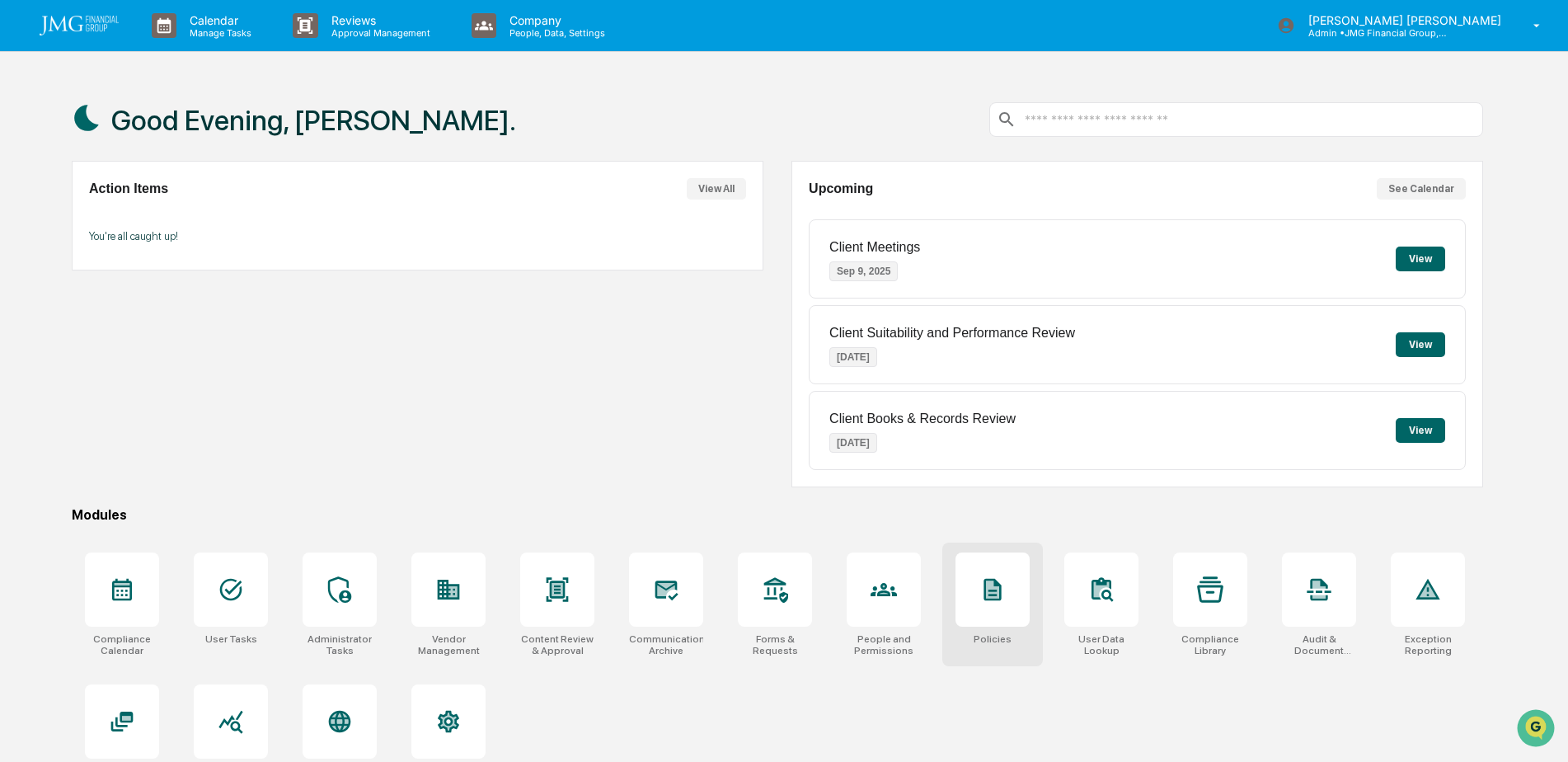
scroll to position [78, 0]
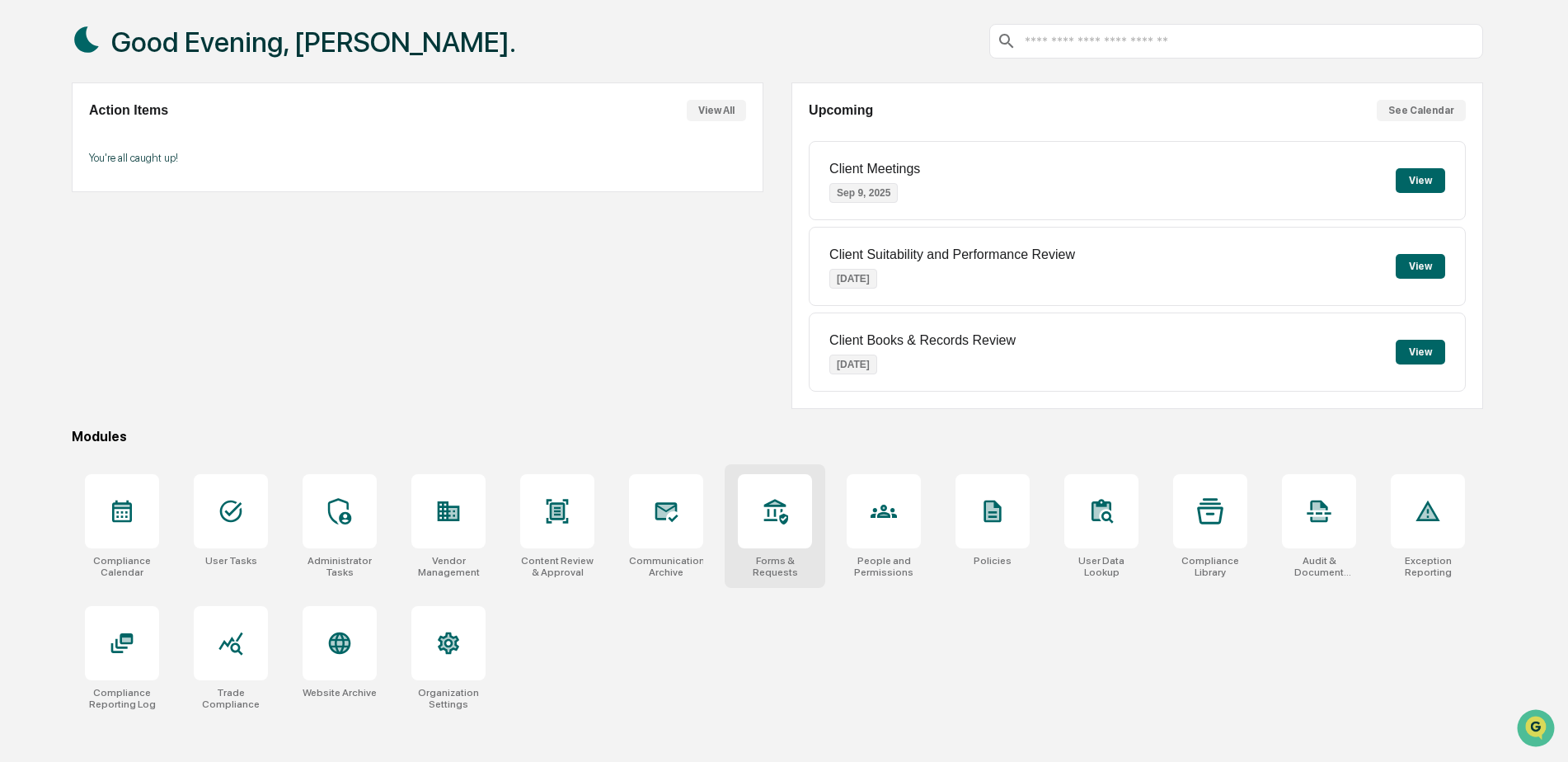
click at [780, 528] on div at bounding box center [775, 511] width 75 height 75
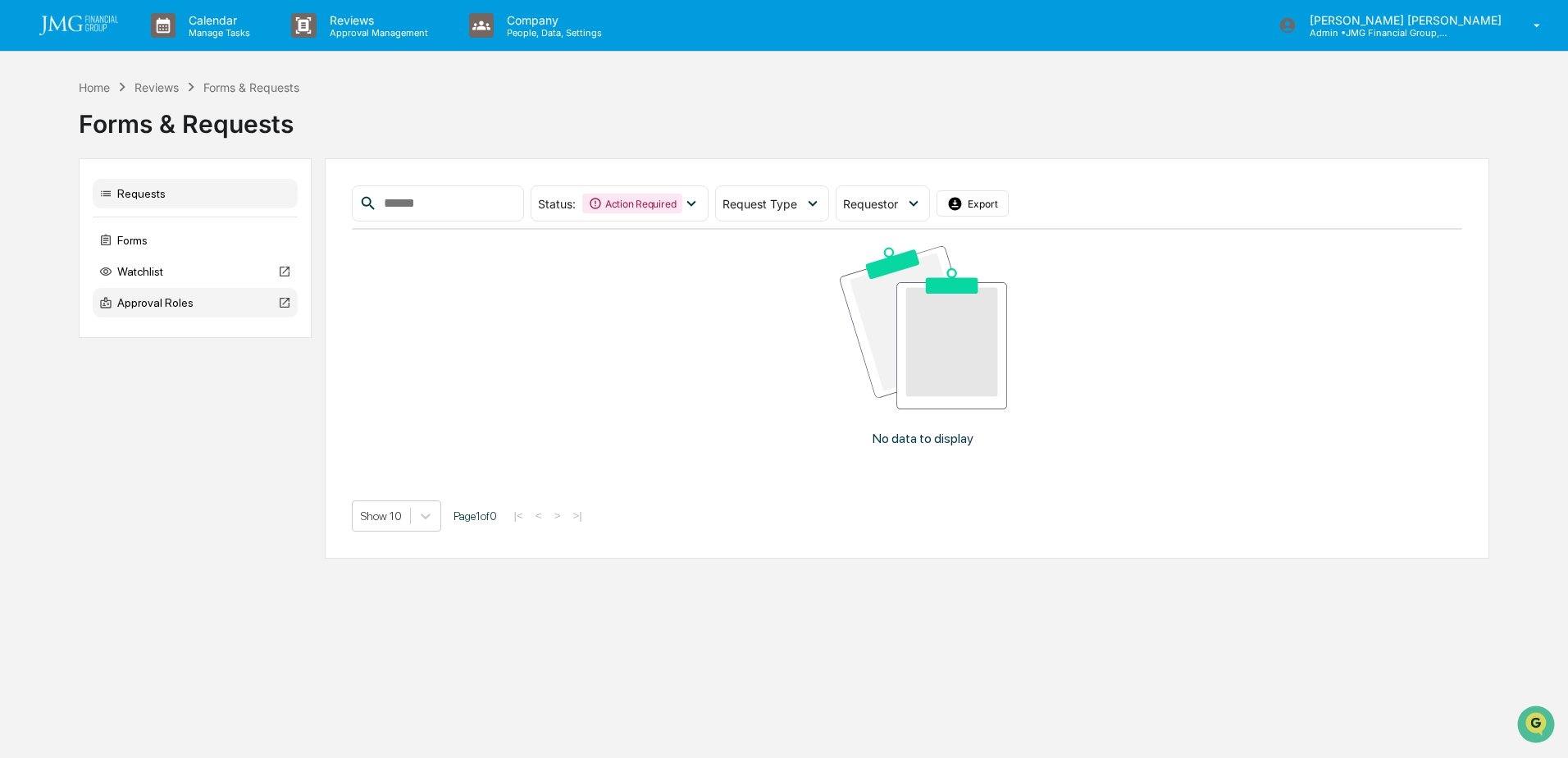
click at [171, 302] on div "Approval Roles" at bounding box center [196, 302] width 205 height 29
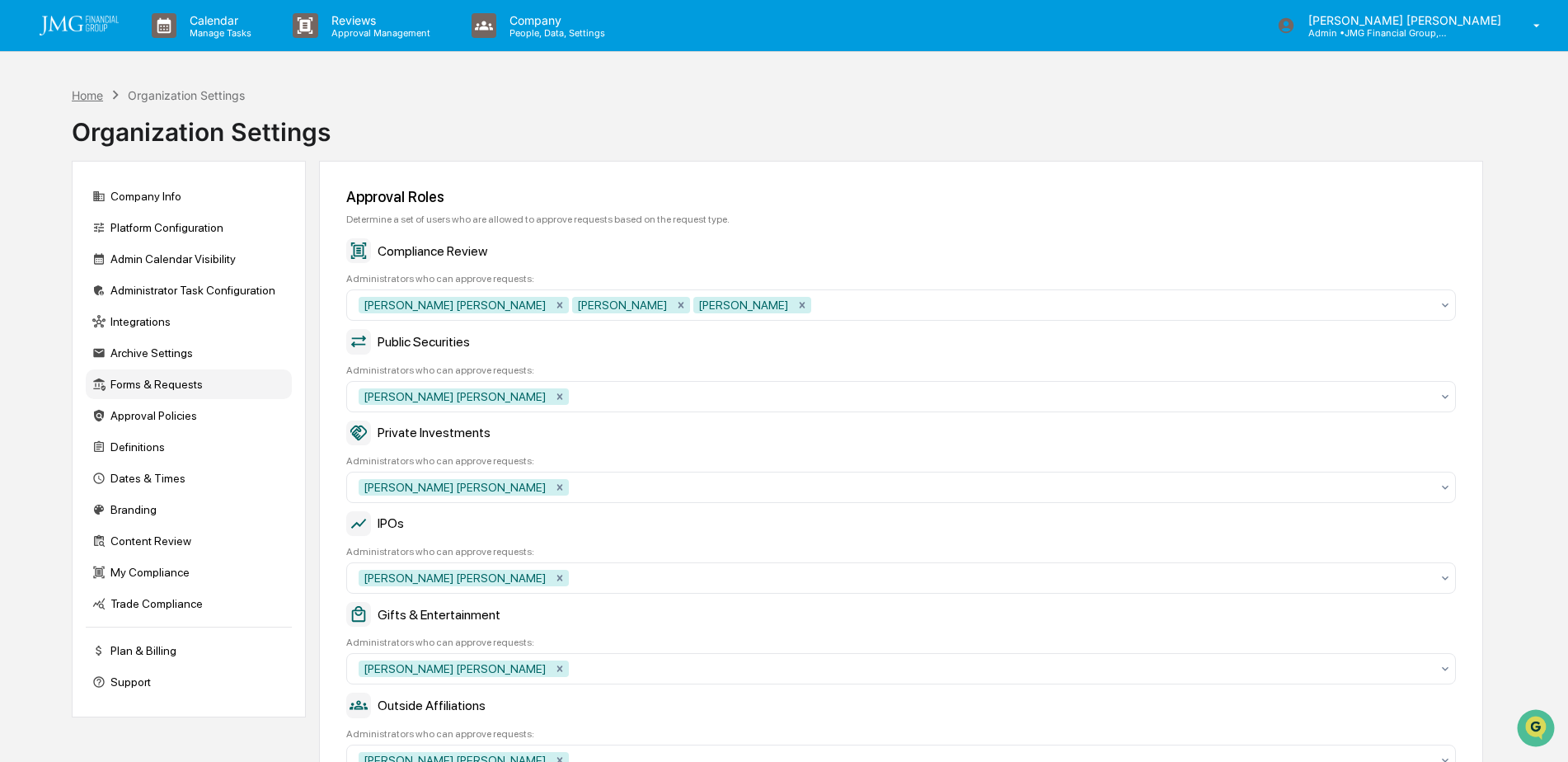
click at [88, 97] on div "Home" at bounding box center [87, 95] width 31 height 14
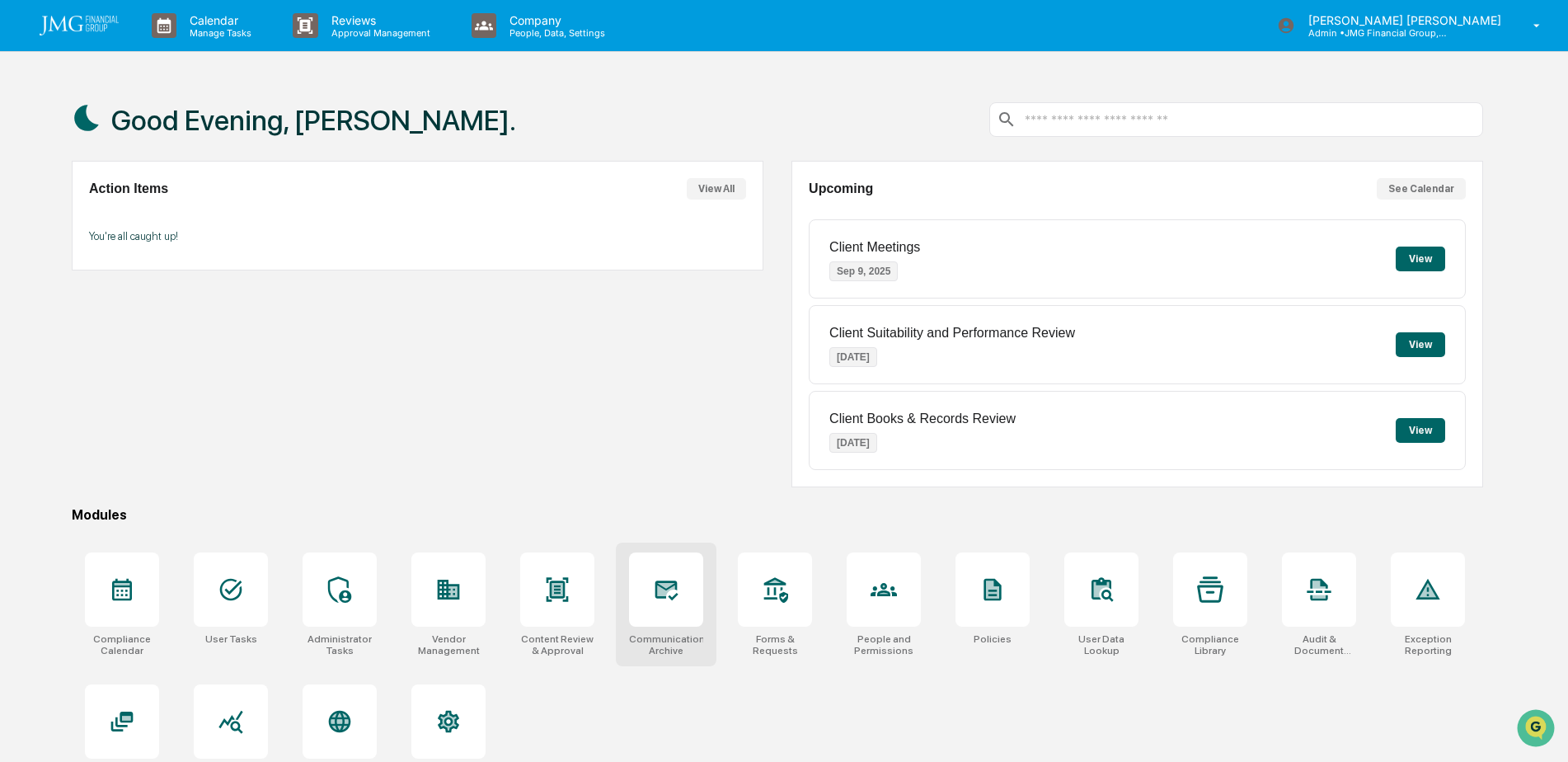
scroll to position [78, 0]
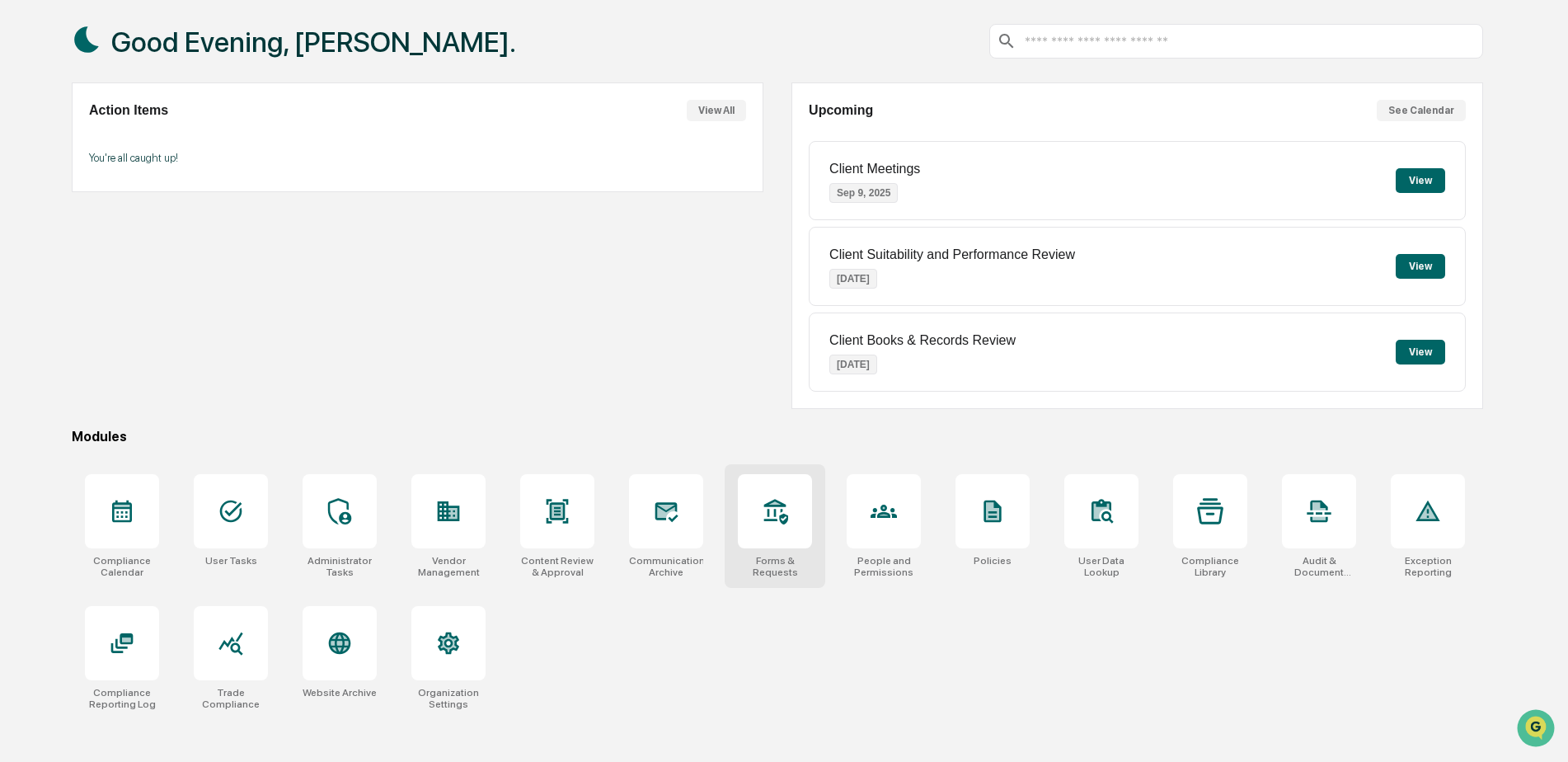
click at [777, 526] on div at bounding box center [775, 511] width 75 height 75
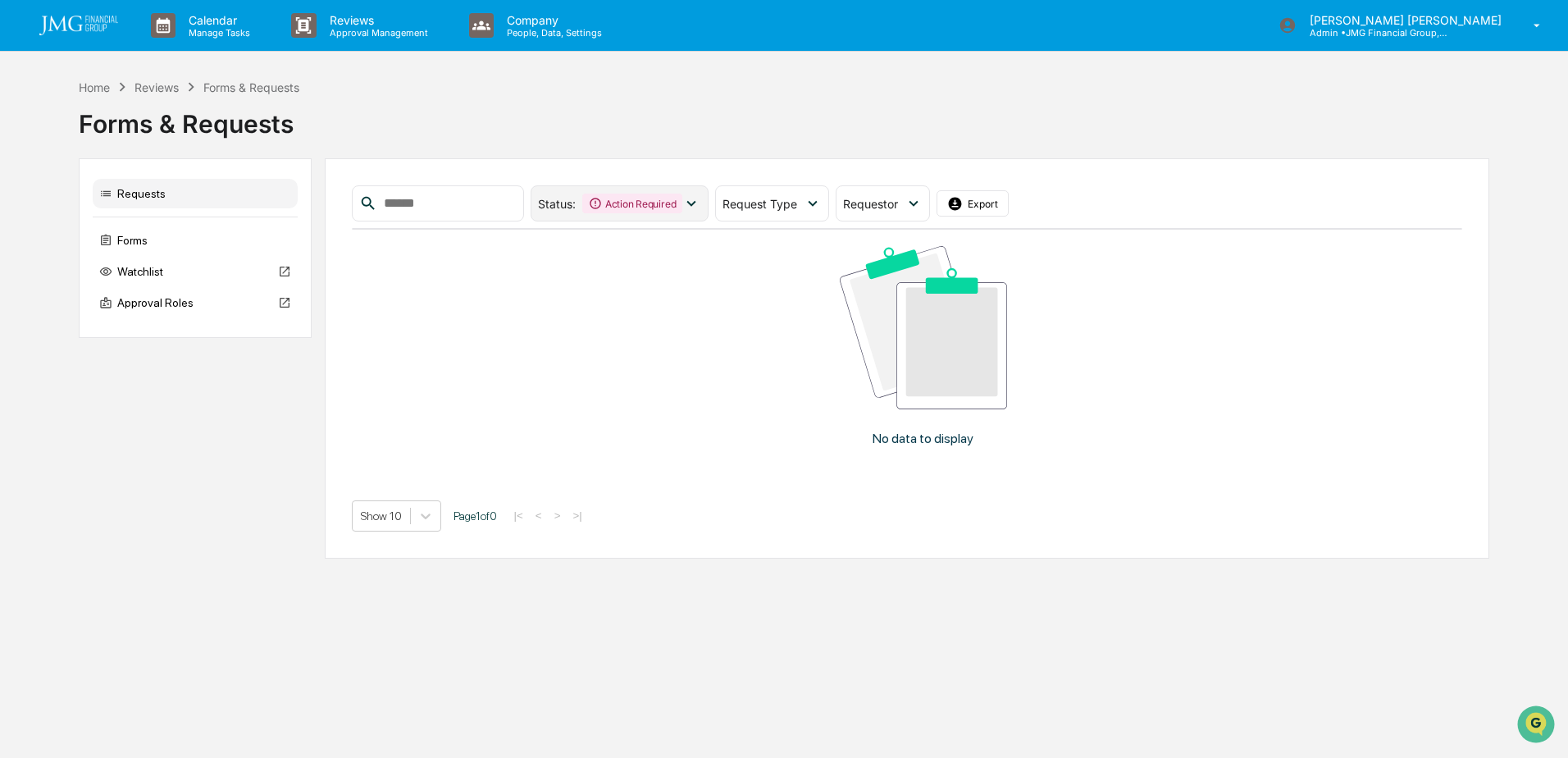
click at [631, 195] on div "Action Required" at bounding box center [633, 204] width 100 height 20
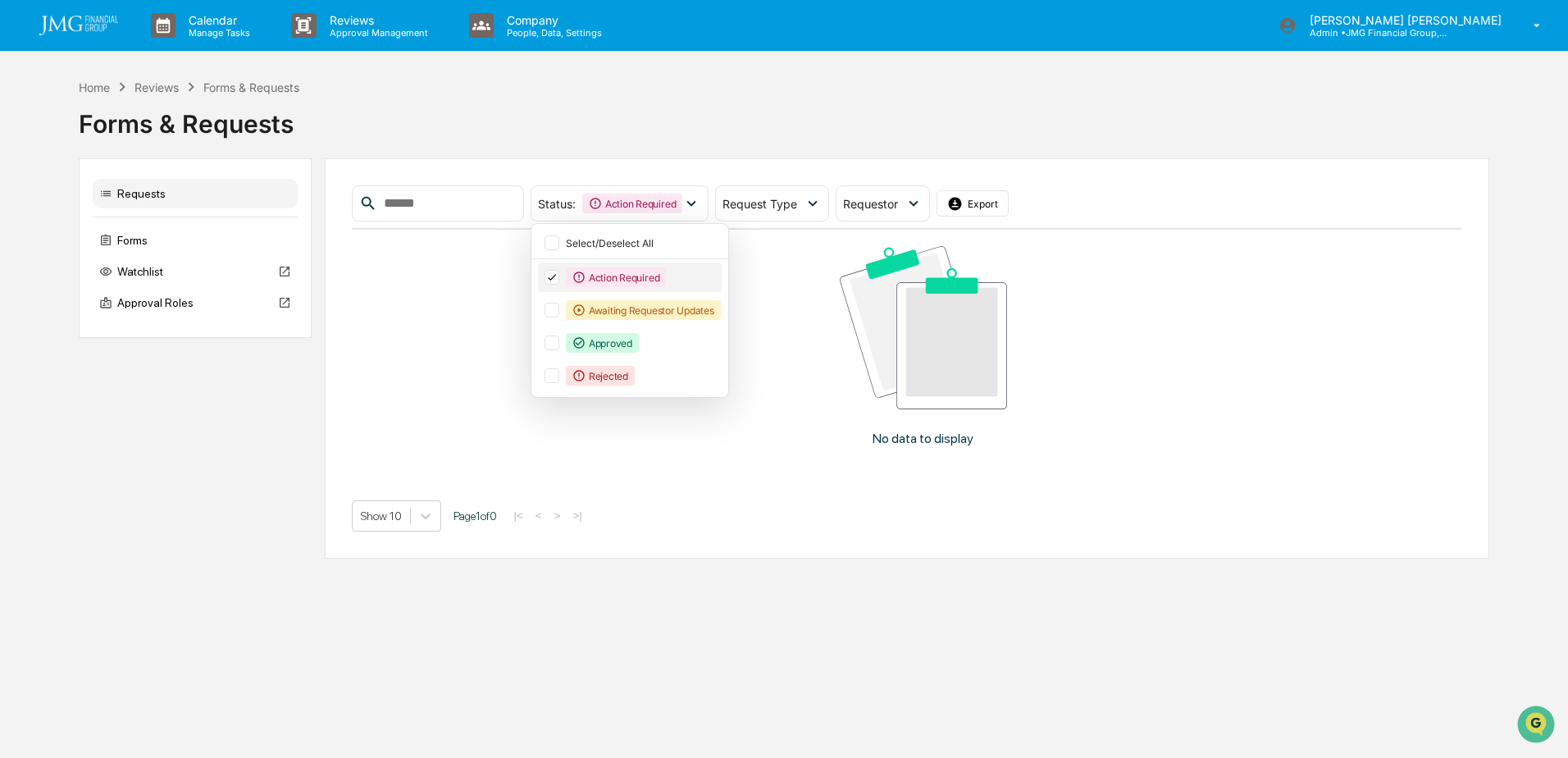
drag, startPoint x: 581, startPoint y: 339, endPoint x: 578, endPoint y: 283, distance: 56.1
click at [559, 336] on div at bounding box center [552, 342] width 15 height 15
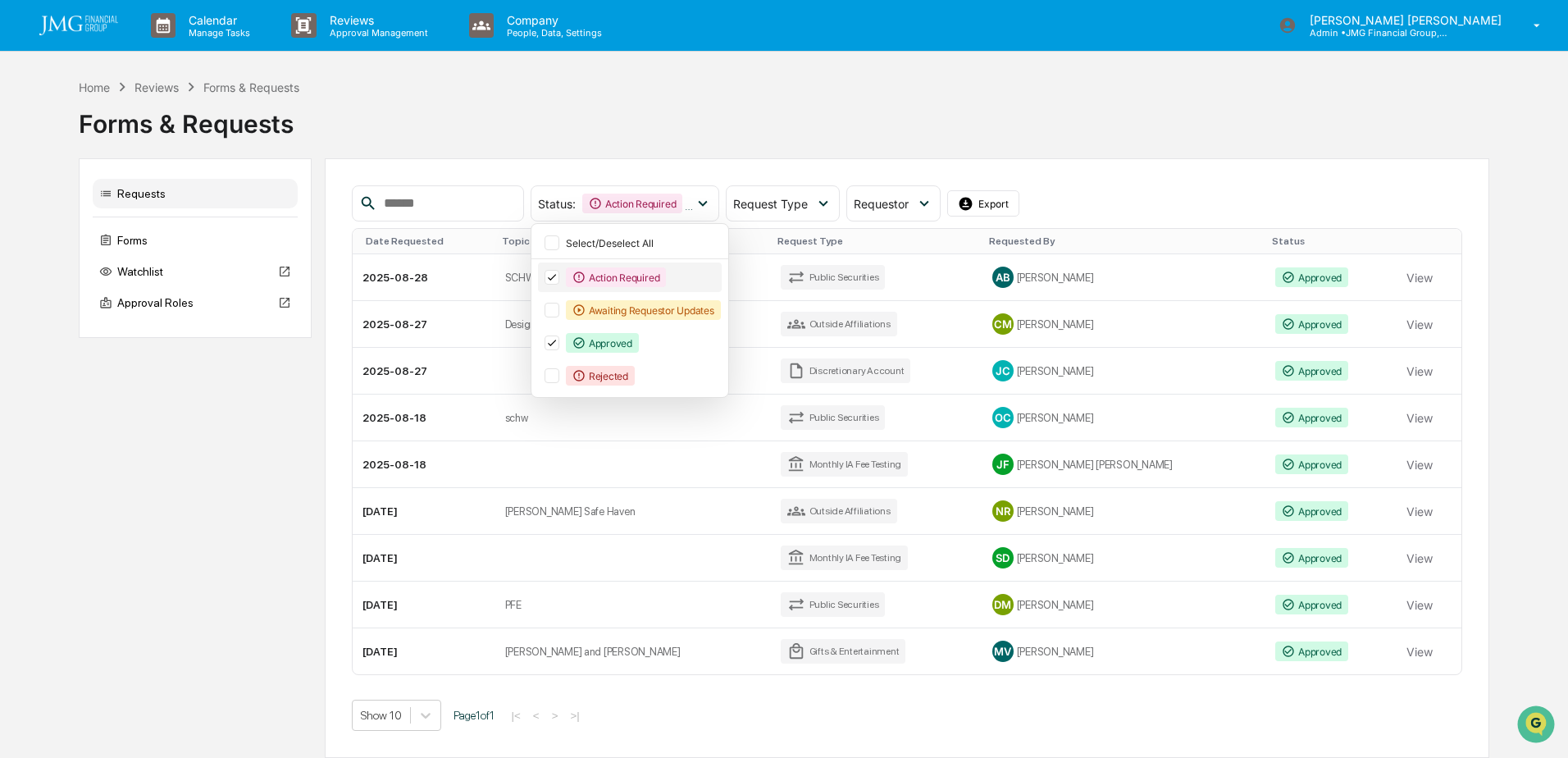
click at [561, 282] on icon at bounding box center [552, 277] width 18 height 12
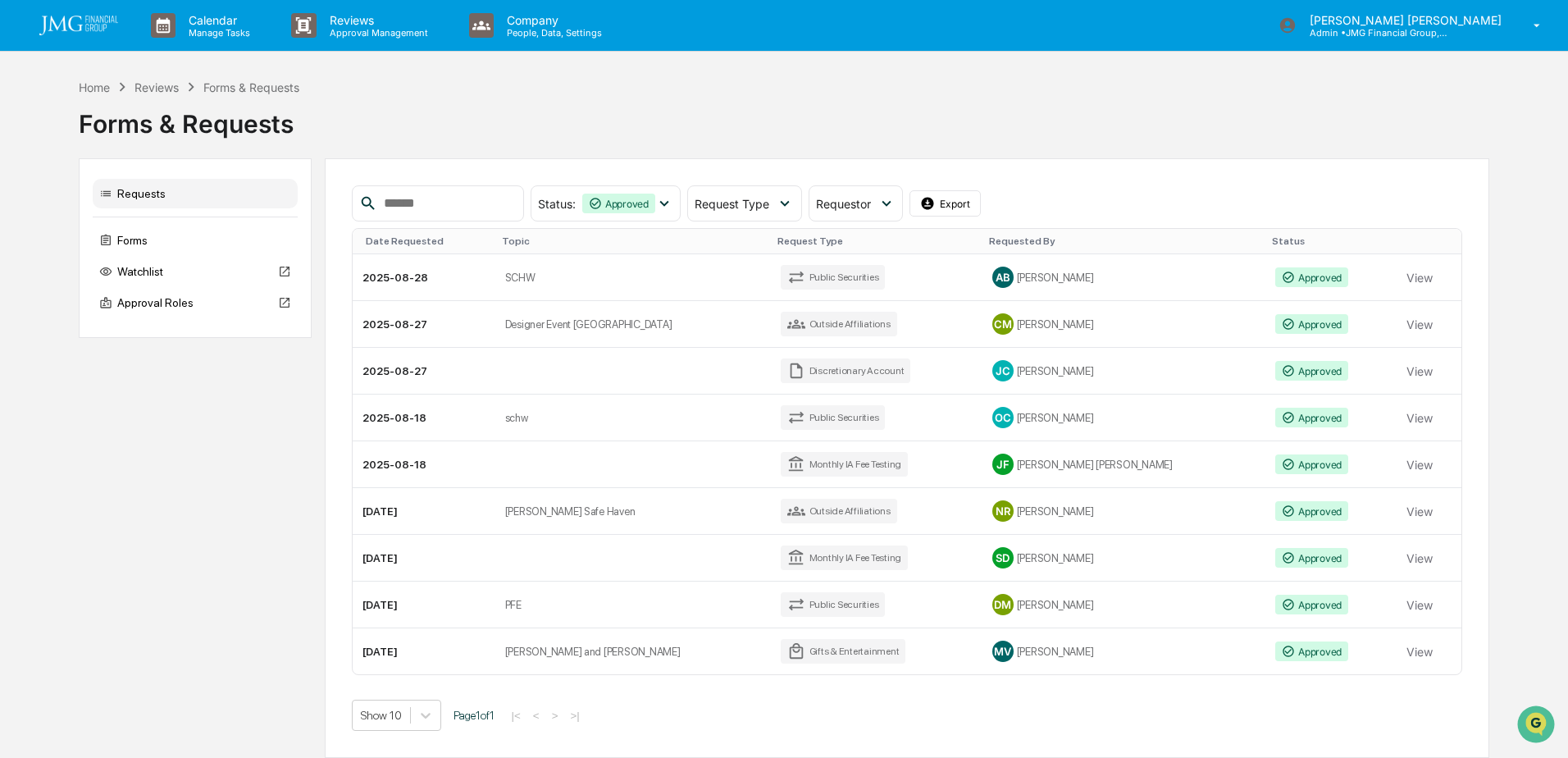
click at [1074, 193] on div "Status : Approved Select/Deselect All Action Required Awaiting Requestor Update…" at bounding box center [908, 203] width 1111 height 36
click at [862, 274] on td "Public Securities" at bounding box center [876, 278] width 211 height 46
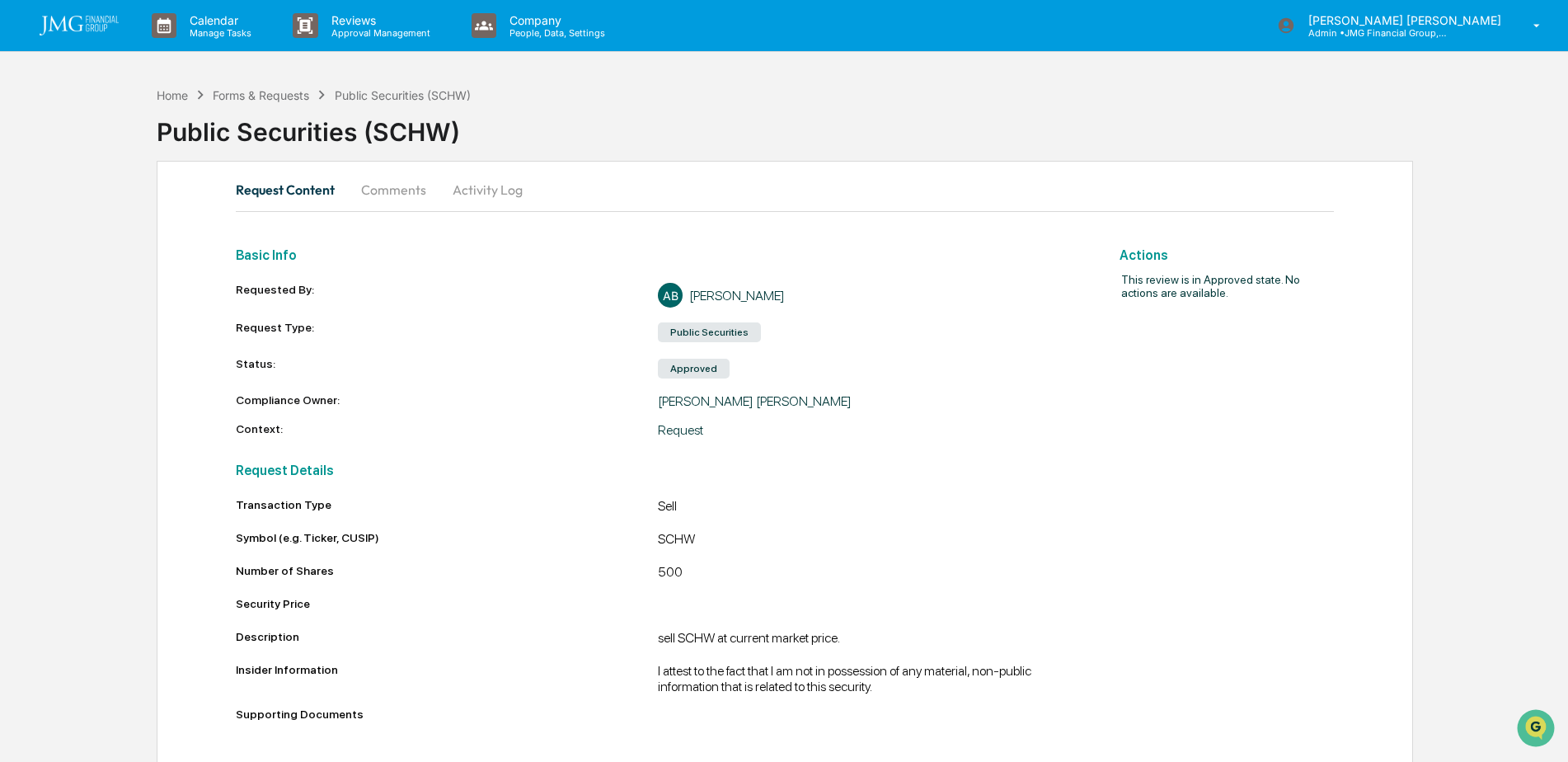
click at [403, 197] on button "Comments" at bounding box center [393, 190] width 92 height 40
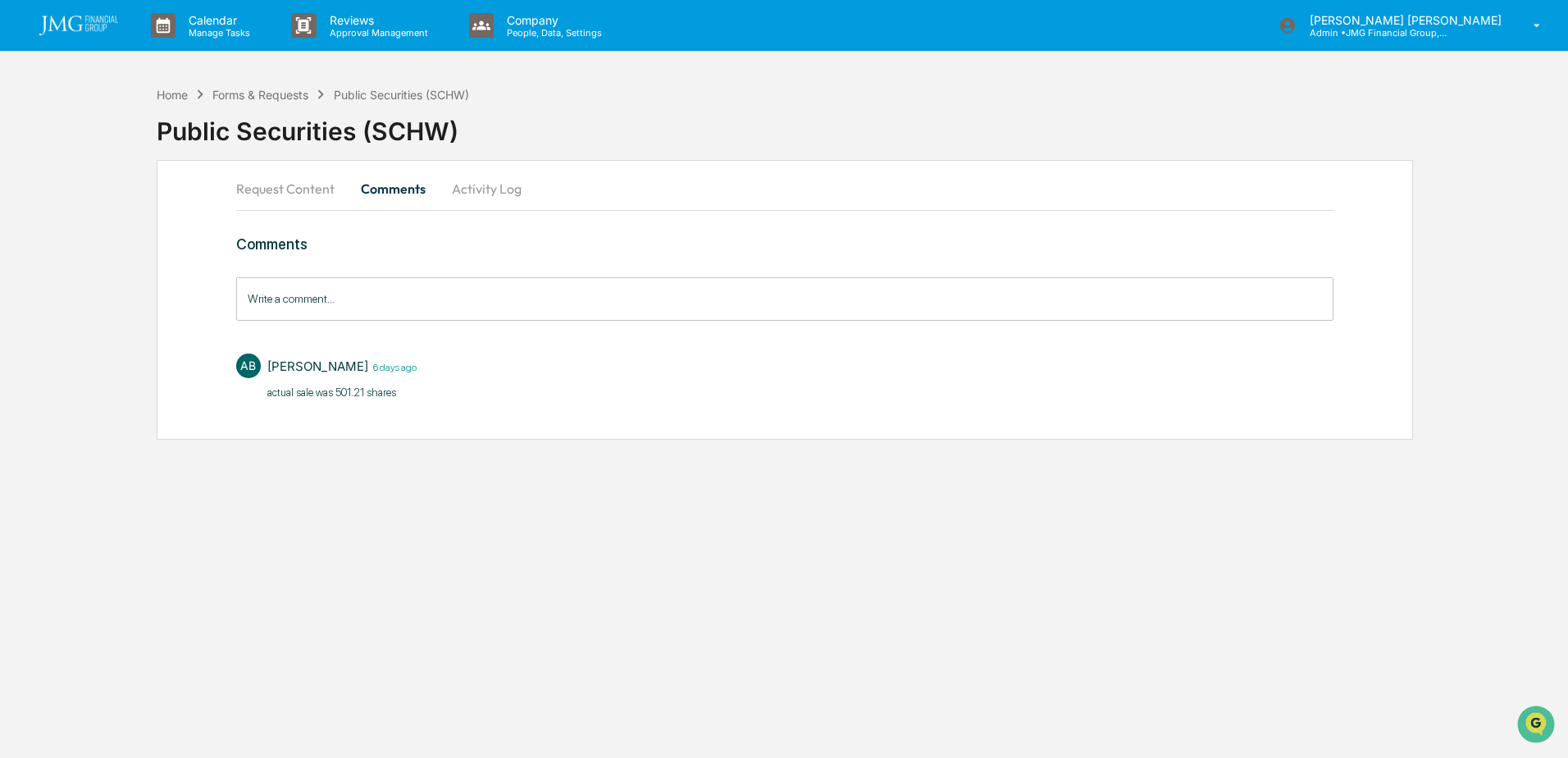
click at [288, 168] on div "Request Content Comments Activity Log Comments Write a comment... Write a comme…" at bounding box center [784, 299] width 1256 height 280
click at [285, 193] on button "Request Content" at bounding box center [291, 189] width 112 height 39
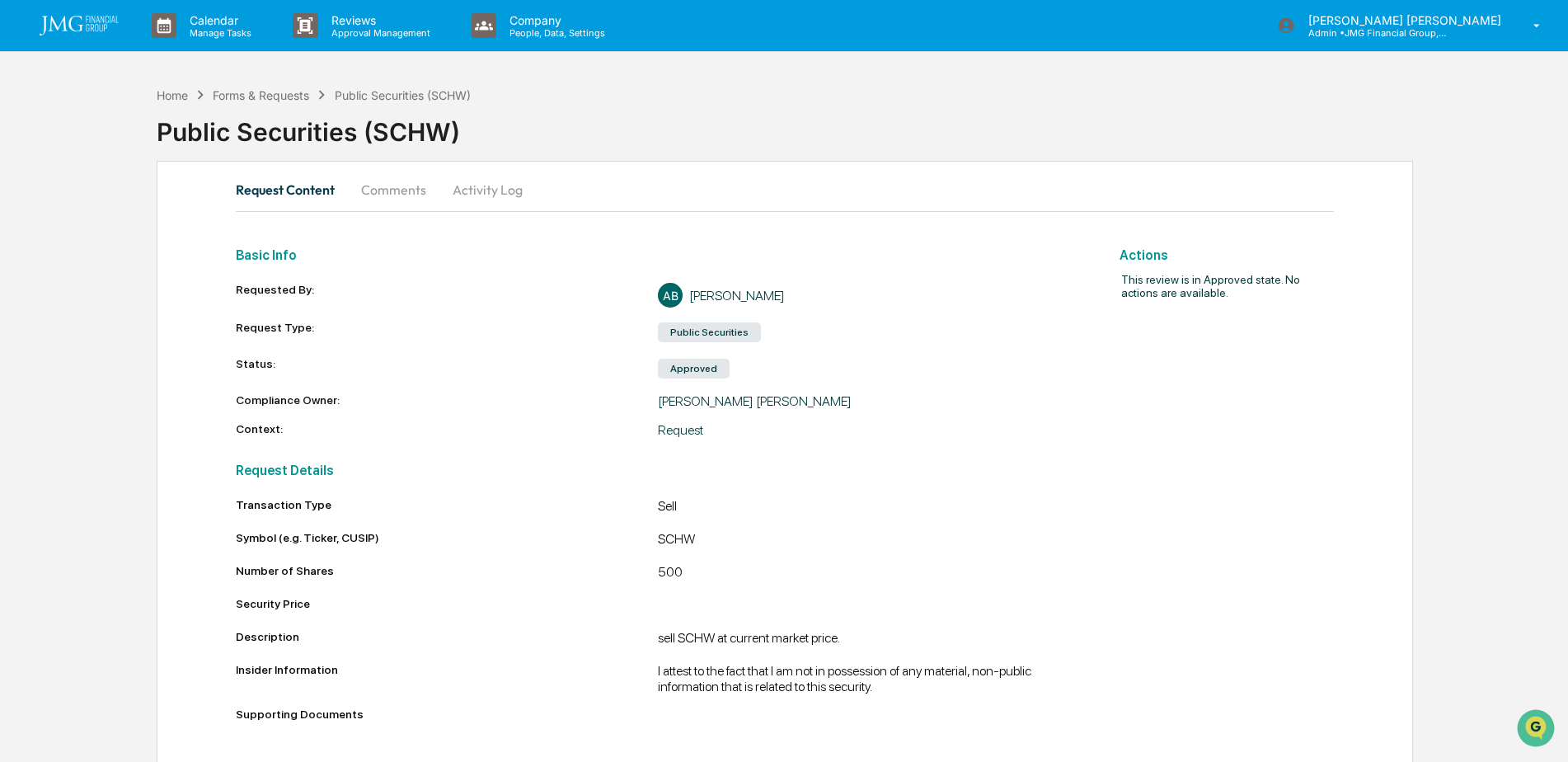
click at [90, 25] on img at bounding box center [79, 25] width 79 height 20
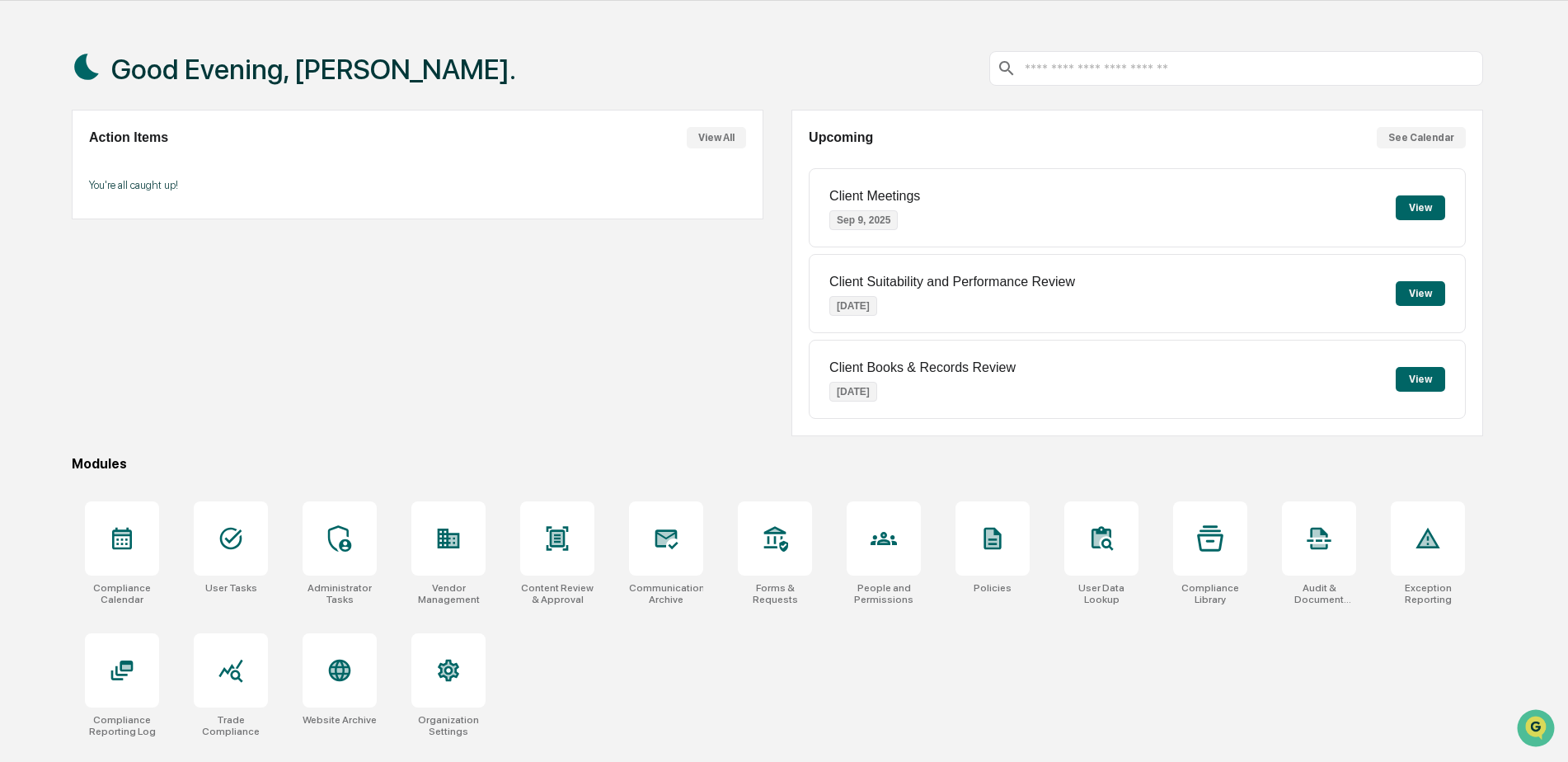
scroll to position [78, 0]
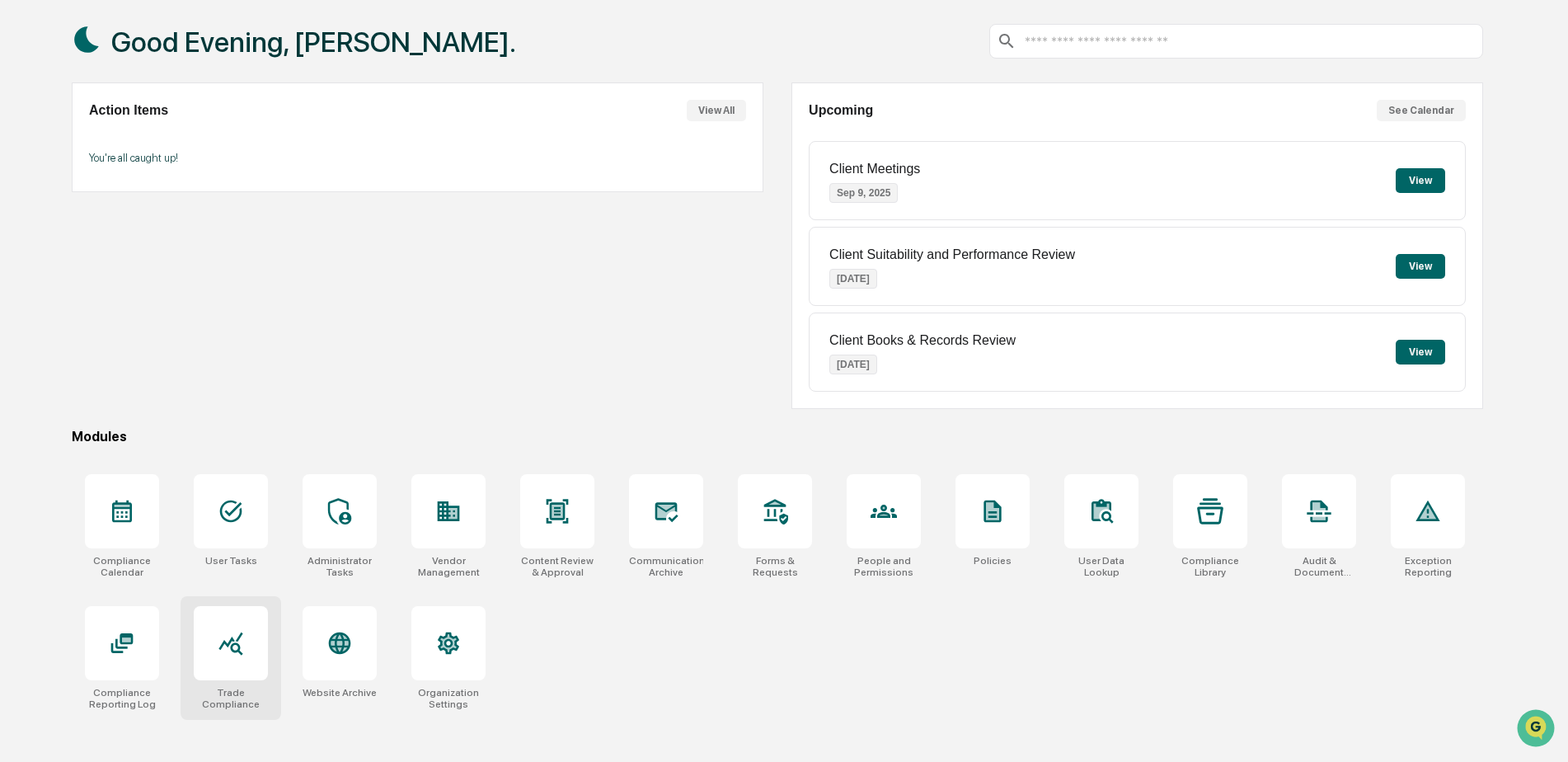
click at [233, 625] on div at bounding box center [231, 643] width 75 height 75
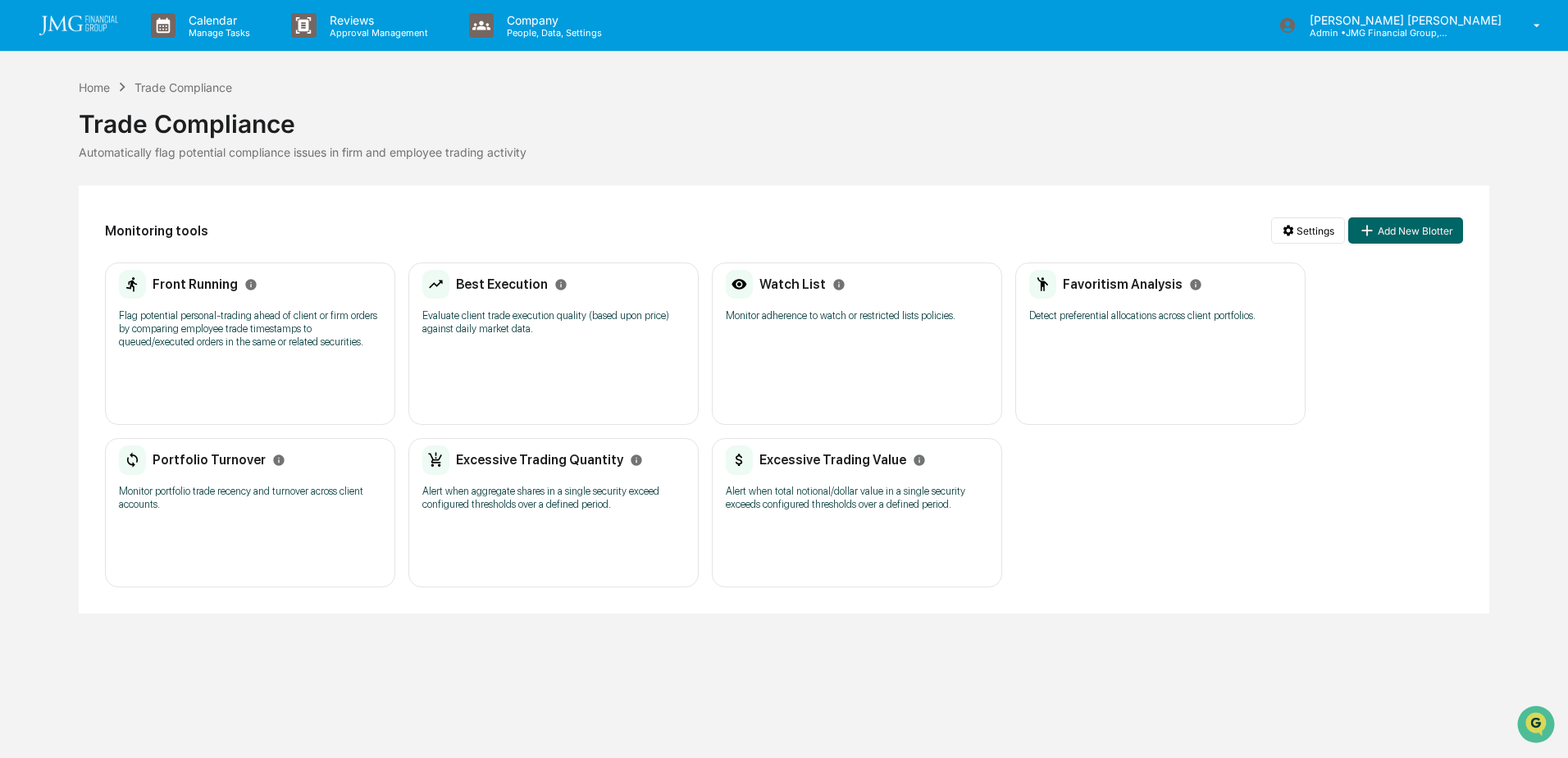
click at [816, 318] on p "Monitor adherence to watch or restricted lists policies." at bounding box center [857, 316] width 263 height 13
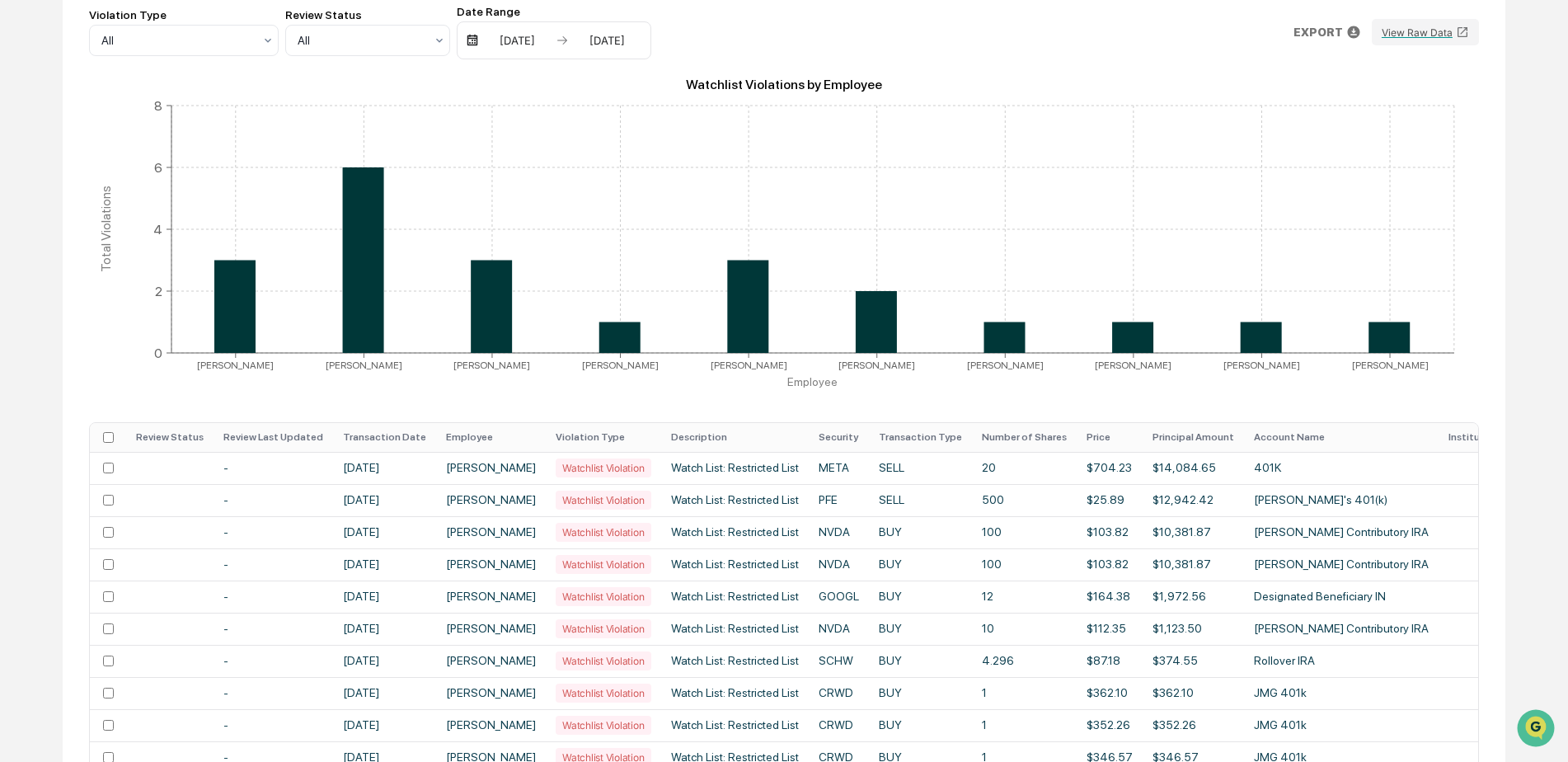
scroll to position [330, 0]
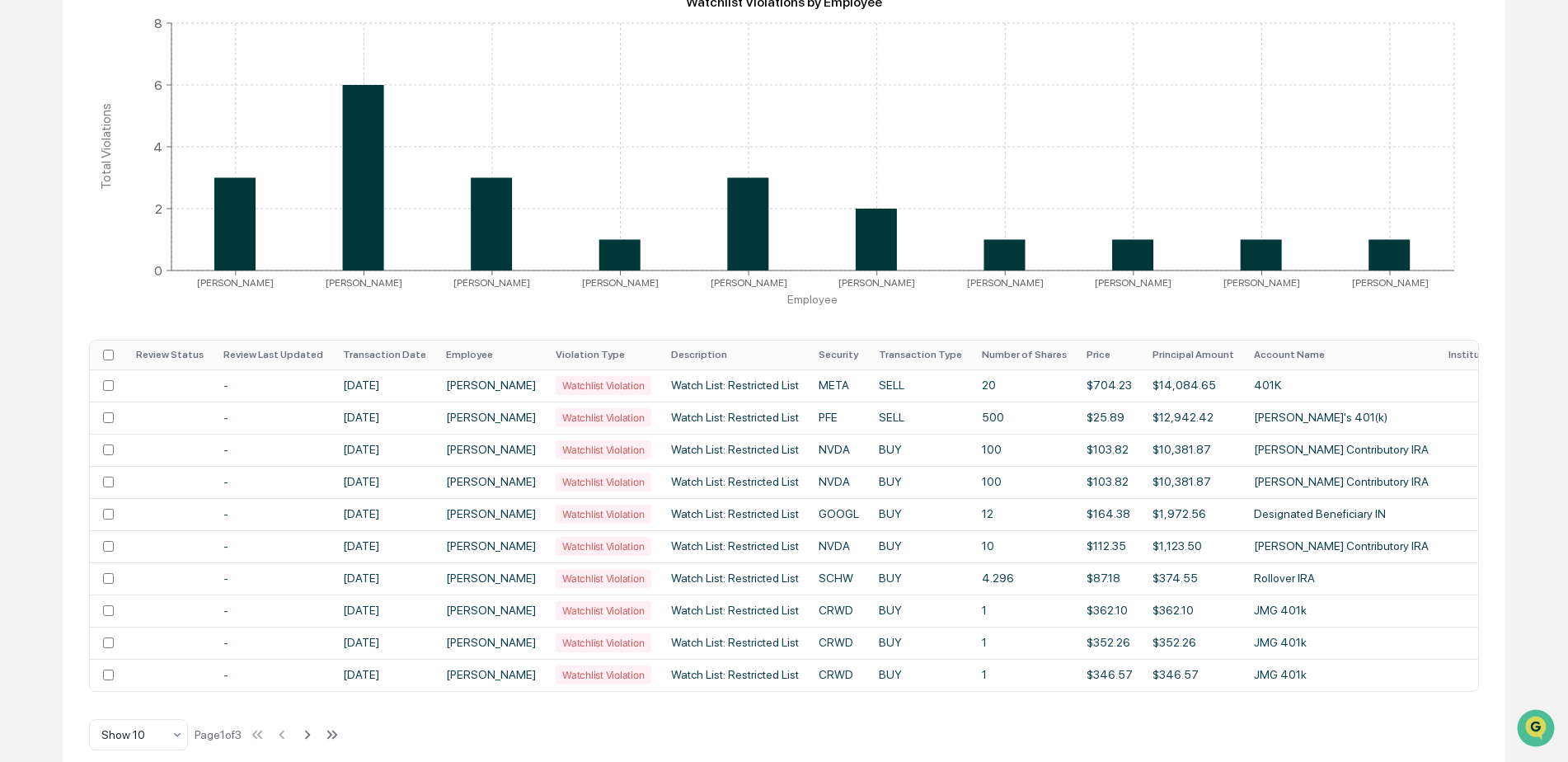
click at [411, 356] on th "Transaction Date" at bounding box center [384, 355] width 103 height 29
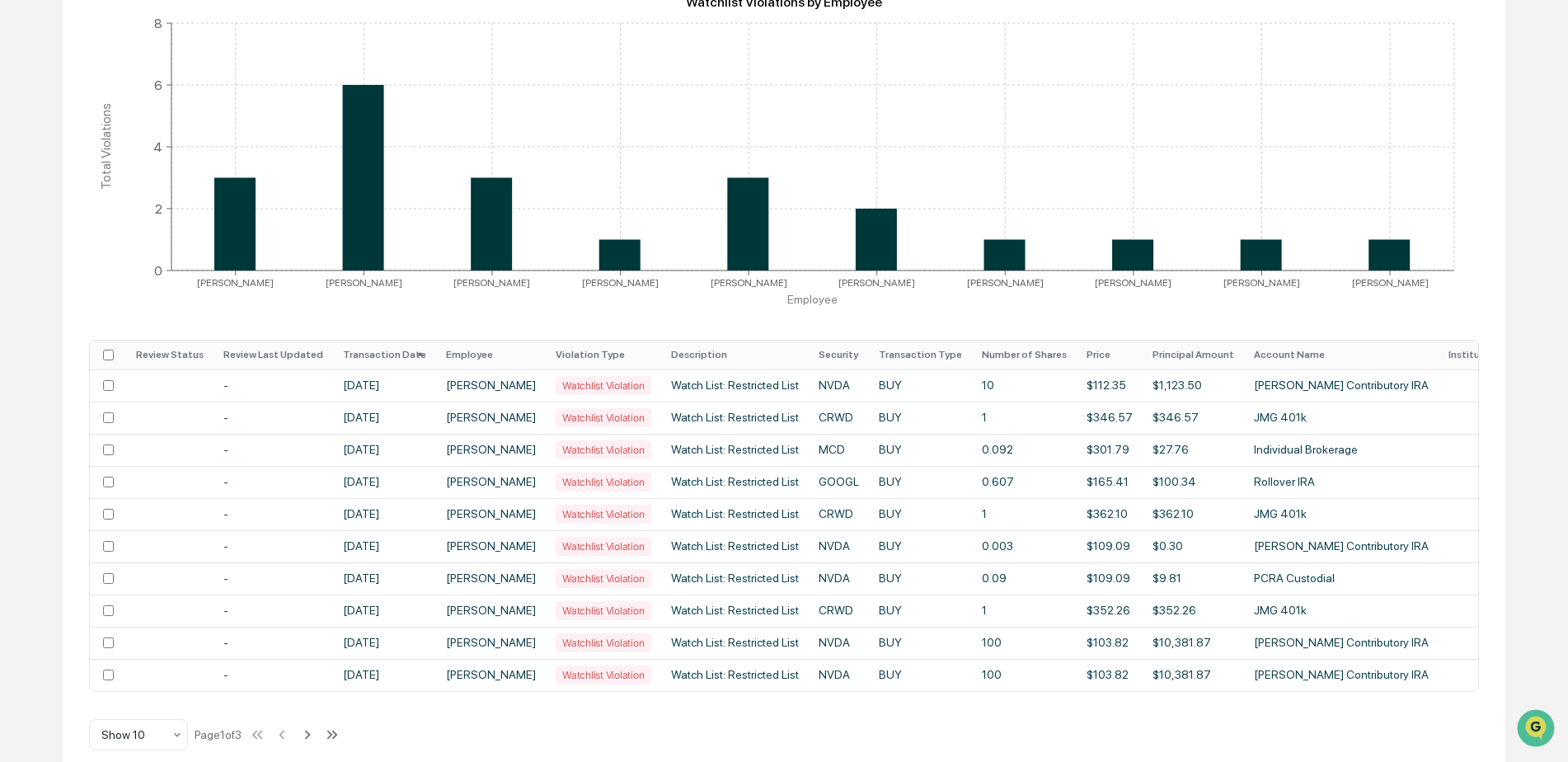
click at [411, 356] on th "Transaction Date" at bounding box center [384, 355] width 103 height 29
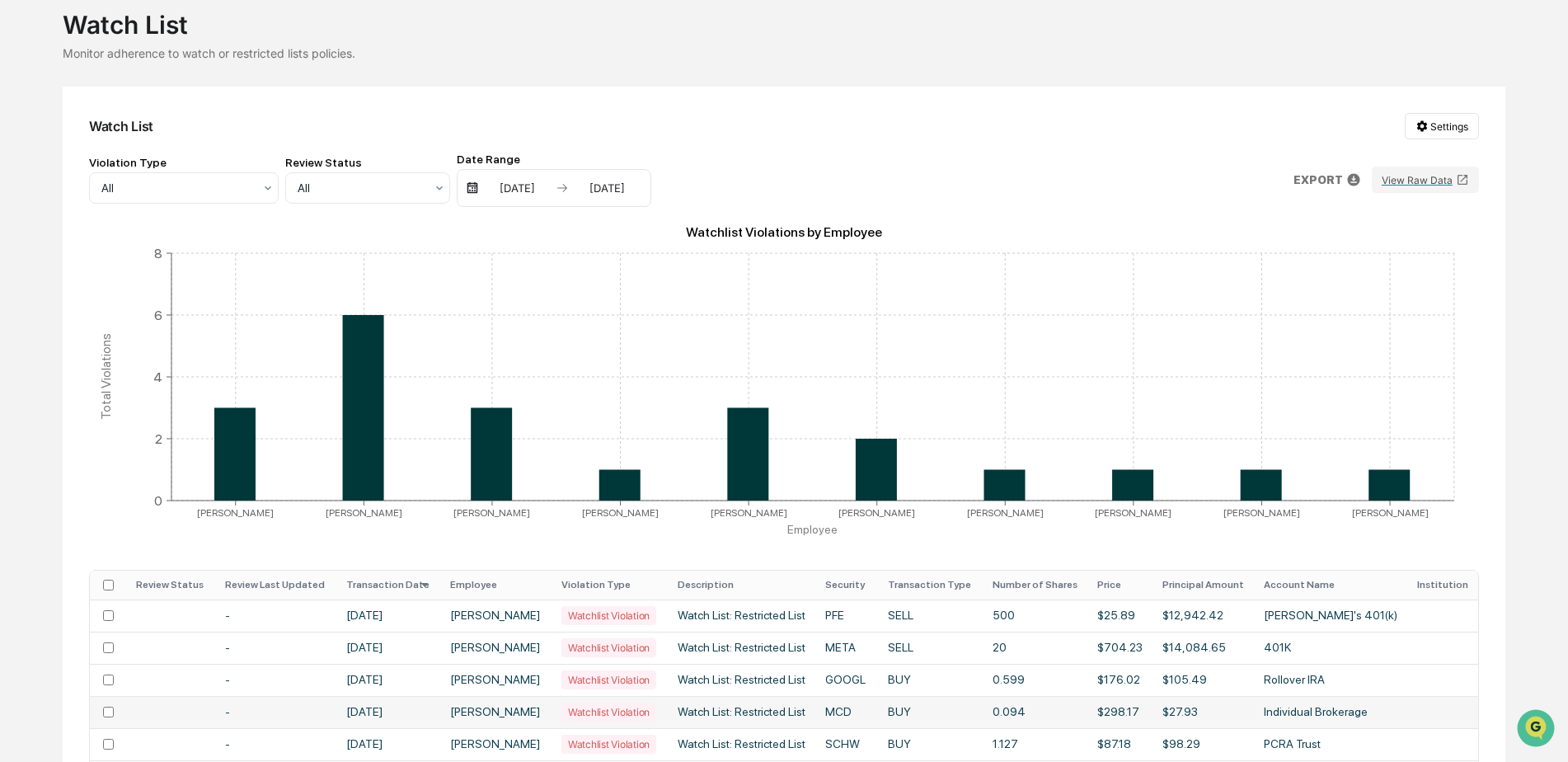
scroll to position [0, 0]
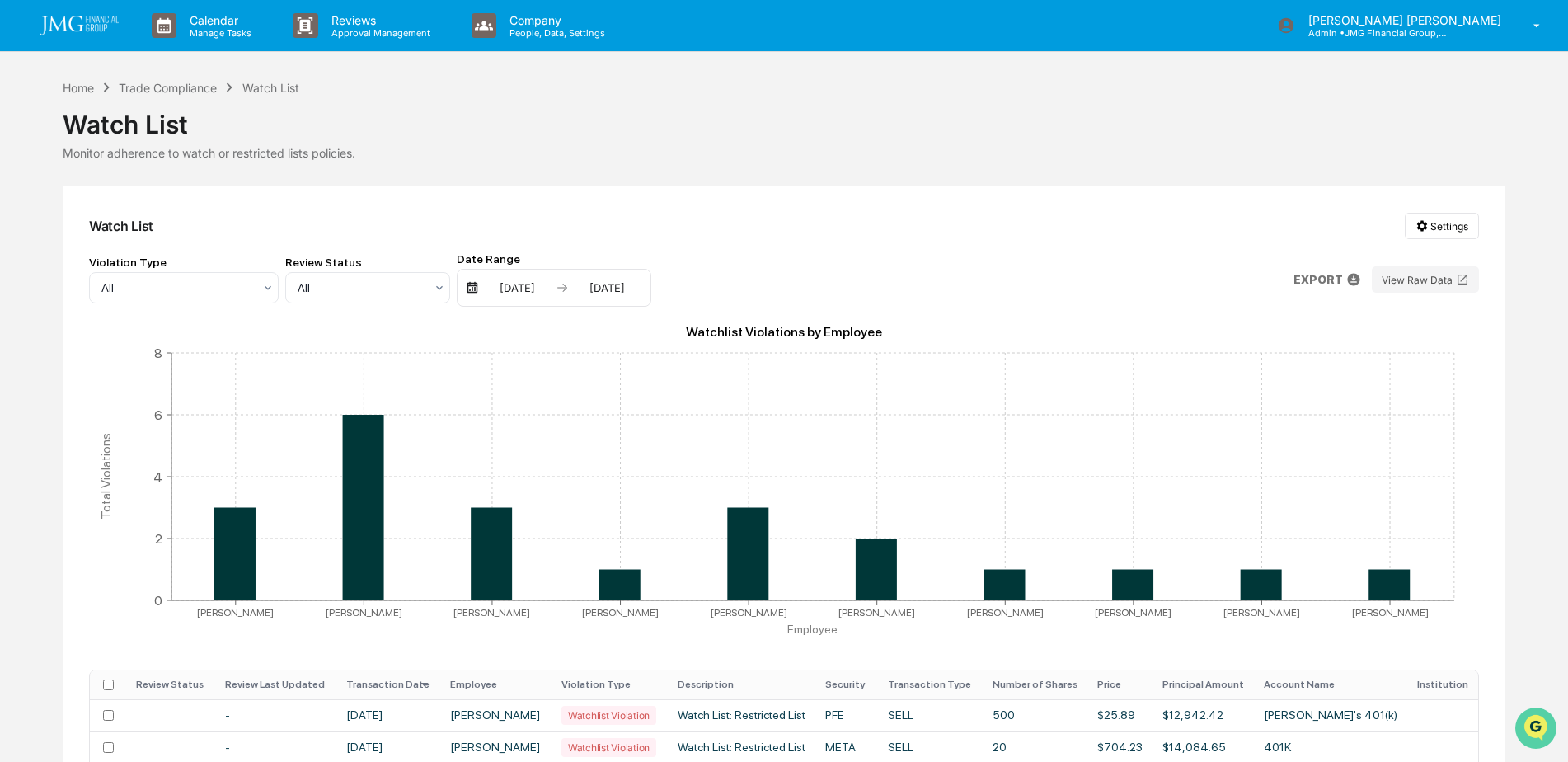
click at [1537, 722] on img "Open customer support" at bounding box center [1536, 728] width 41 height 33
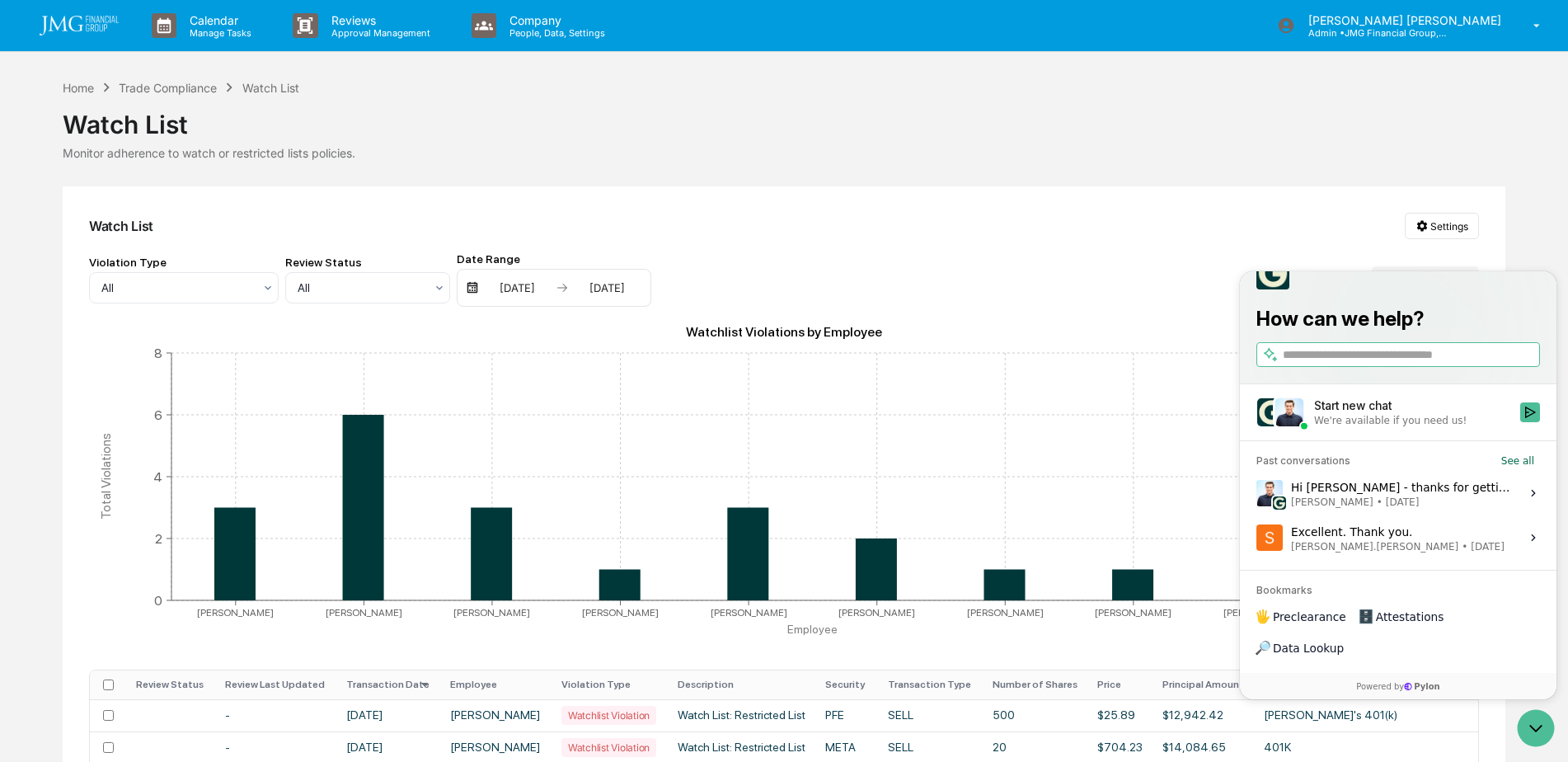
click at [1436, 509] on div "Hi Steve - thanks for getting back to us. Apologies for the delay here. Yes, th…" at bounding box center [1401, 493] width 219 height 31
click at [1256, 494] on button "View issue" at bounding box center [1255, 493] width 1 height 1
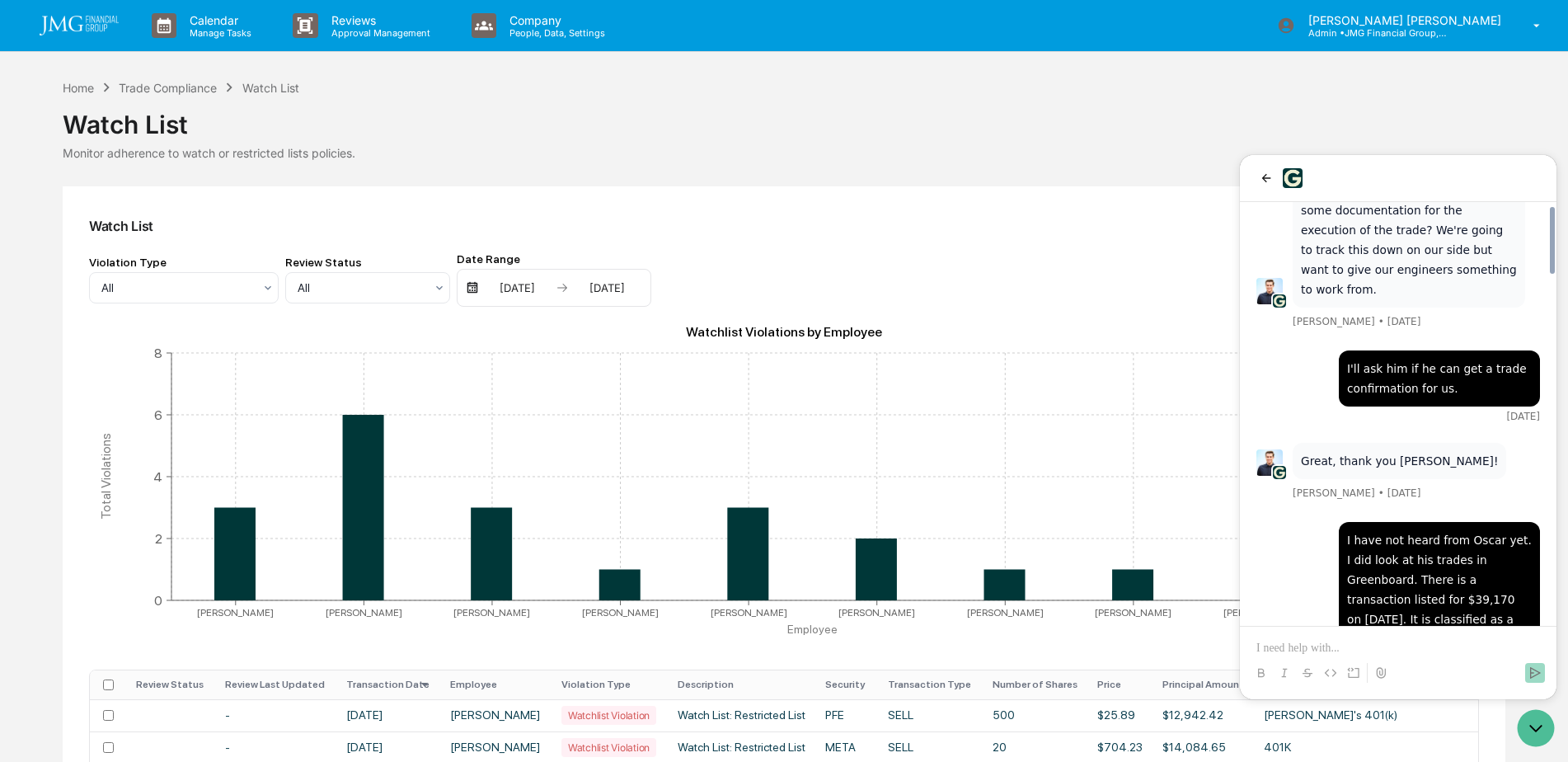
scroll to position [2206, 0]
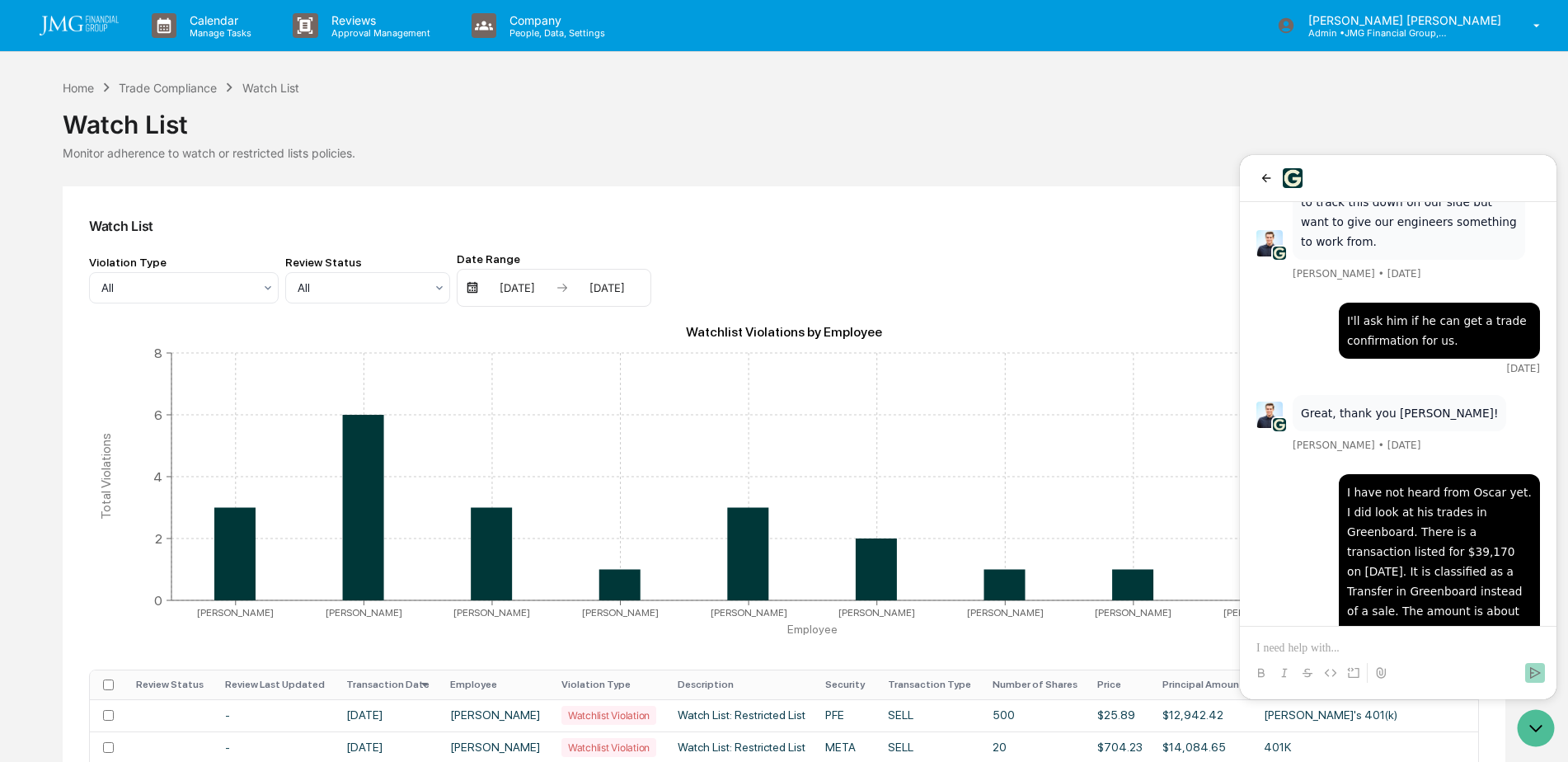
click at [1335, 642] on p at bounding box center [1398, 648] width 284 height 16
click at [1532, 666] on button "Send" at bounding box center [1535, 673] width 20 height 20
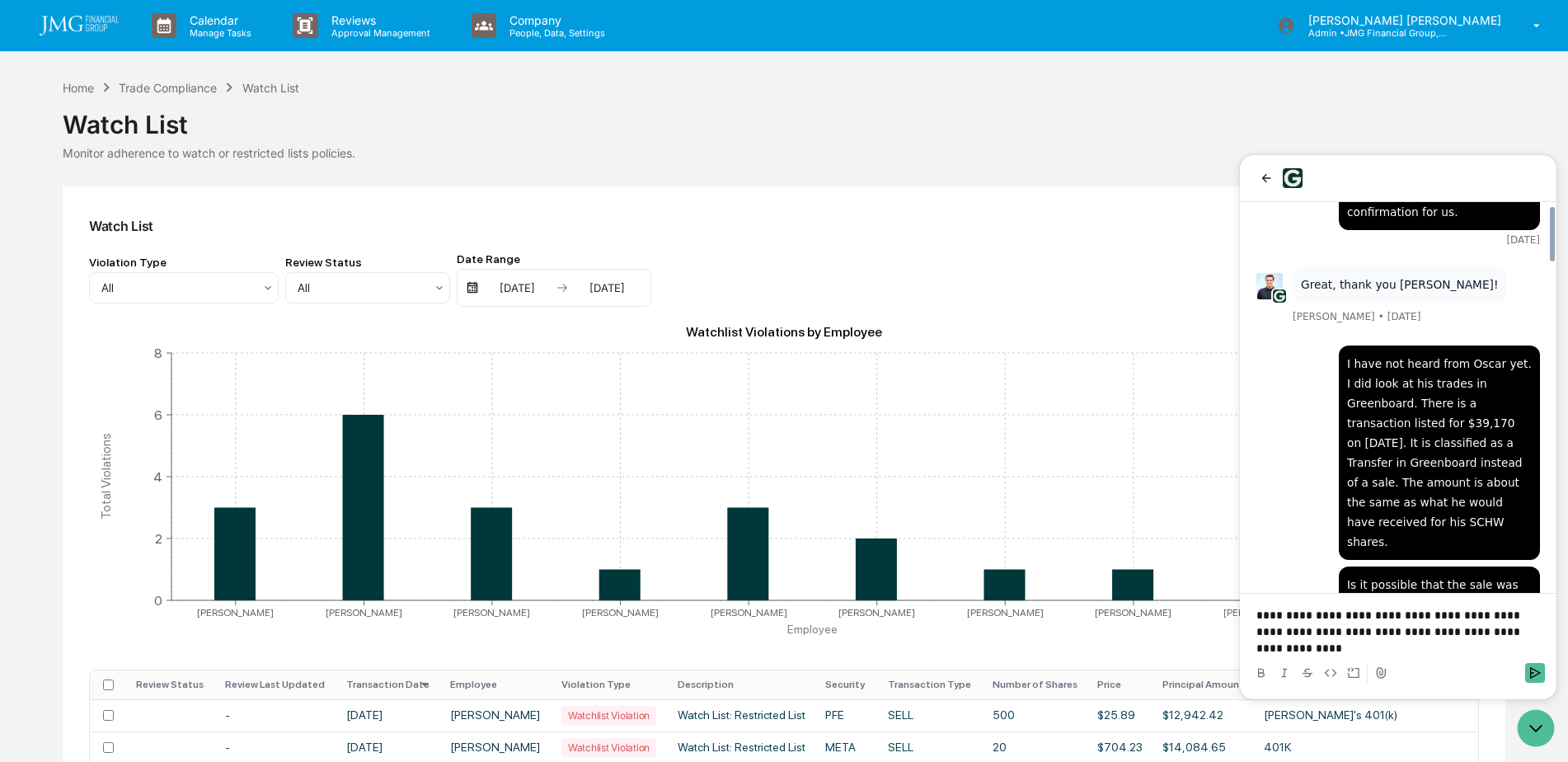
scroll to position [2344, 0]
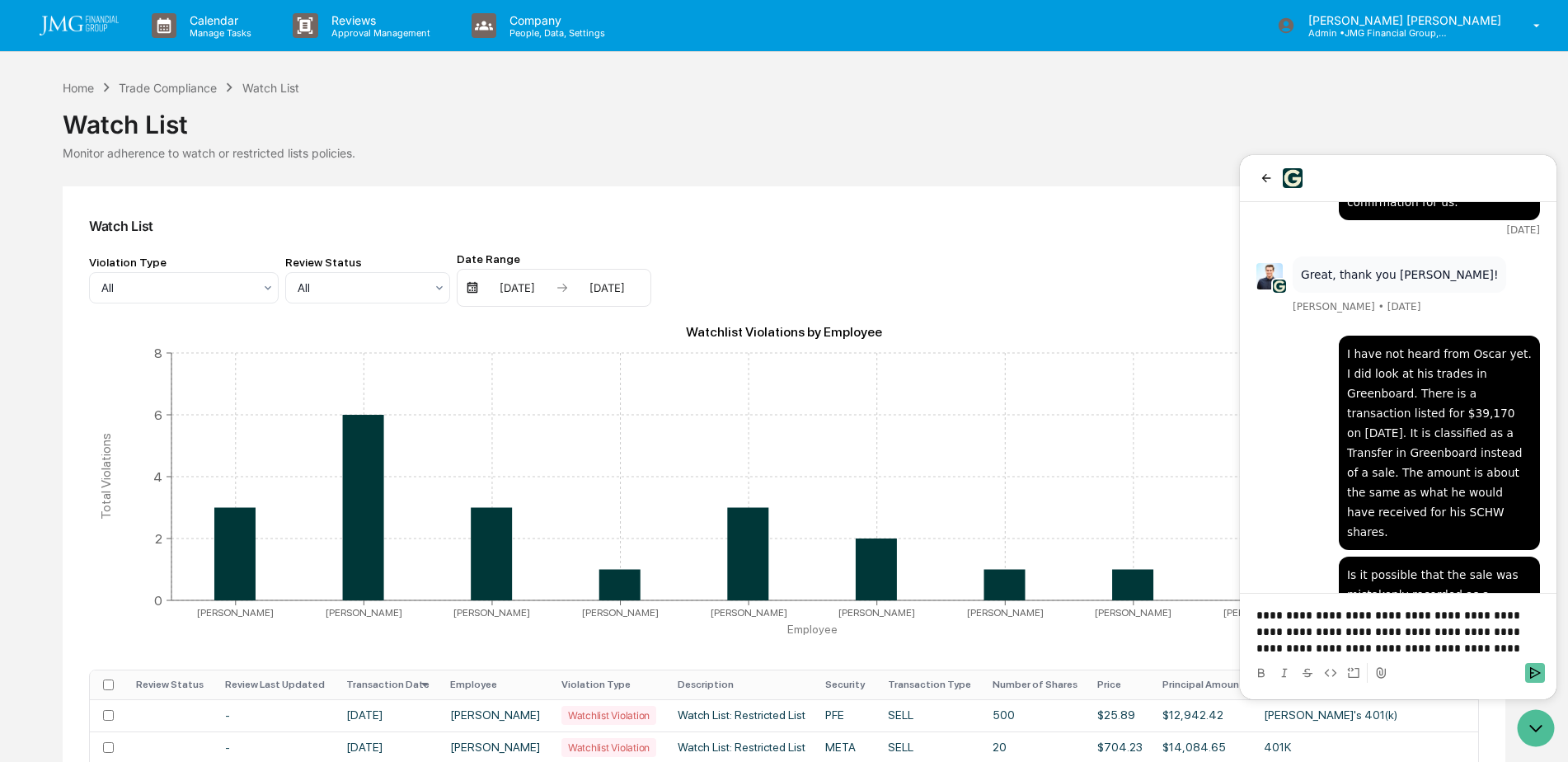
click at [1534, 669] on icon "Send" at bounding box center [1536, 673] width 11 height 12
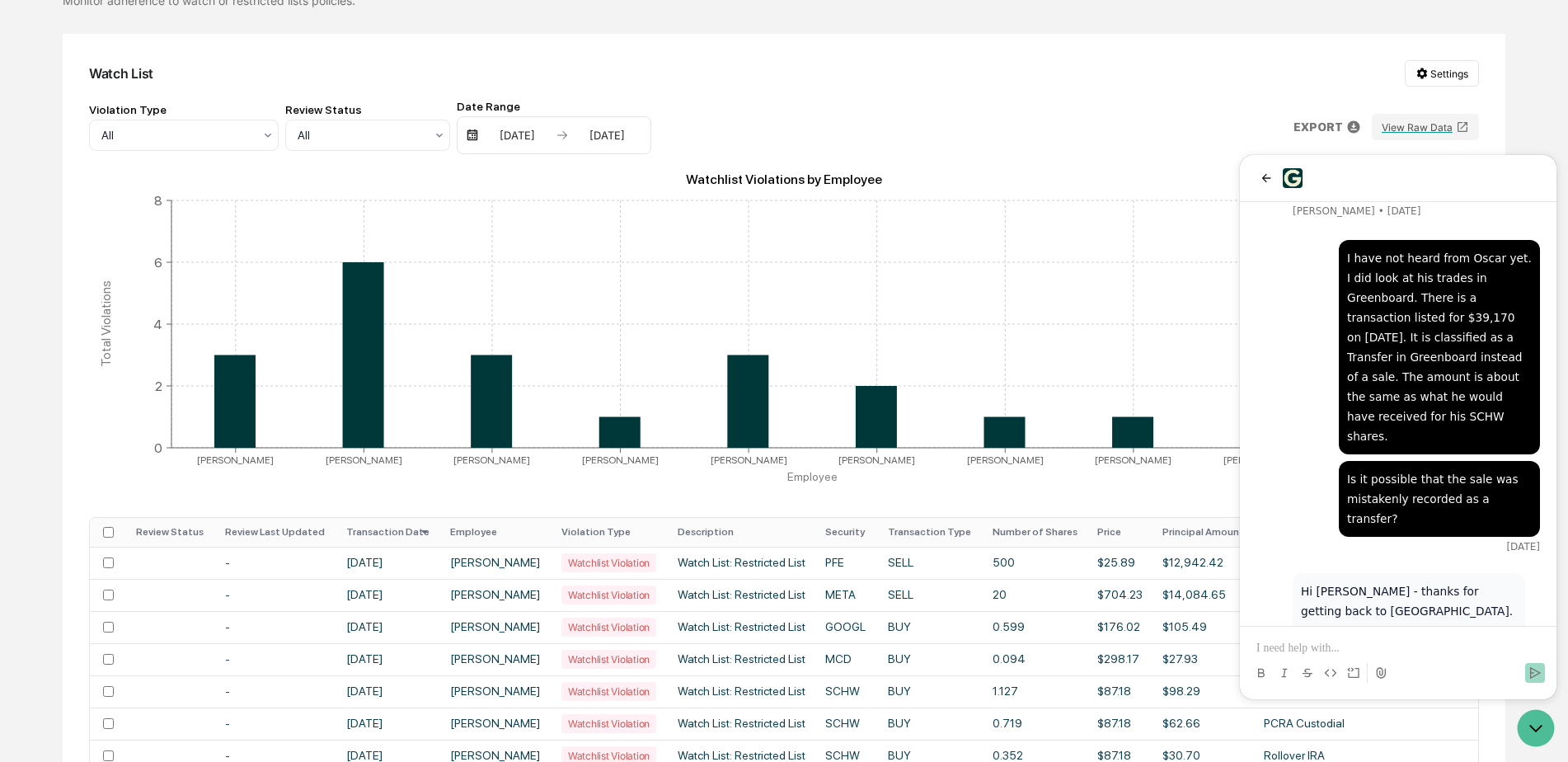
scroll to position [165, 0]
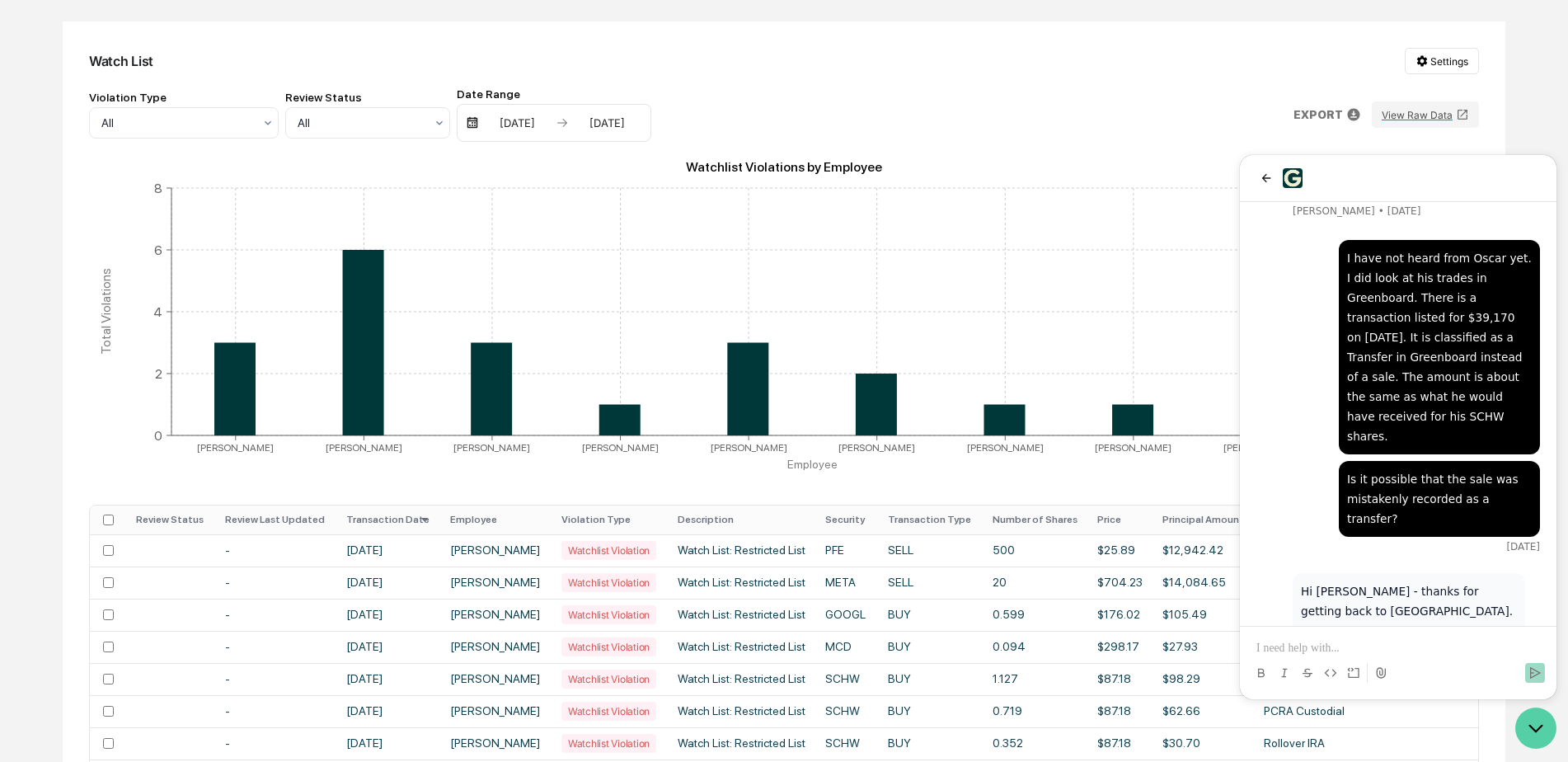
click at [1525, 733] on icon "Open customer support" at bounding box center [1536, 729] width 41 height 41
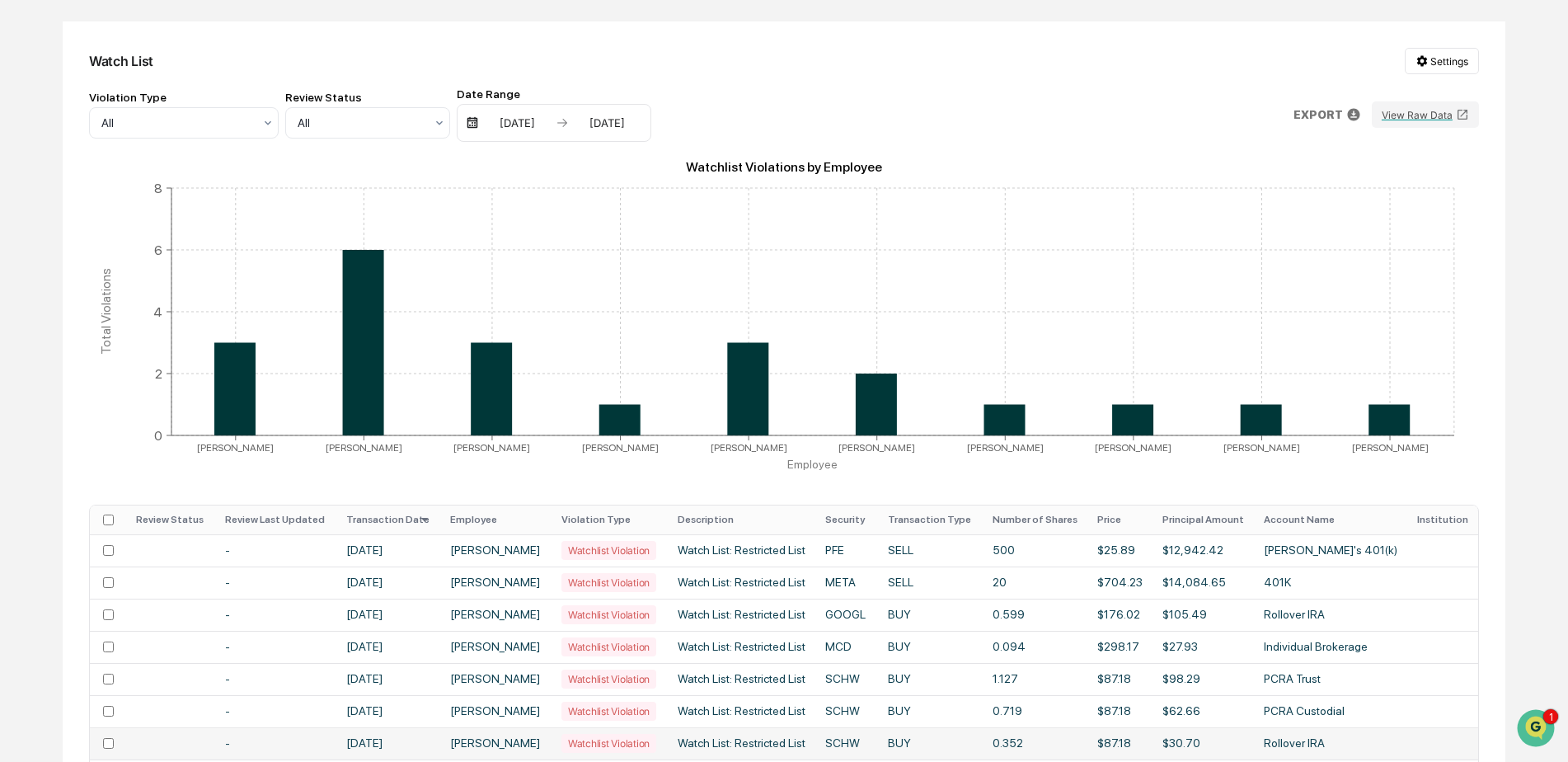
scroll to position [2559, 0]
click at [1538, 734] on icon "Open customer support" at bounding box center [1536, 749] width 41 height 41
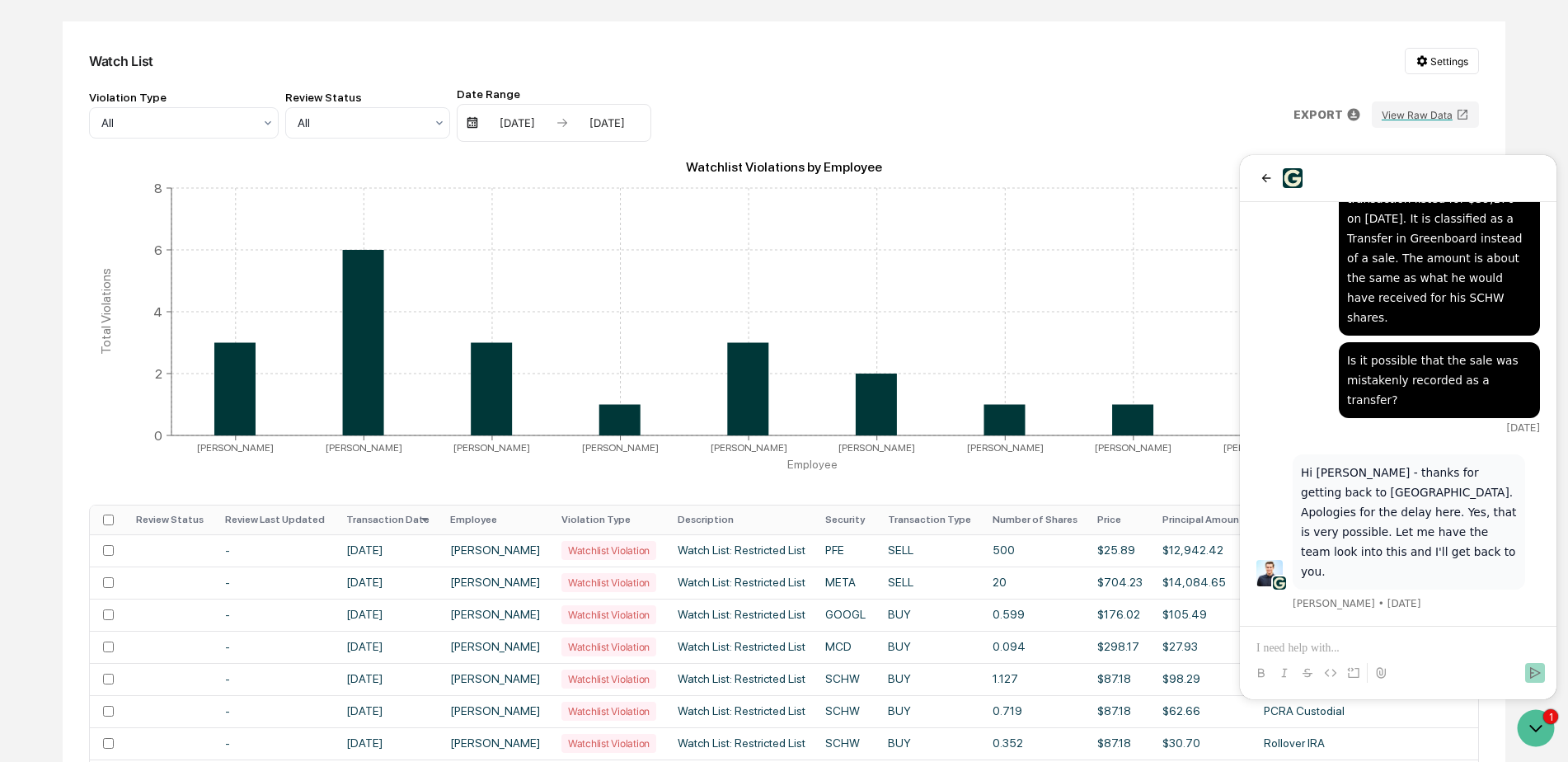
click at [1406, 640] on p at bounding box center [1398, 648] width 284 height 16
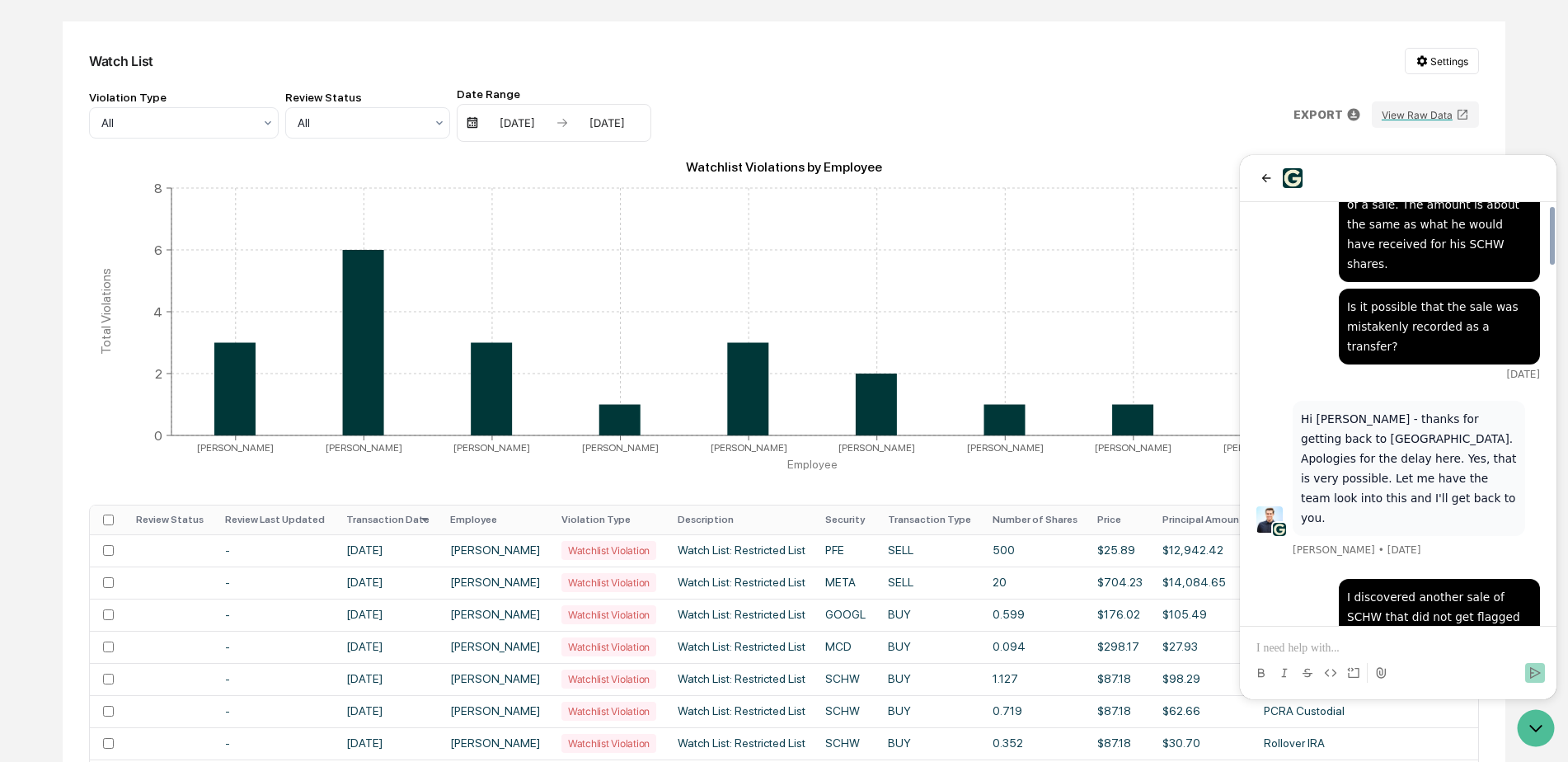
scroll to position [2632, 0]
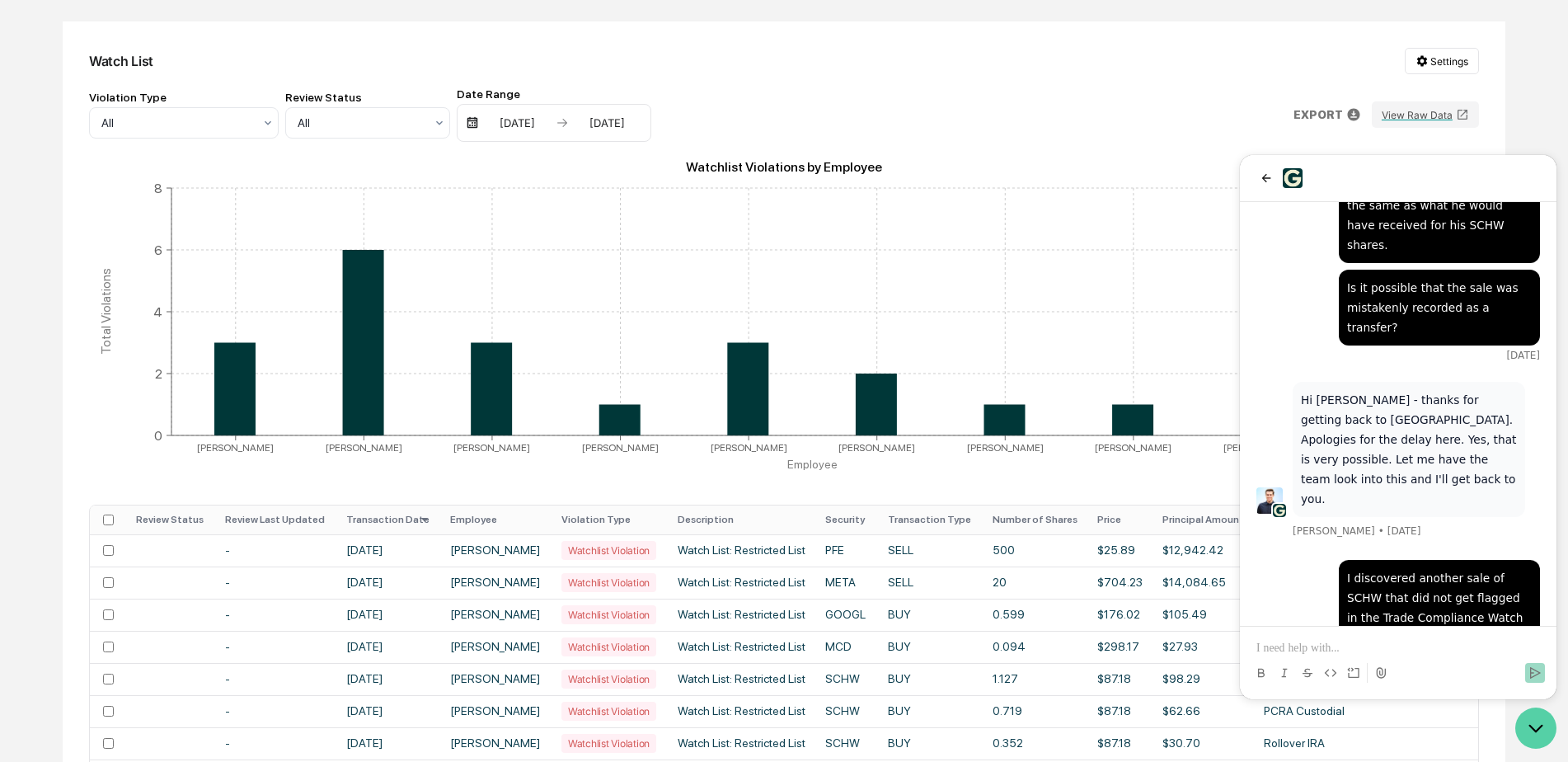
click at [1550, 738] on icon "Open customer support" at bounding box center [1536, 729] width 41 height 41
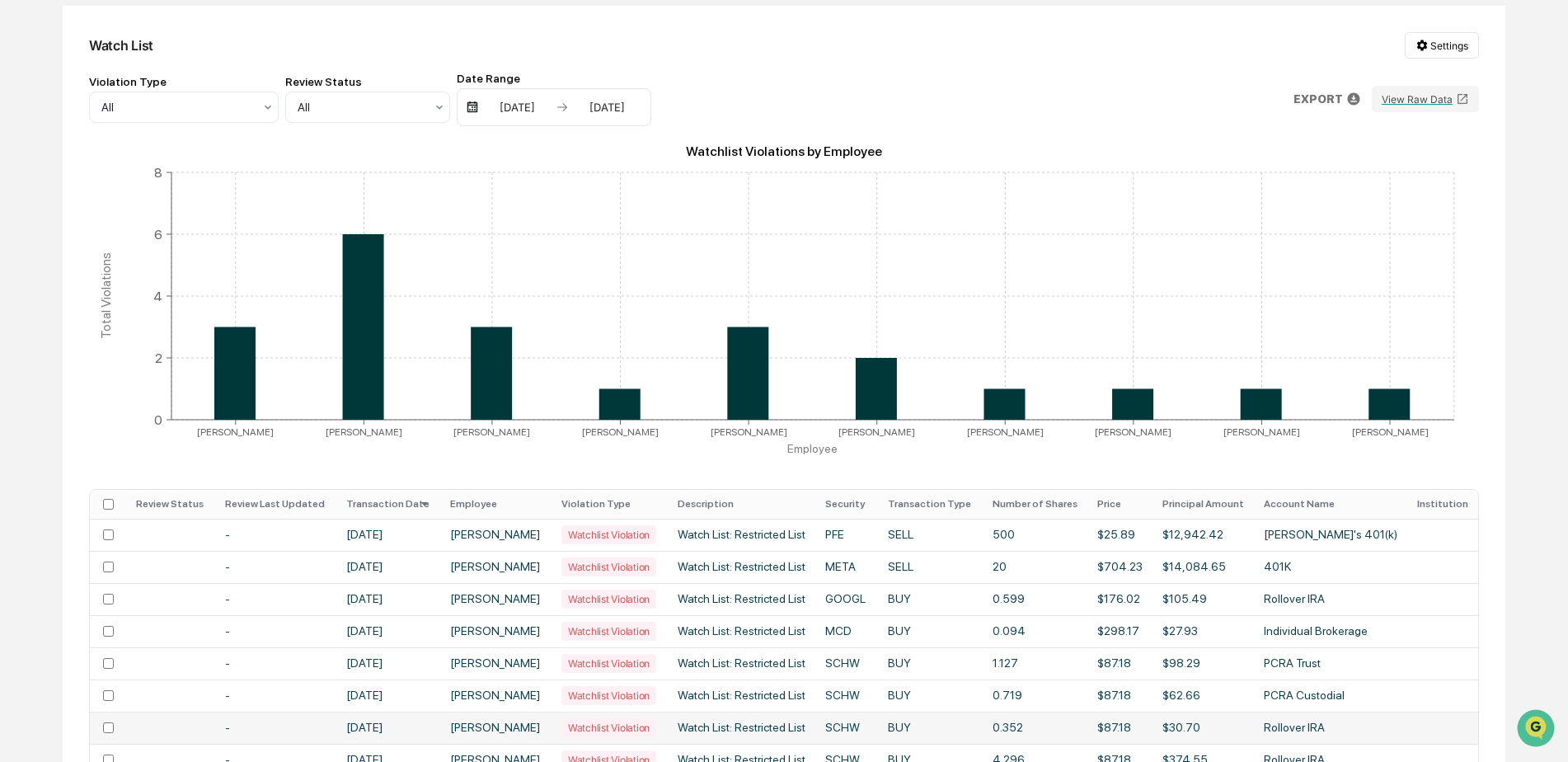
scroll to position [0, 0]
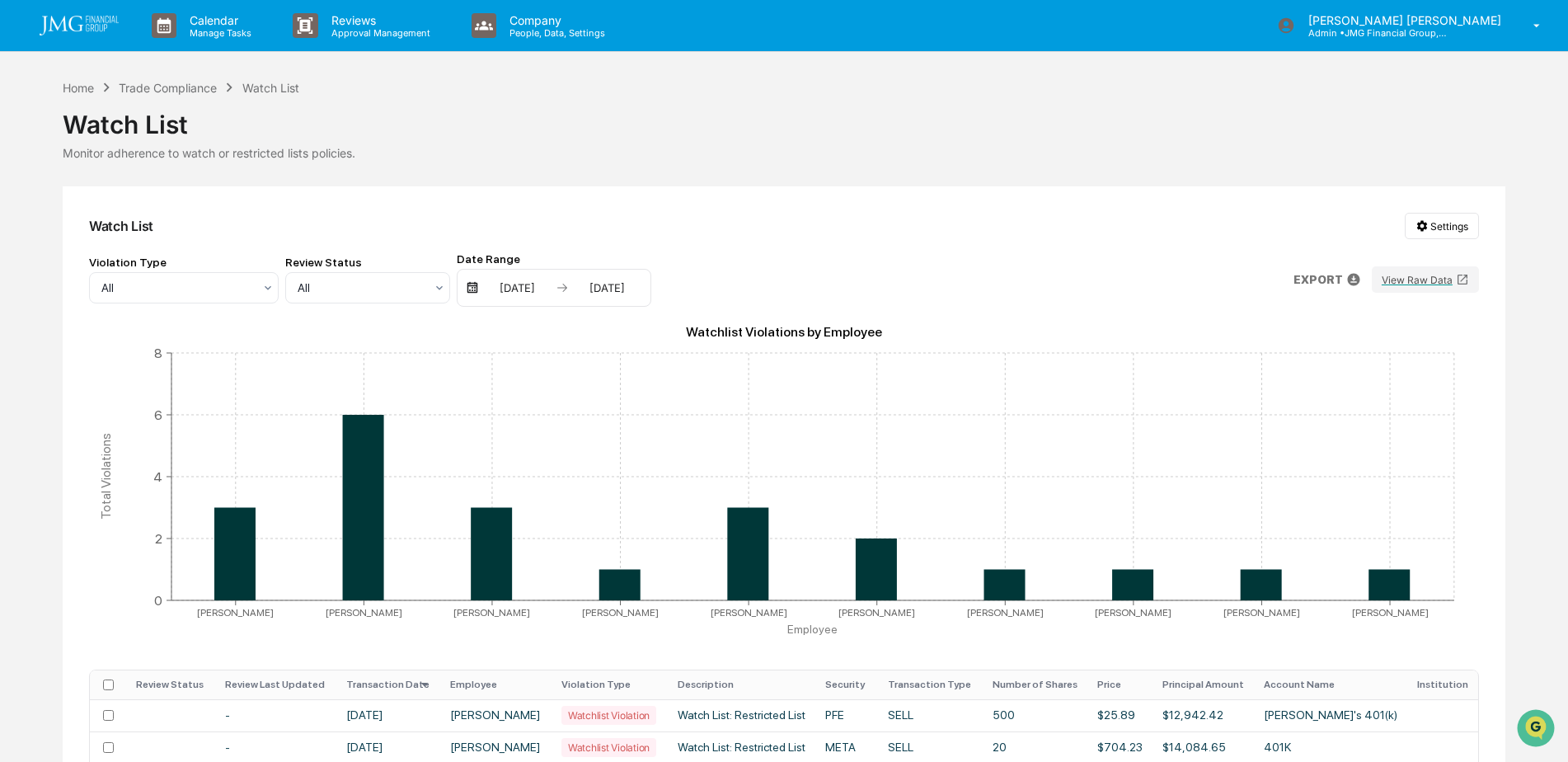
click at [63, 20] on img at bounding box center [79, 25] width 79 height 20
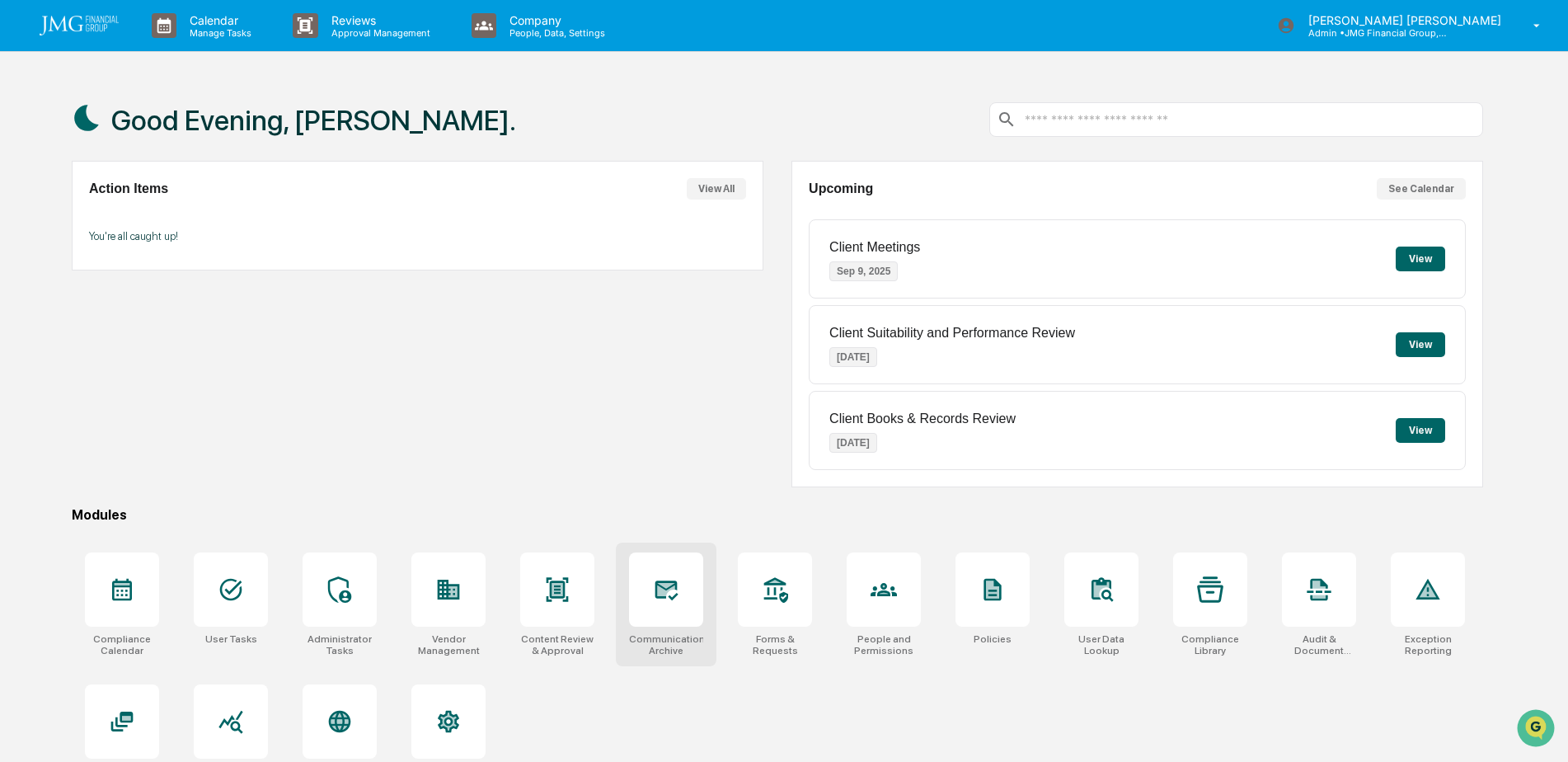
click at [693, 591] on div at bounding box center [665, 589] width 75 height 75
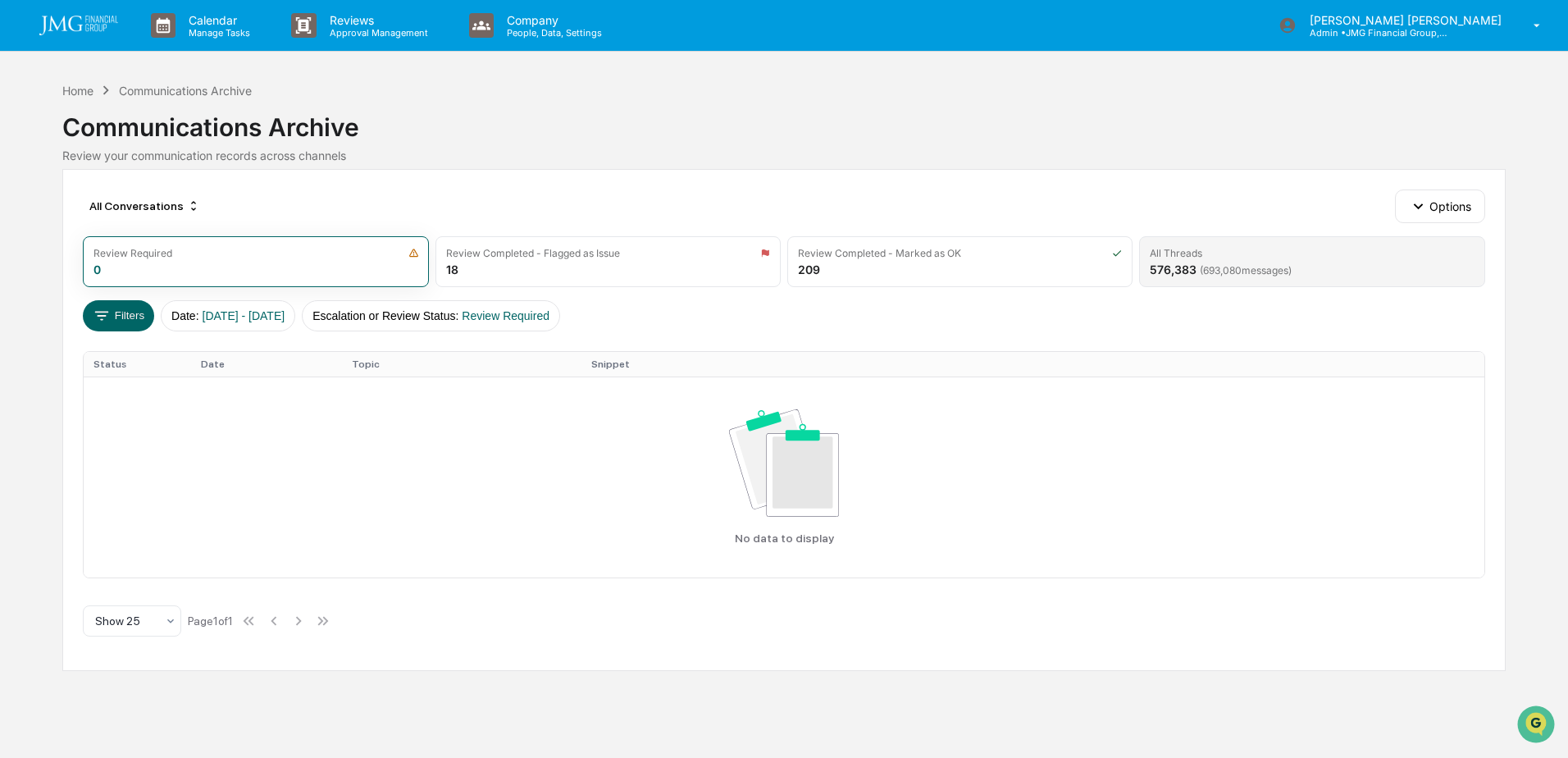
click at [1212, 265] on span "( 693,080 messages)" at bounding box center [1245, 271] width 92 height 13
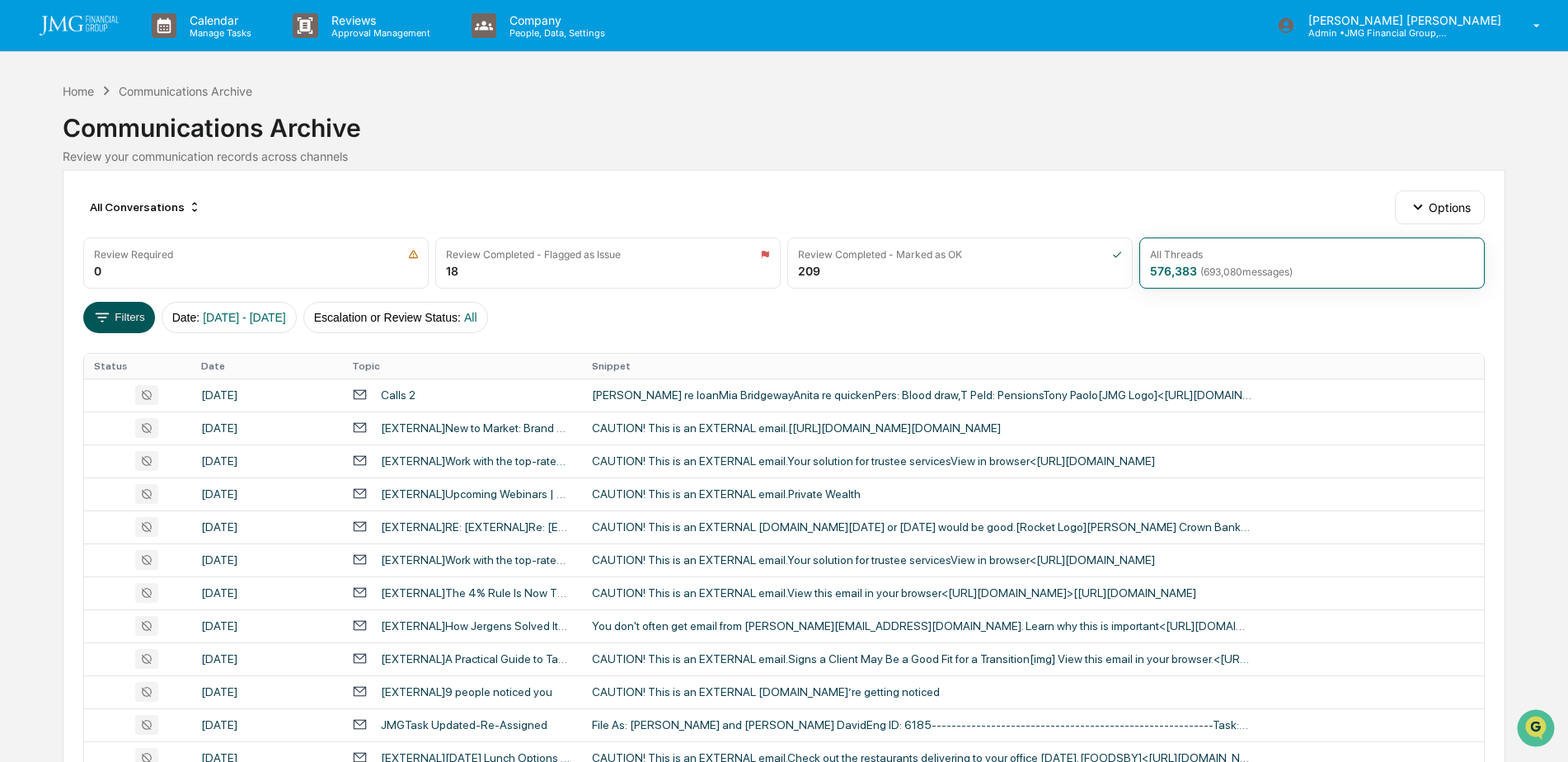
click at [112, 321] on button "Filters" at bounding box center [119, 317] width 72 height 31
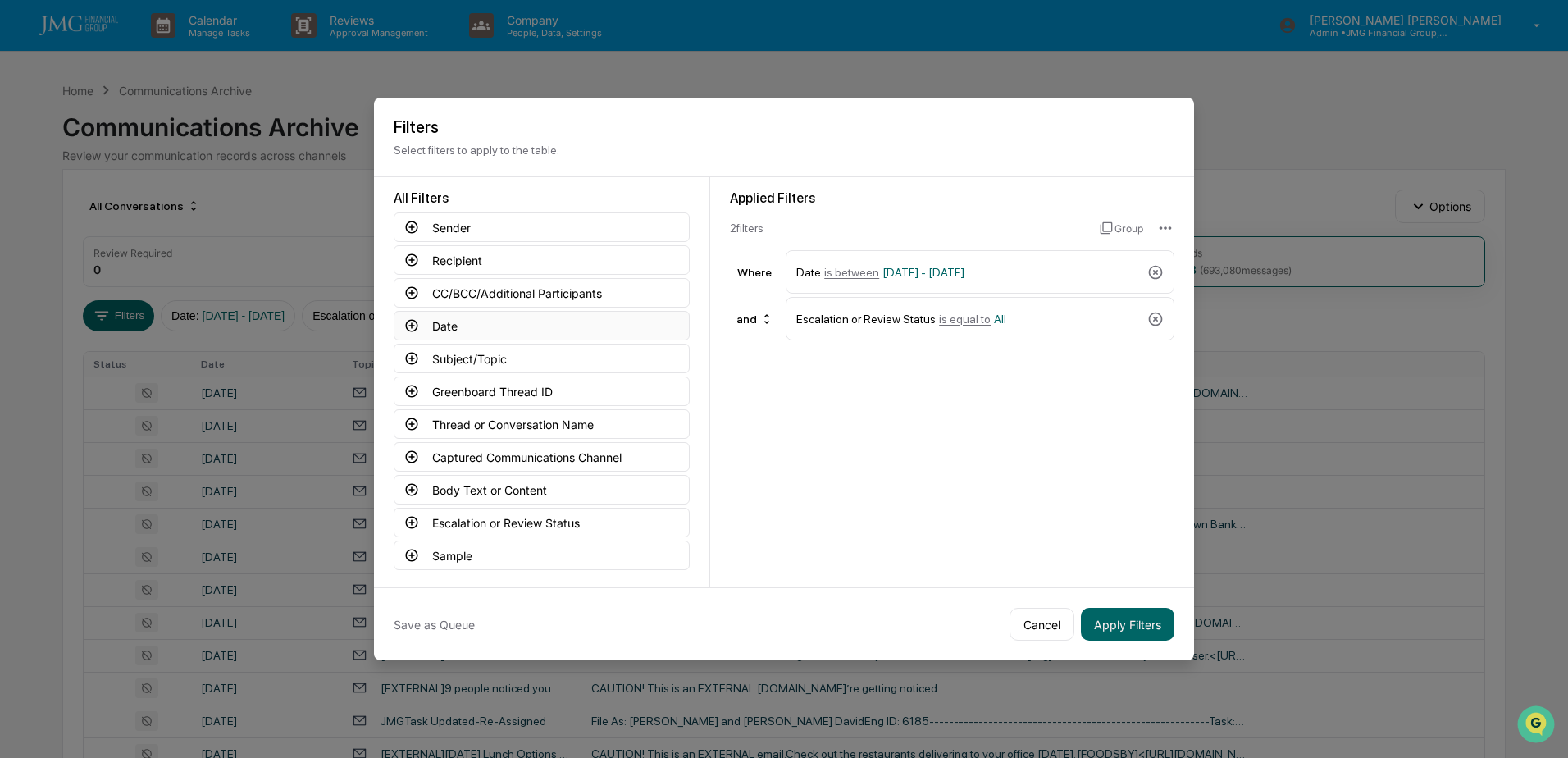
click at [485, 322] on button "Date" at bounding box center [541, 325] width 296 height 29
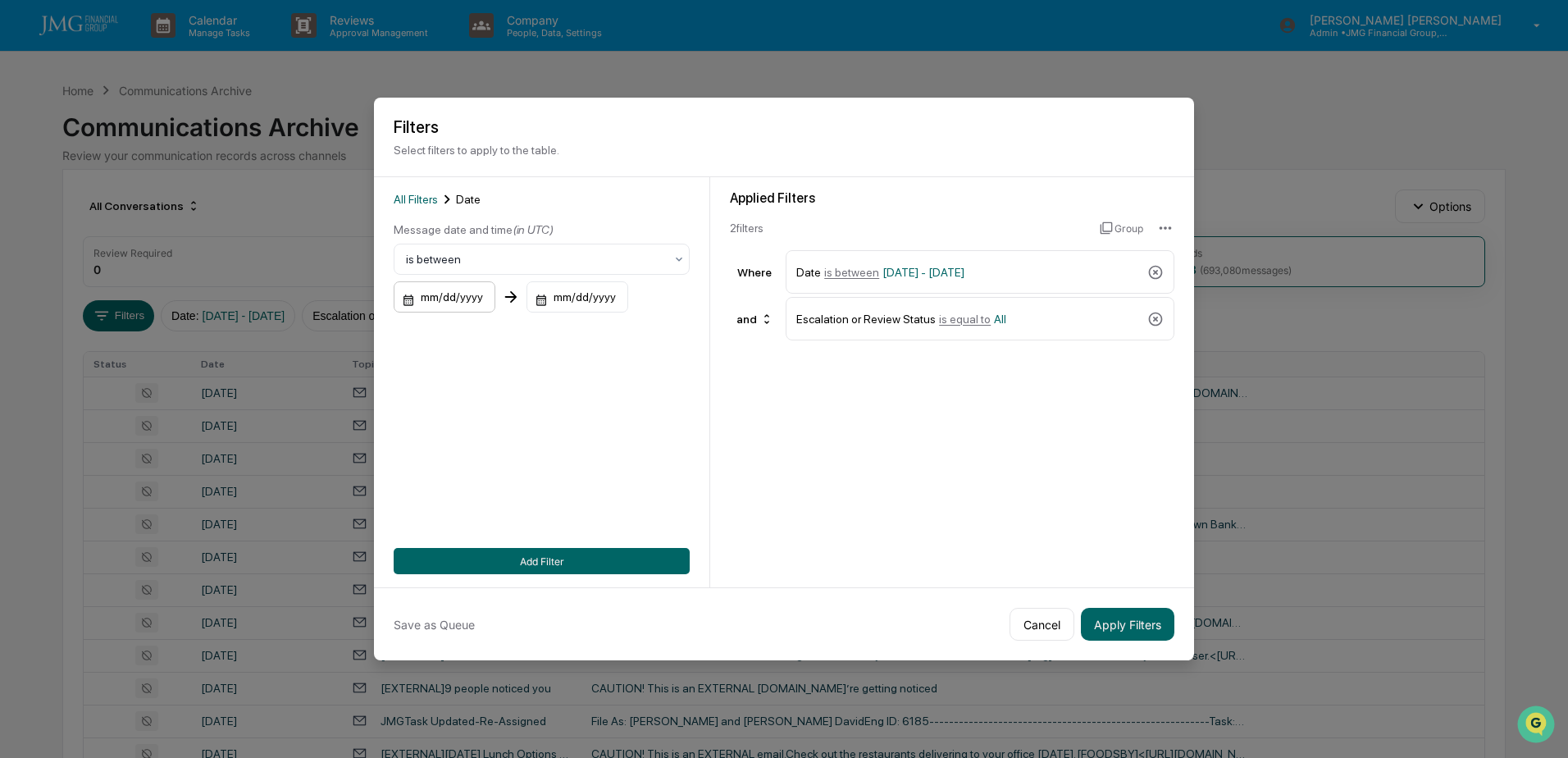
click at [469, 296] on div "mm/dd/yyyy" at bounding box center [445, 297] width 102 height 31
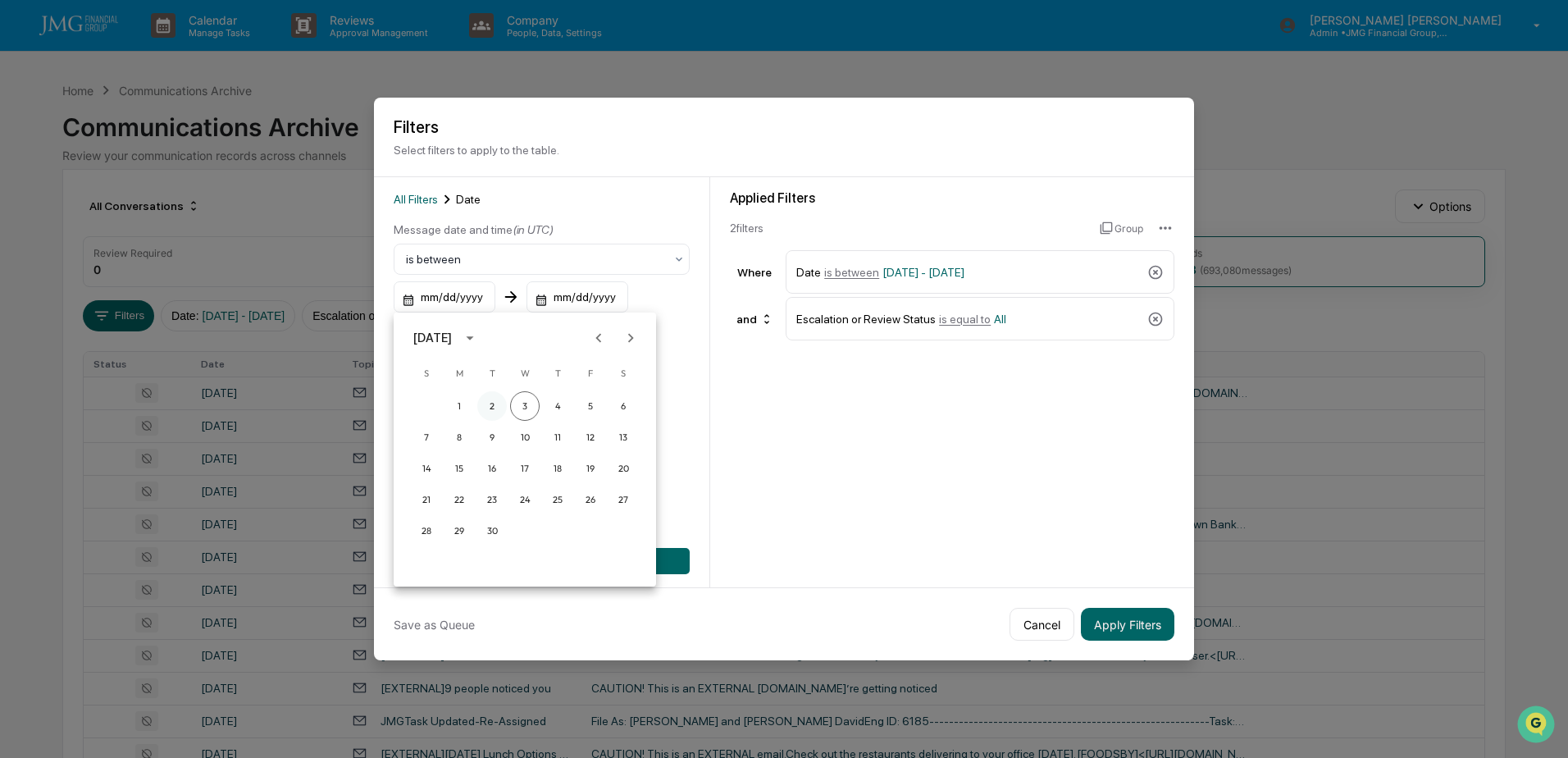
click at [498, 403] on button "2" at bounding box center [491, 406] width 29 height 29
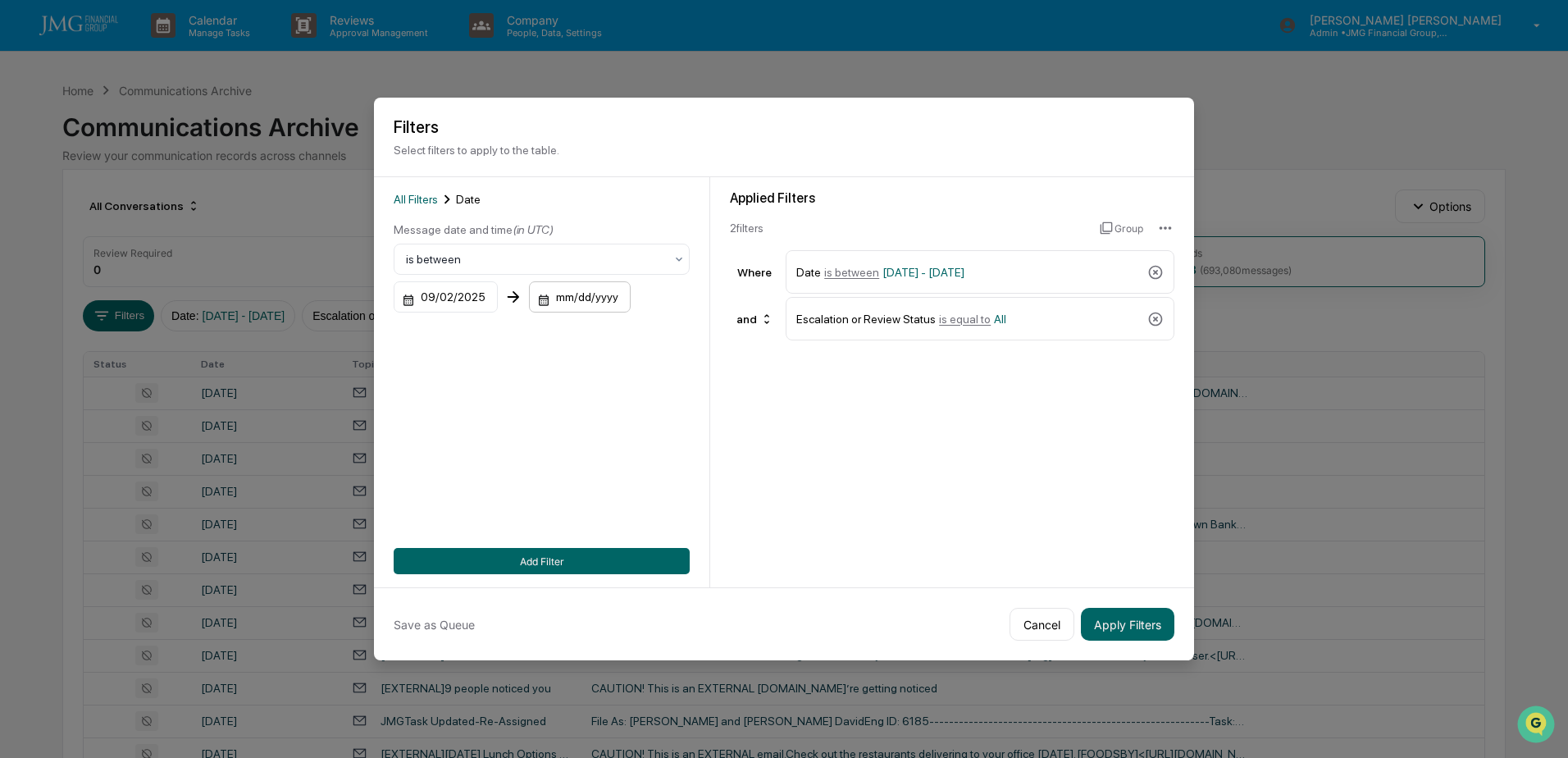
click at [498, 303] on div "mm/dd/yyyy" at bounding box center [446, 297] width 105 height 31
click at [627, 407] on button "2" at bounding box center [624, 406] width 29 height 29
click at [633, 554] on button "Add Filter" at bounding box center [541, 560] width 296 height 26
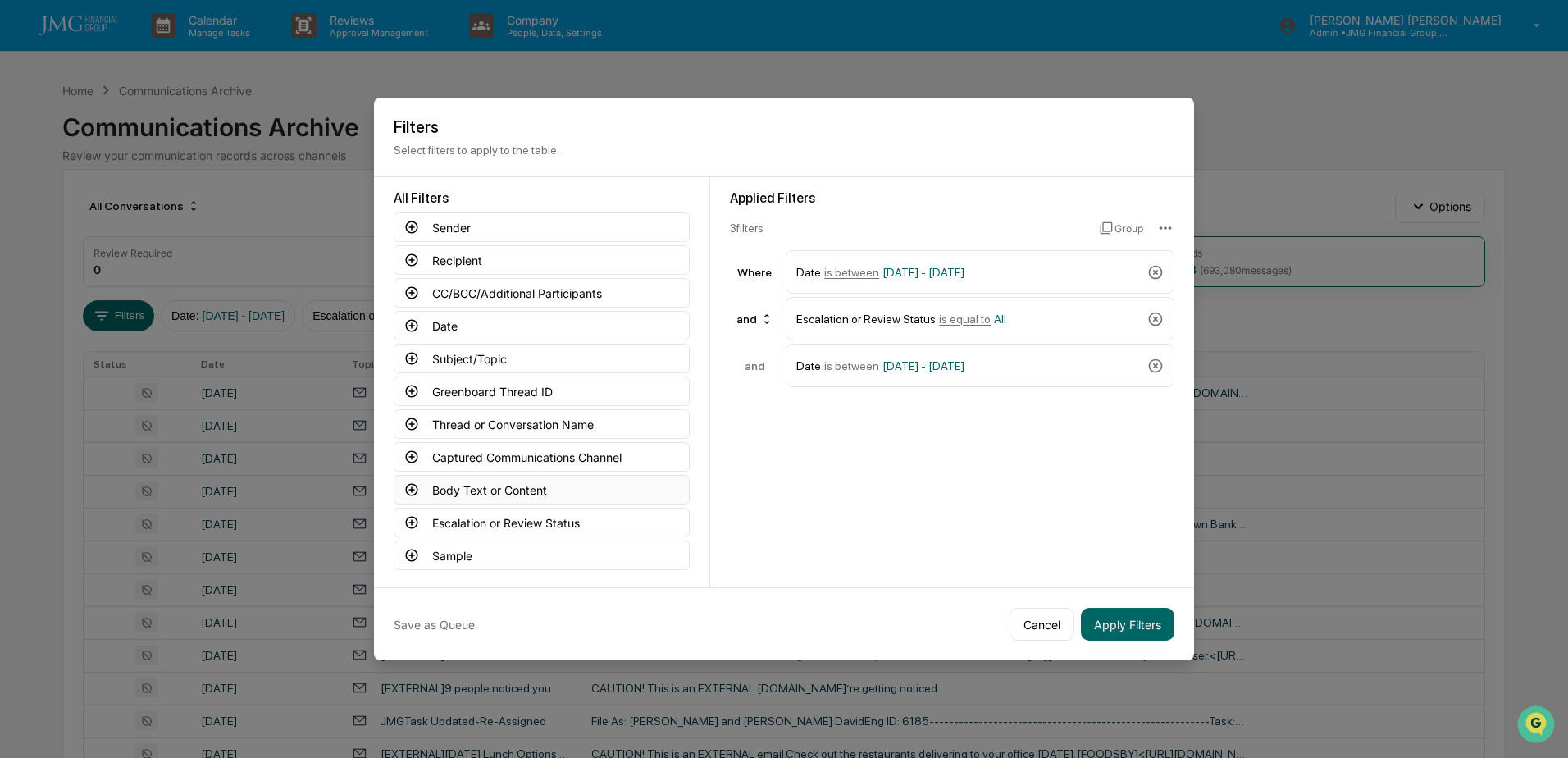
click at [554, 493] on button "Body Text or Content" at bounding box center [541, 490] width 296 height 29
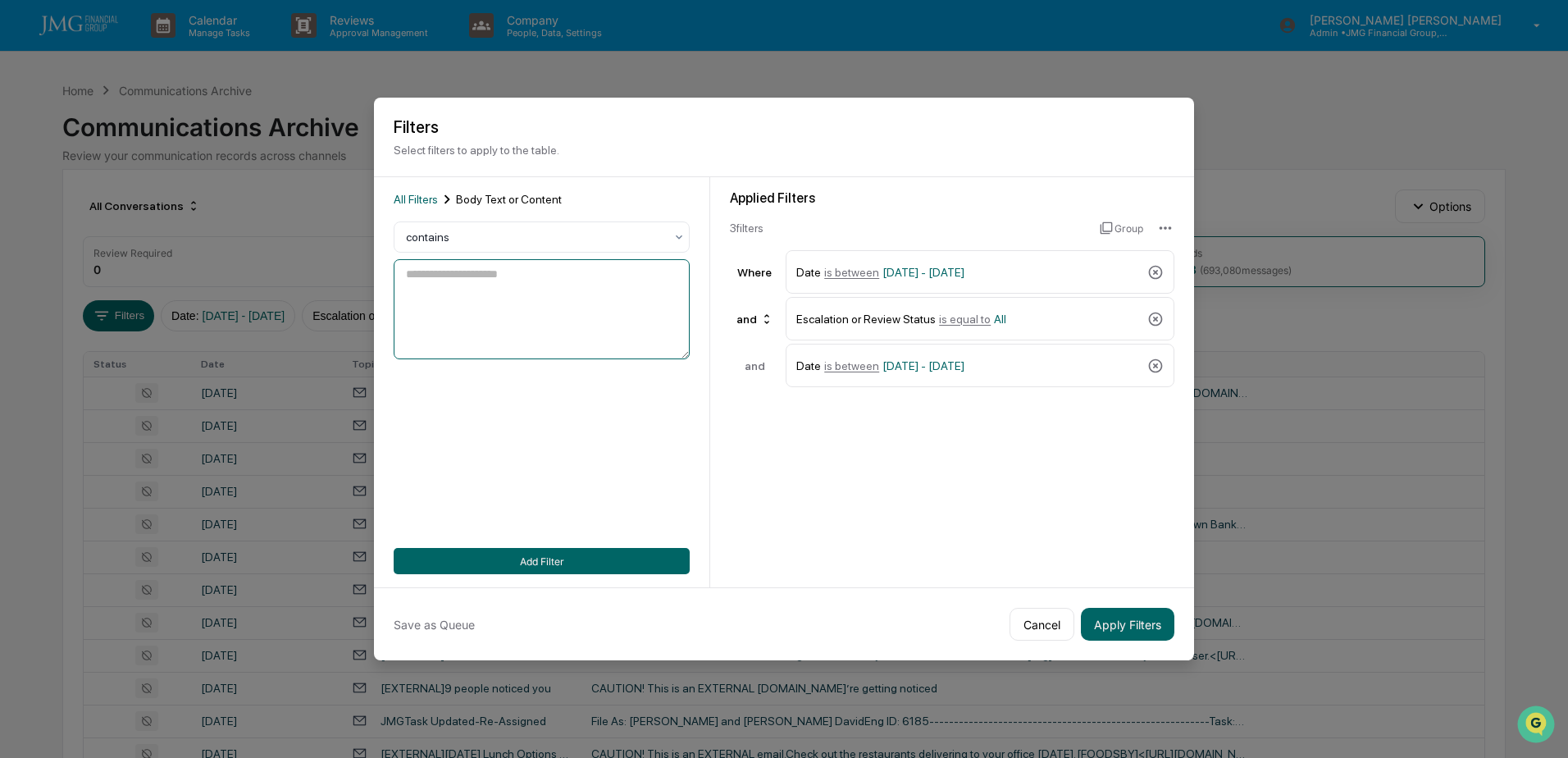
click at [507, 293] on textarea at bounding box center [541, 309] width 296 height 100
type textarea "*******"
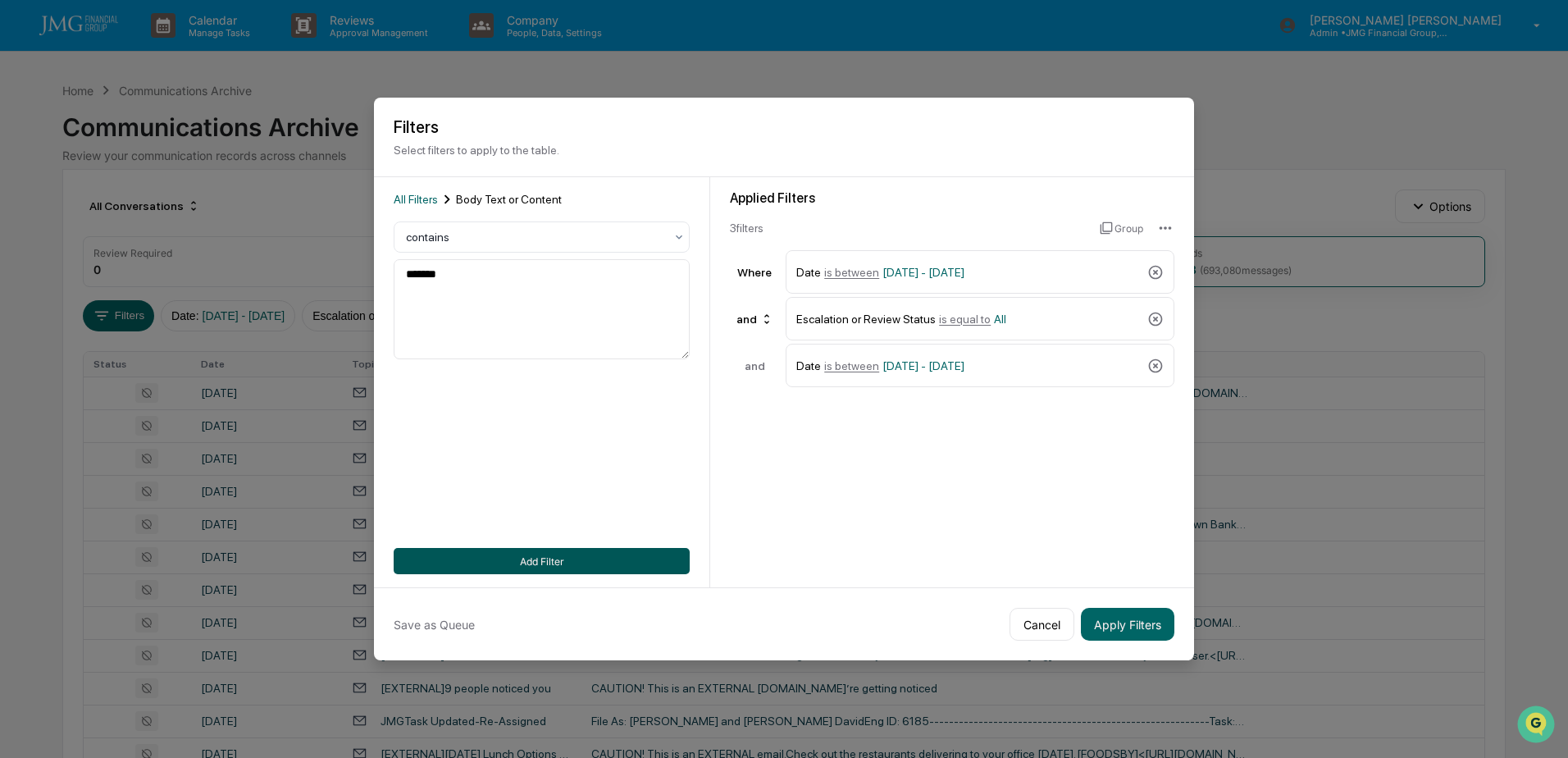
click at [575, 560] on button "Add Filter" at bounding box center [541, 560] width 296 height 26
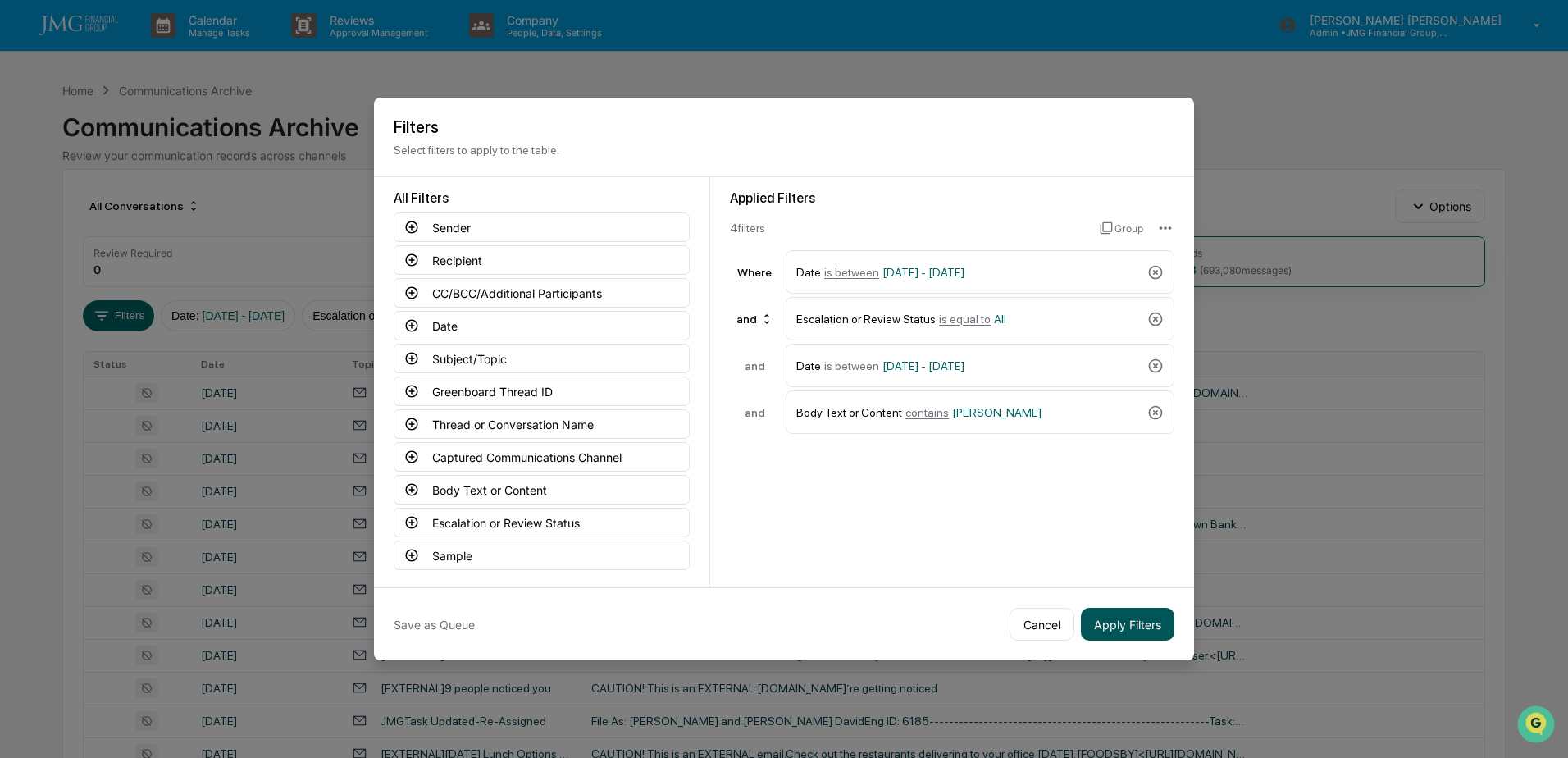
click at [1131, 619] on button "Apply Filters" at bounding box center [1128, 624] width 94 height 33
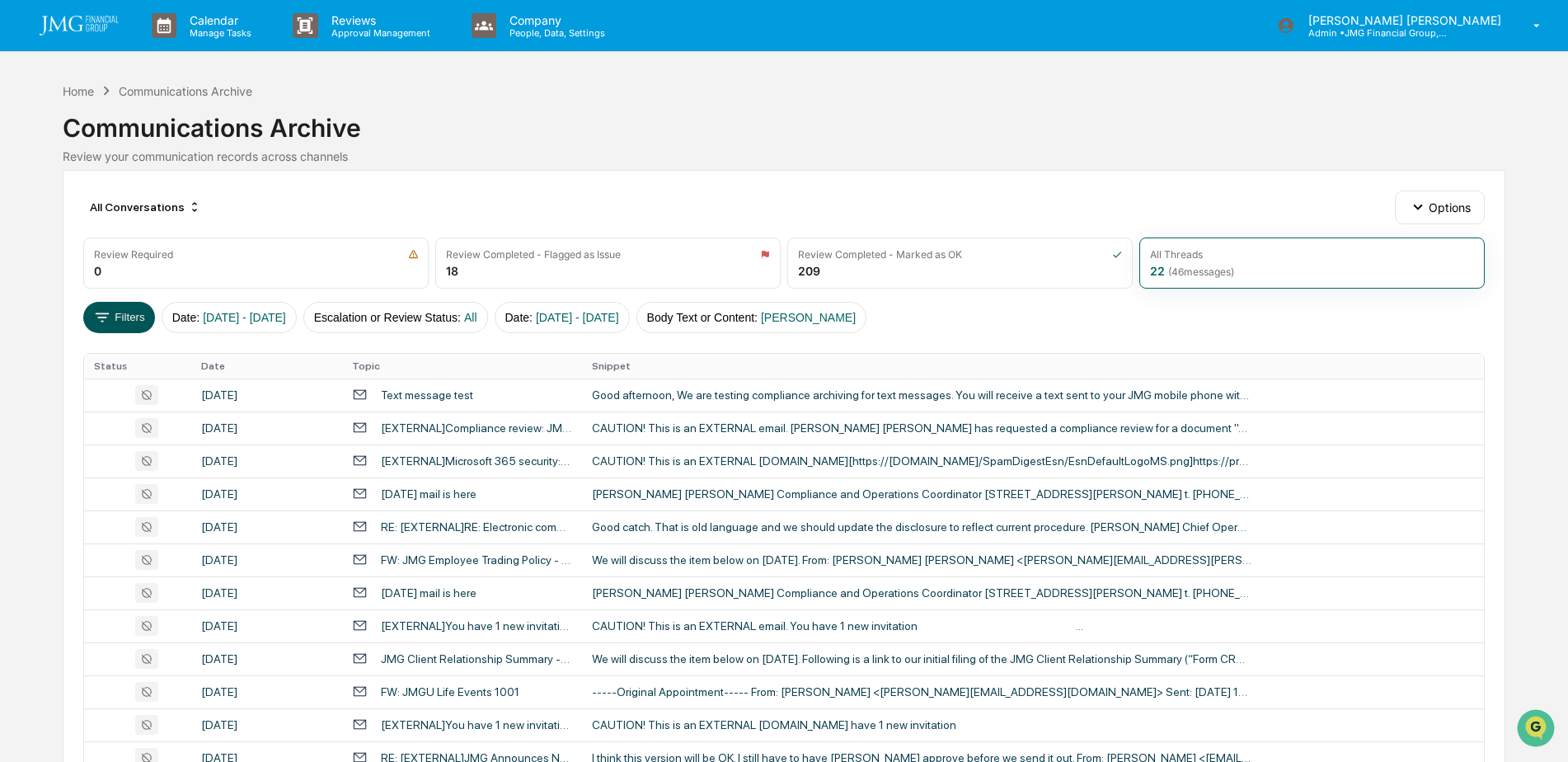
click at [117, 326] on button "Filters" at bounding box center [119, 317] width 72 height 31
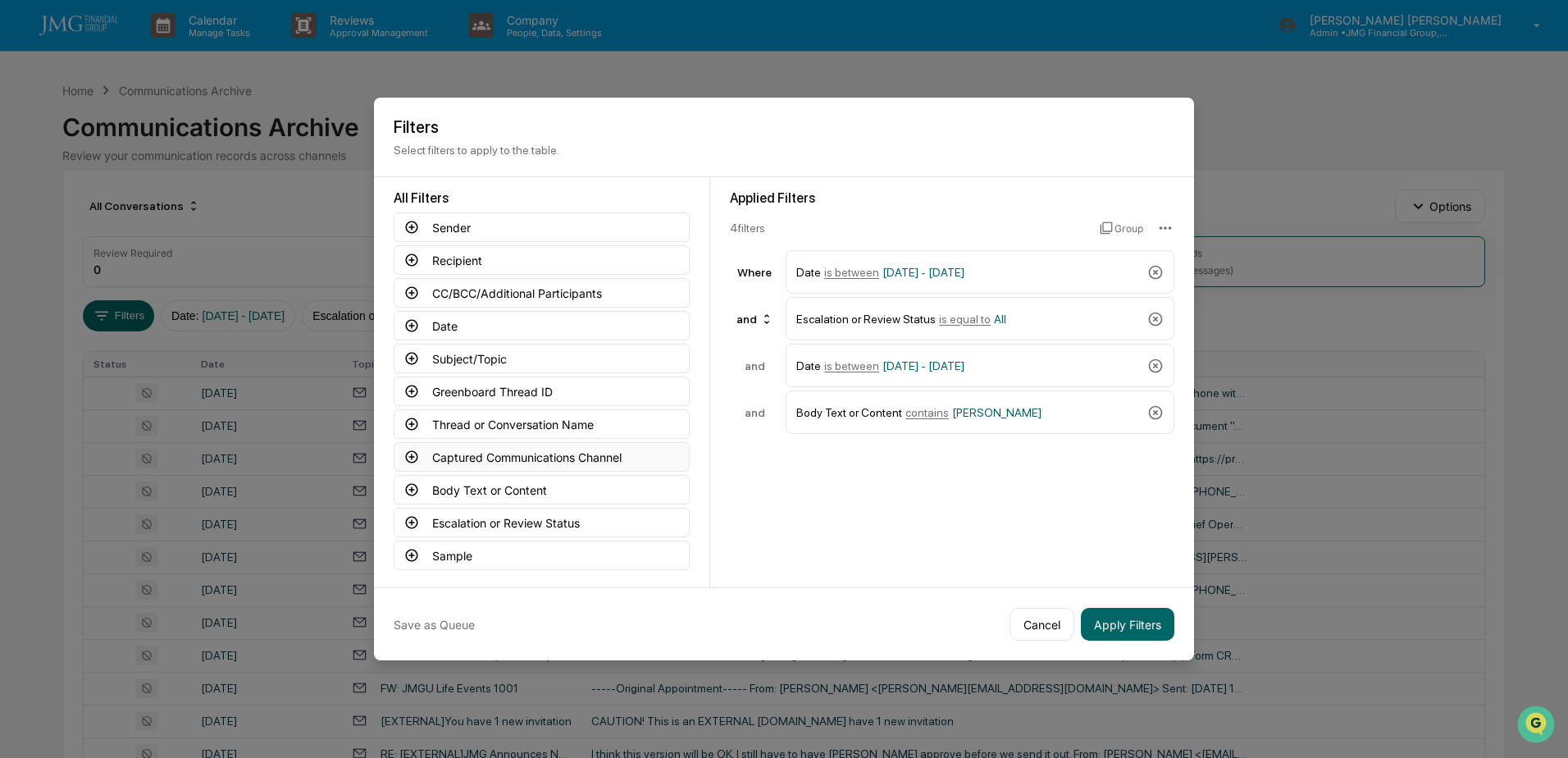
click at [596, 459] on button "Captured Communications Channel" at bounding box center [541, 457] width 296 height 29
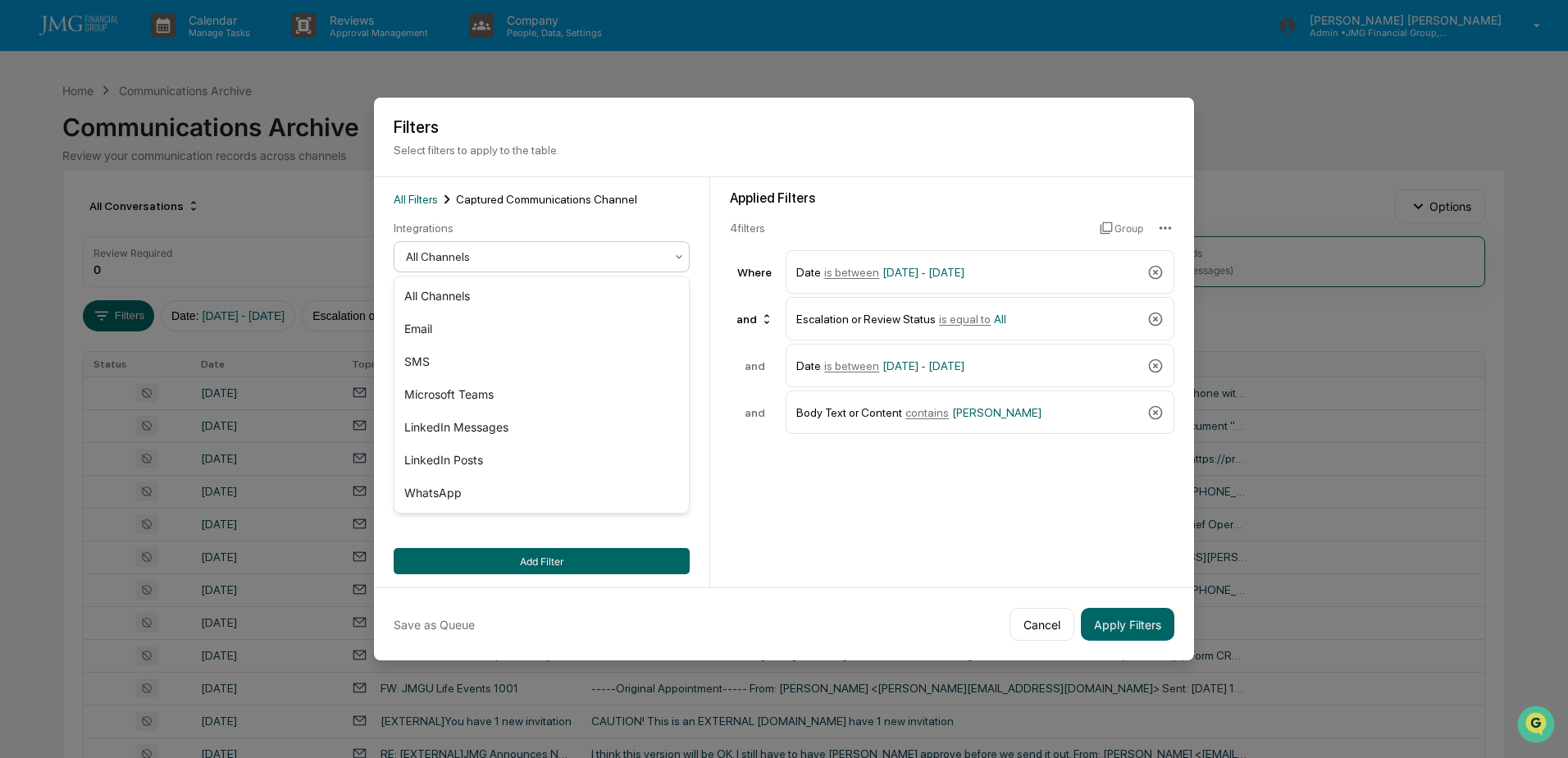
click at [650, 267] on div "All Channels" at bounding box center [535, 257] width 275 height 23
click at [445, 359] on div "SMS" at bounding box center [542, 362] width 295 height 33
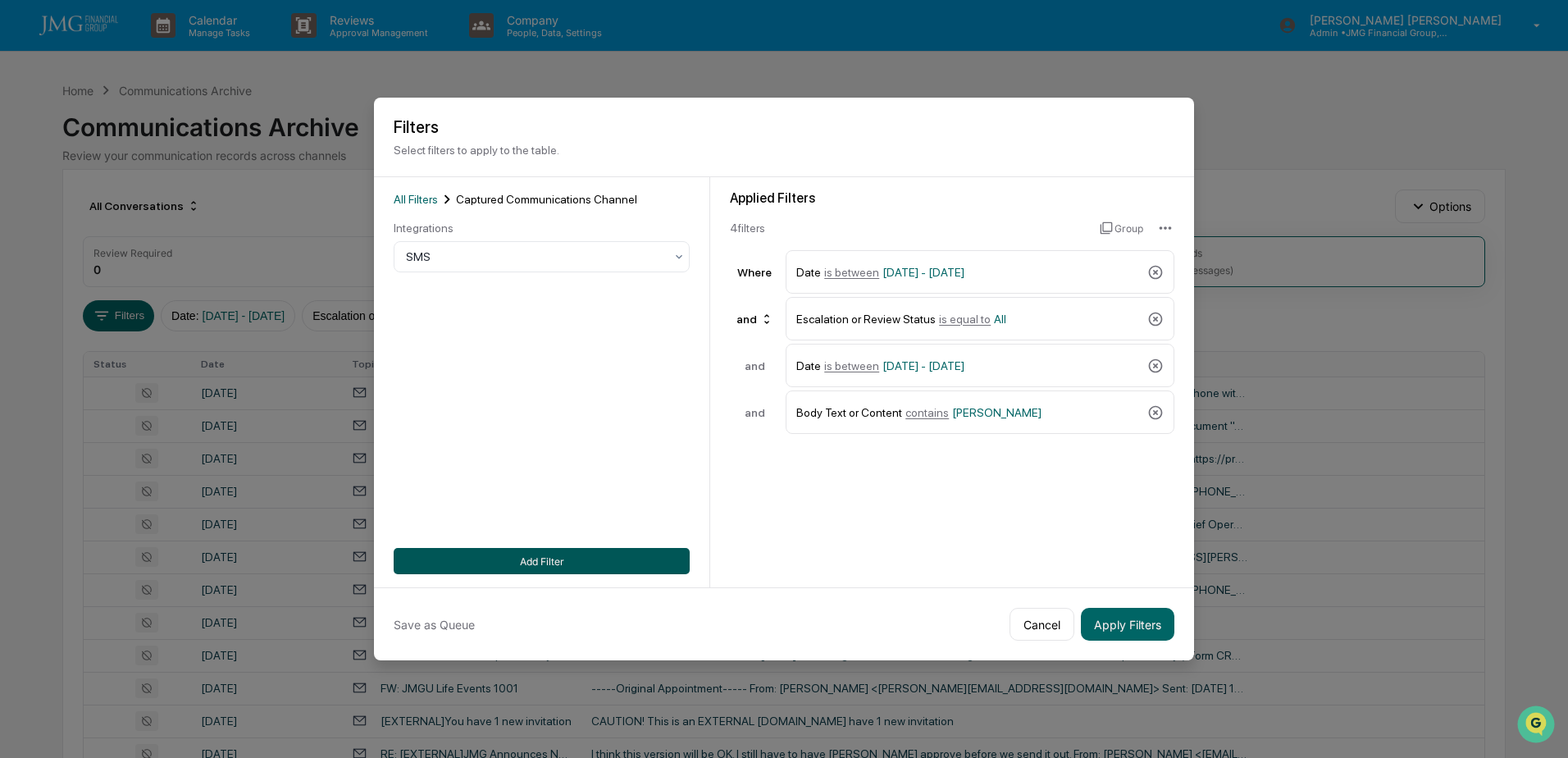
click at [546, 556] on button "Add Filter" at bounding box center [541, 560] width 296 height 26
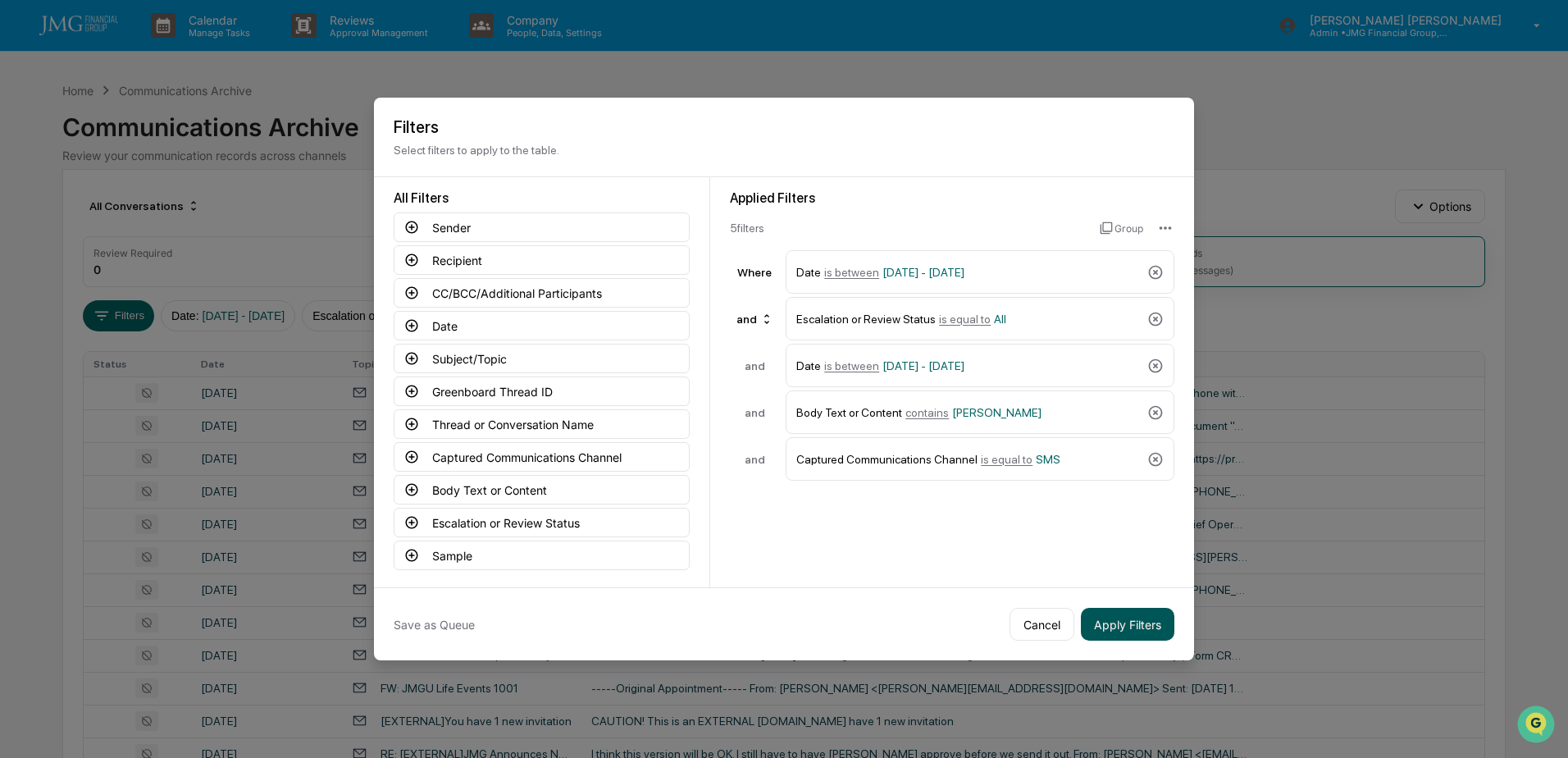
click at [1156, 624] on button "Apply Filters" at bounding box center [1128, 624] width 94 height 33
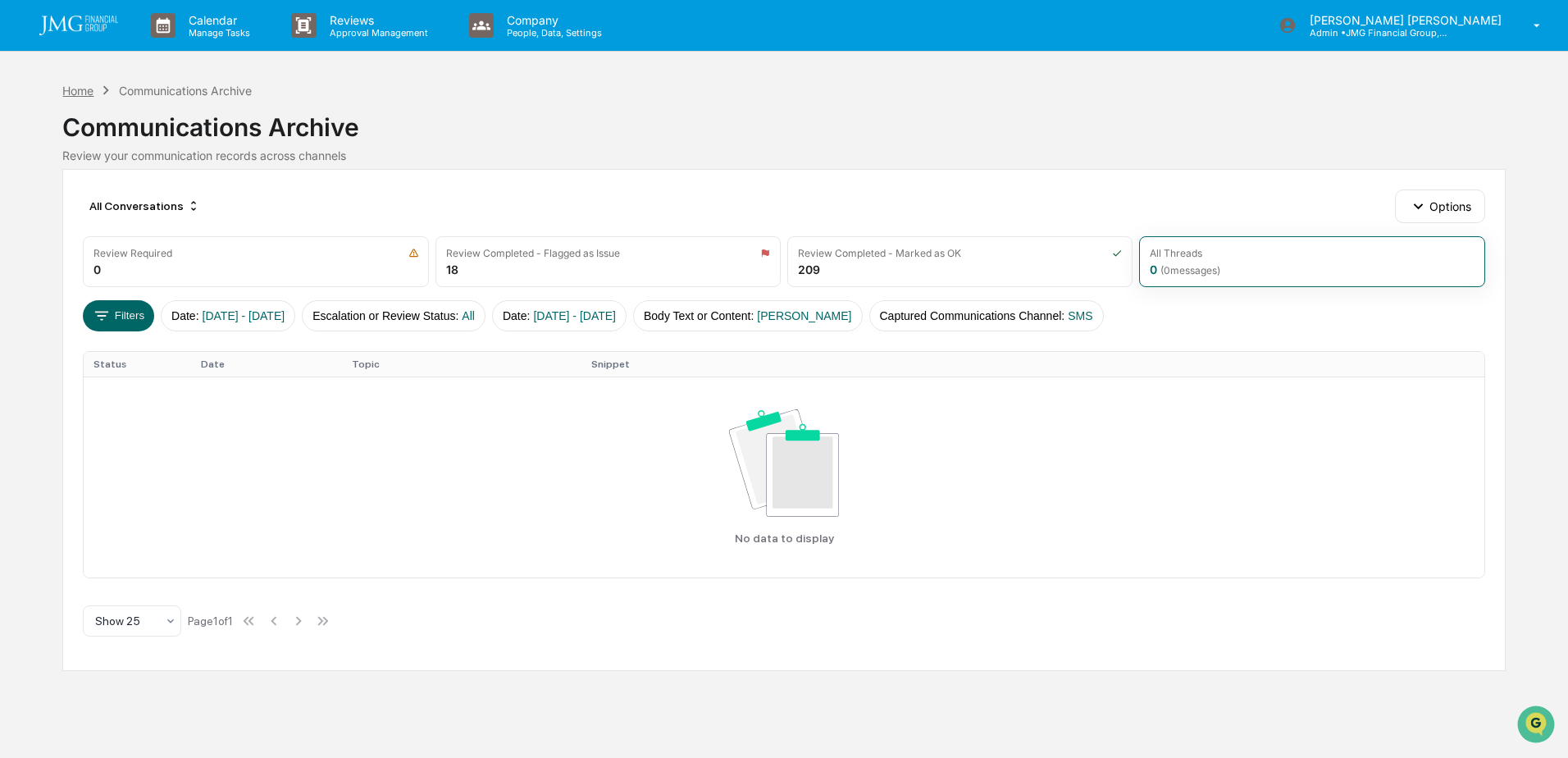
click at [78, 91] on div "Home" at bounding box center [78, 91] width 31 height 14
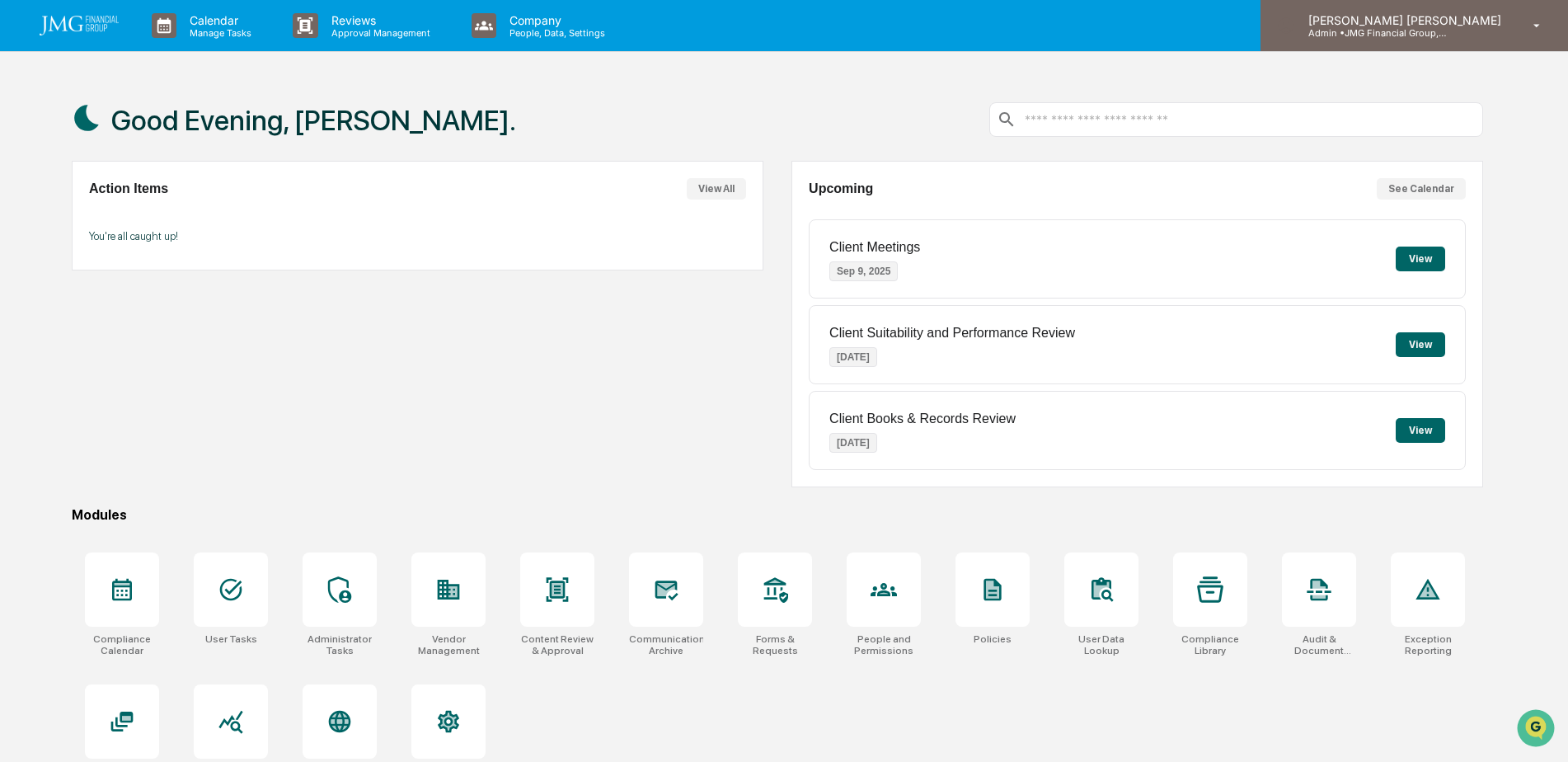
click at [1449, 38] on p "Admin • JMG Financial Group, Ltd." at bounding box center [1371, 32] width 154 height 12
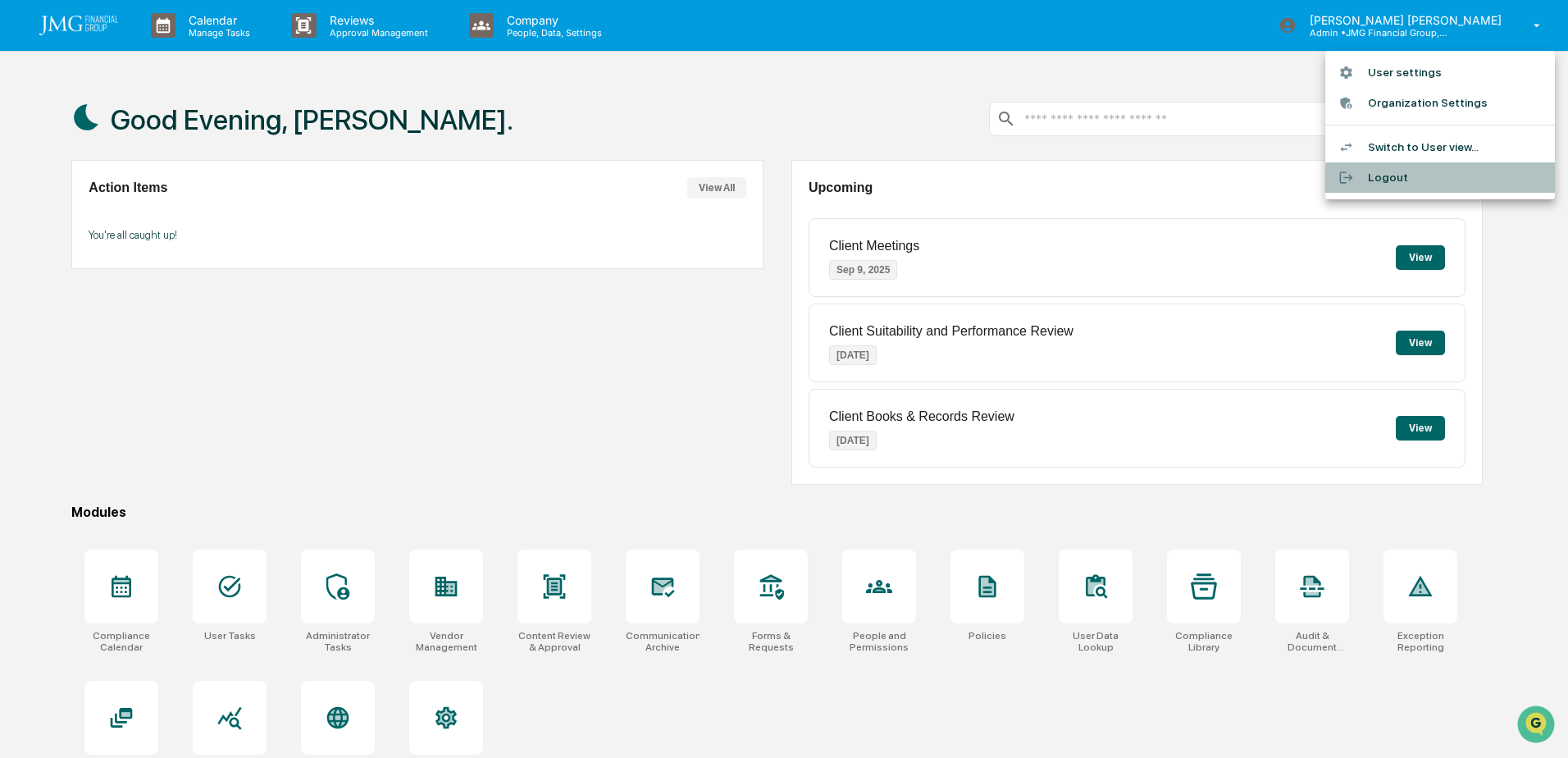
click at [1397, 185] on li "Logout" at bounding box center [1440, 178] width 230 height 30
